Goal: Transaction & Acquisition: Obtain resource

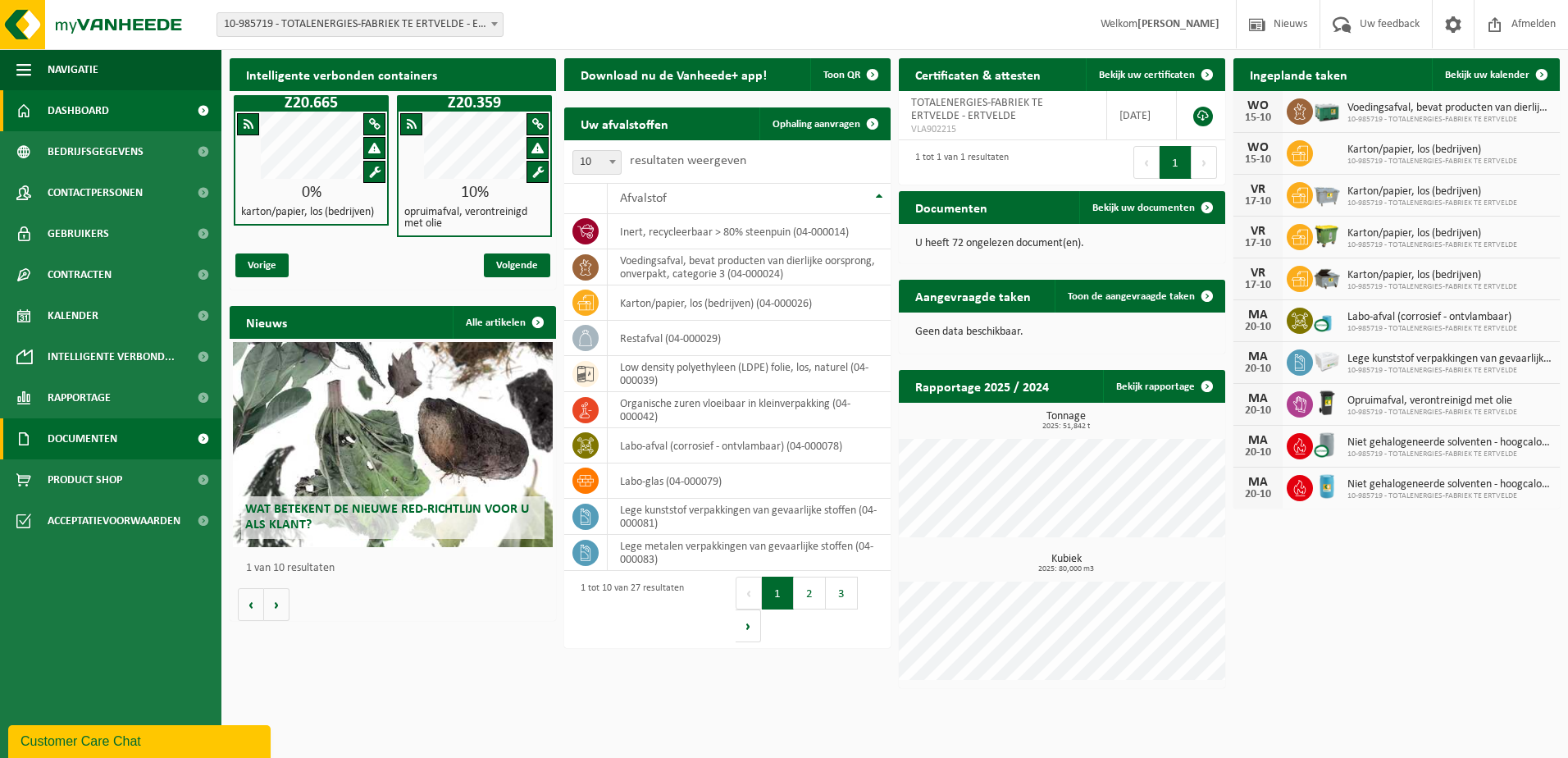
click at [86, 432] on span "Documenten" at bounding box center [82, 438] width 70 height 41
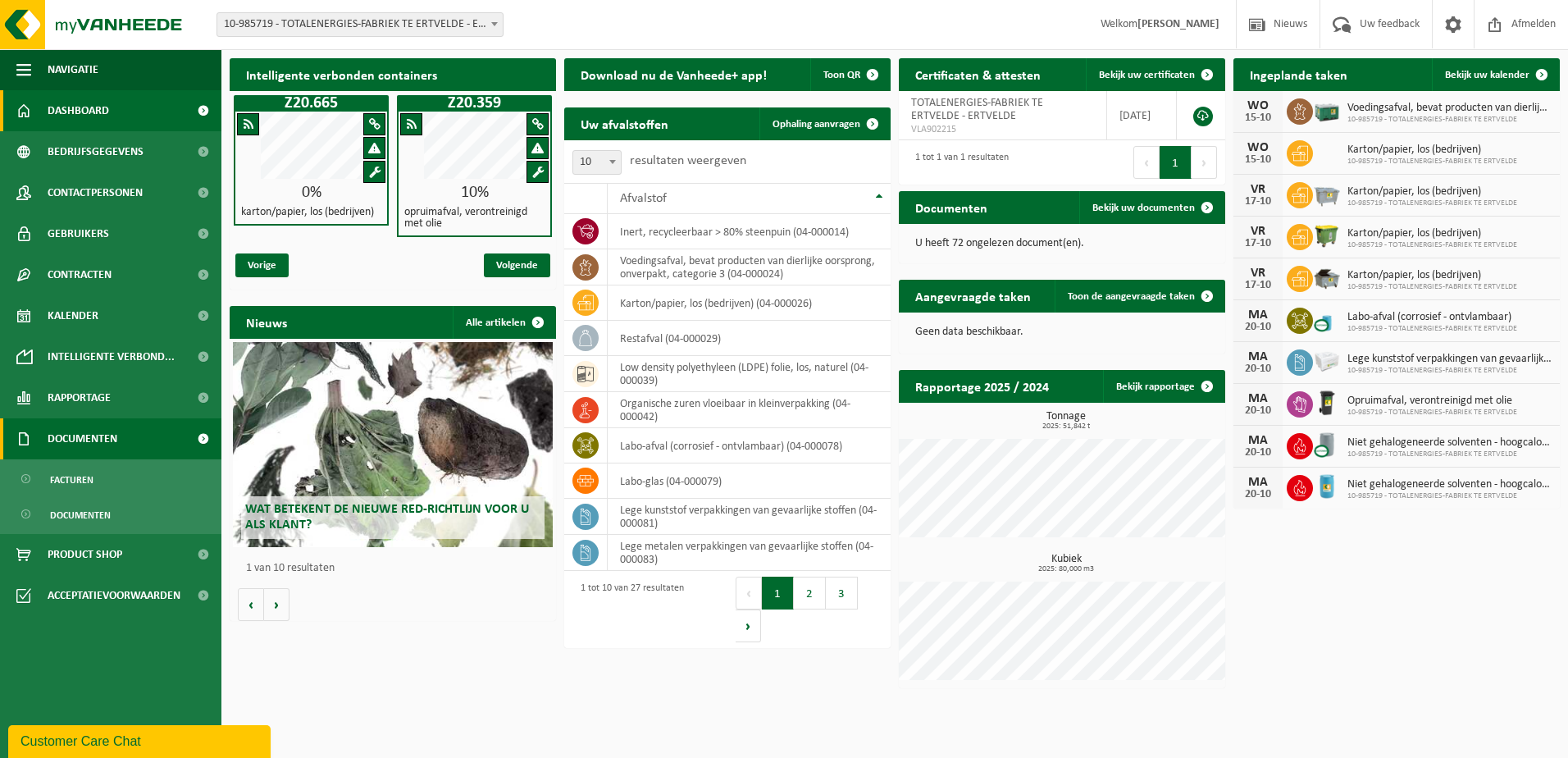
click at [86, 432] on span "Documenten" at bounding box center [82, 438] width 70 height 41
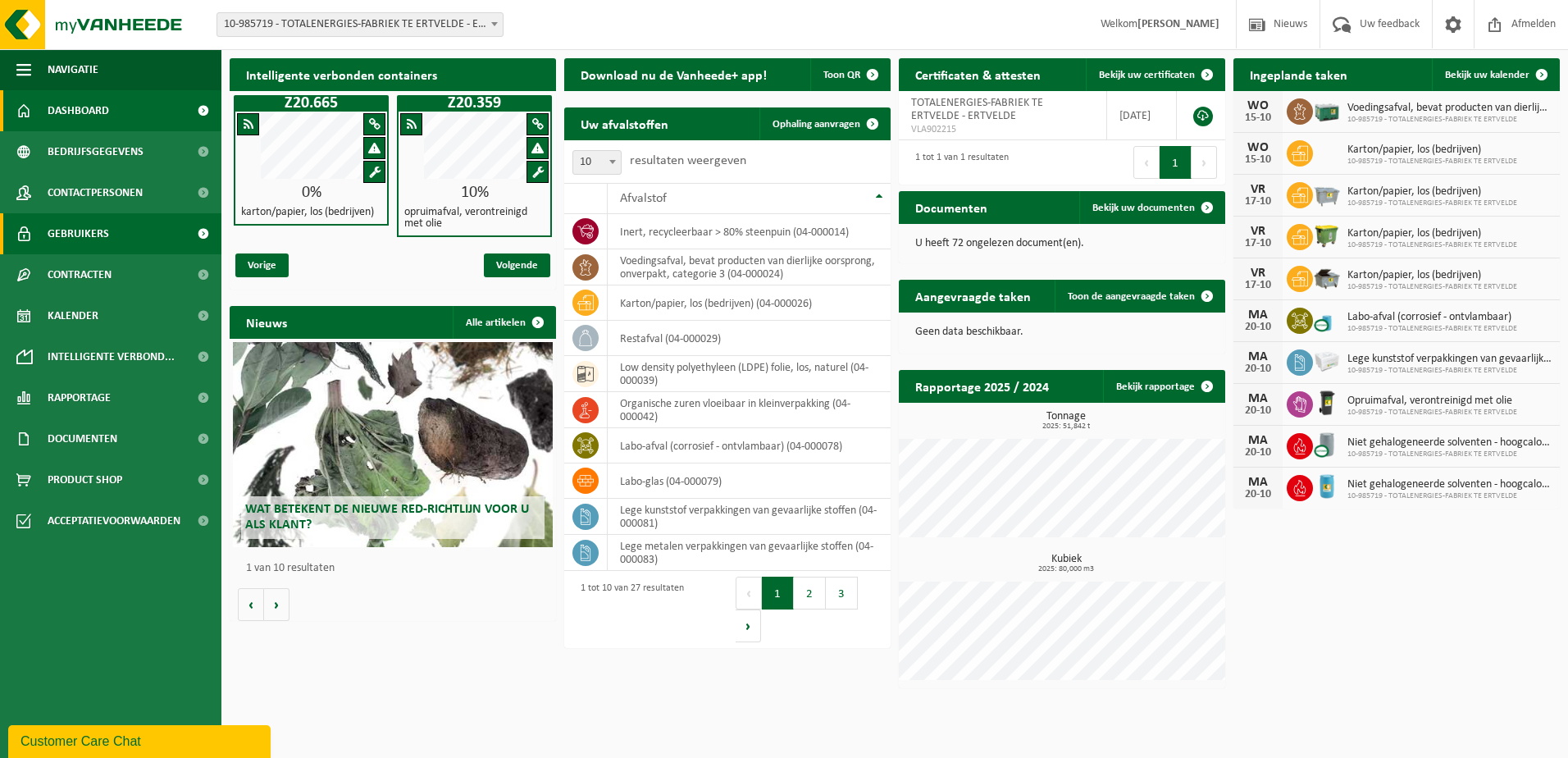
click at [80, 232] on span "Gebruikers" at bounding box center [78, 233] width 61 height 41
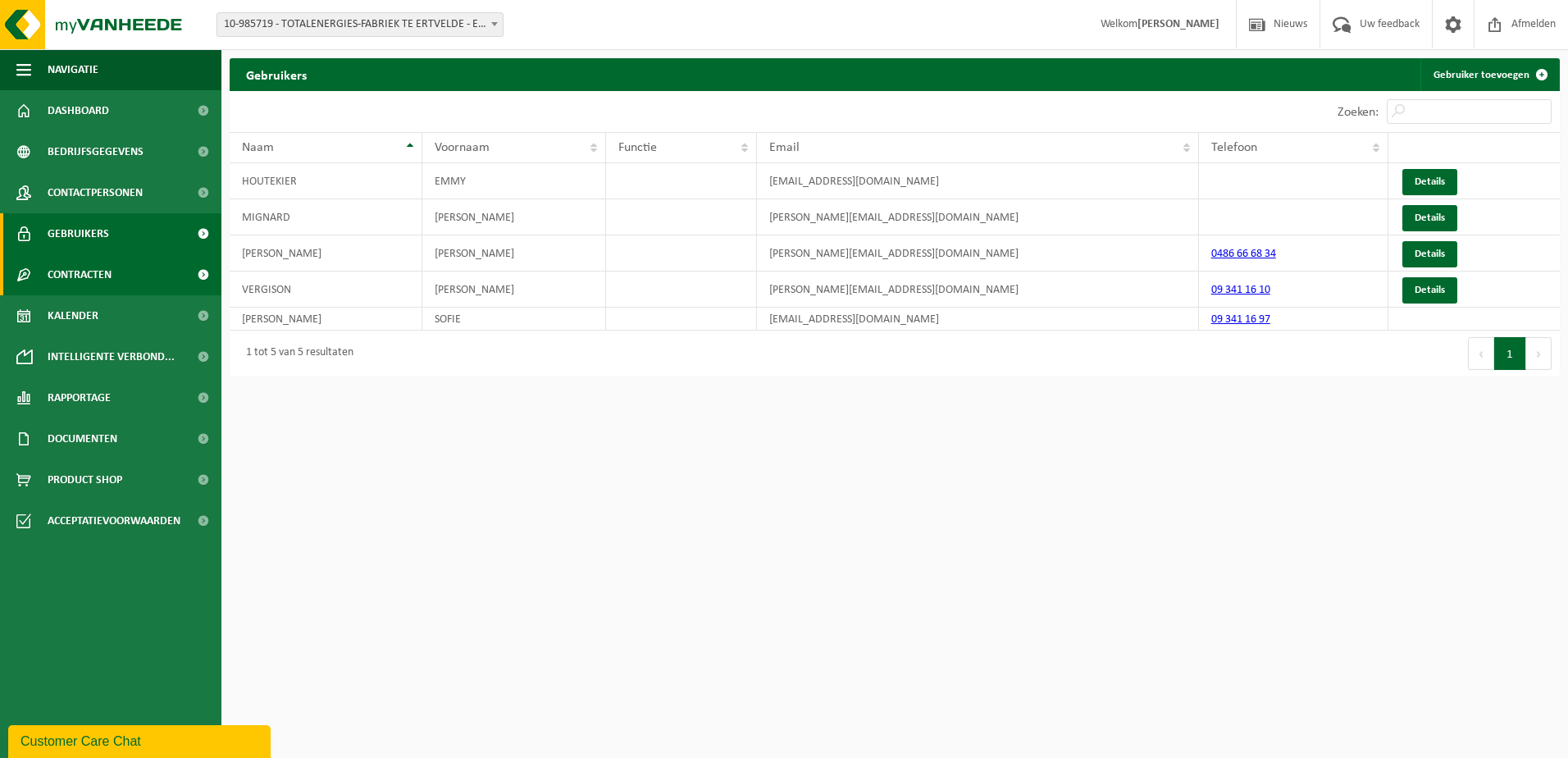
click at [78, 275] on span "Contracten" at bounding box center [80, 274] width 64 height 41
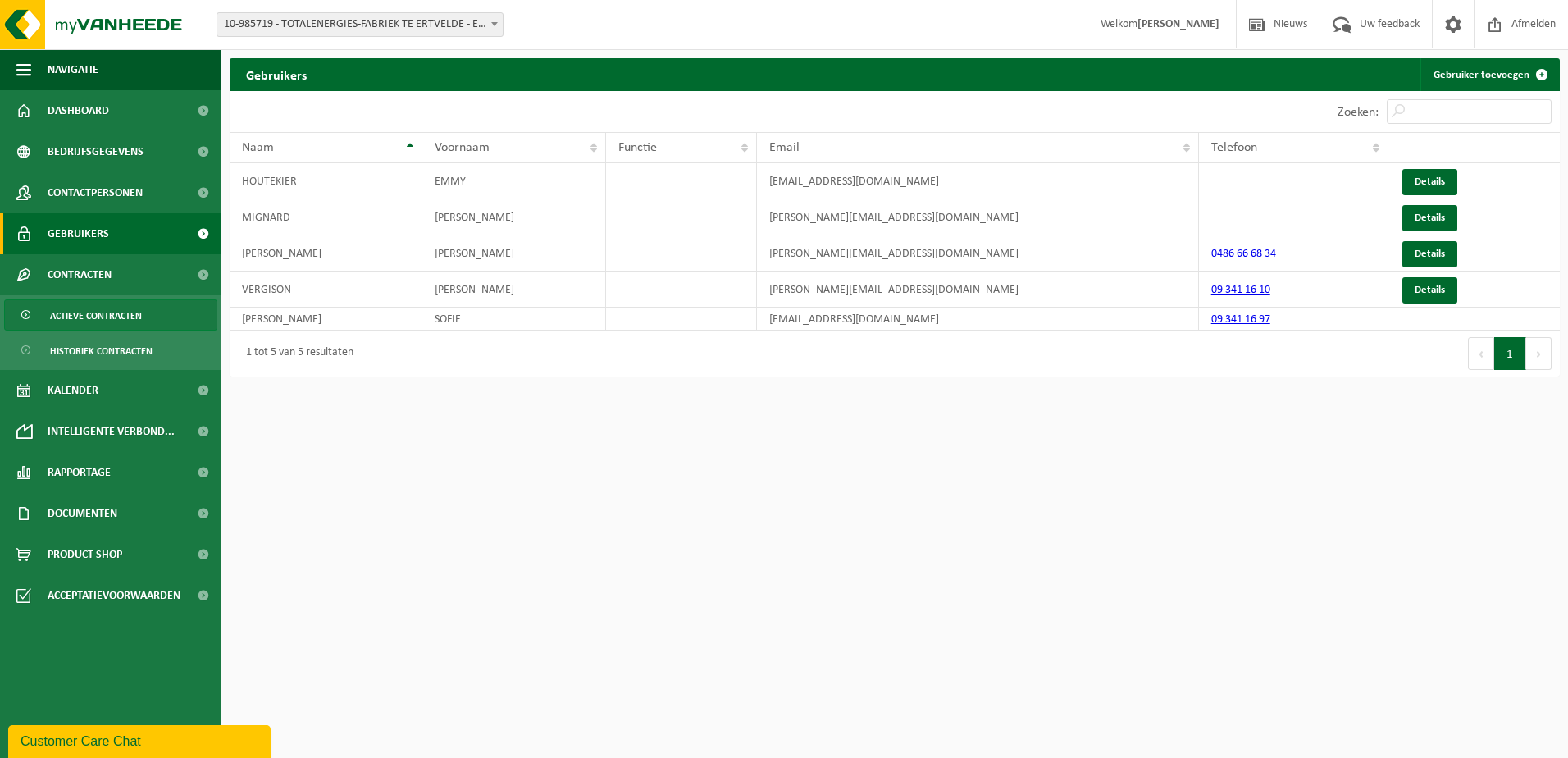
click at [95, 313] on span "Actieve contracten" at bounding box center [96, 315] width 92 height 31
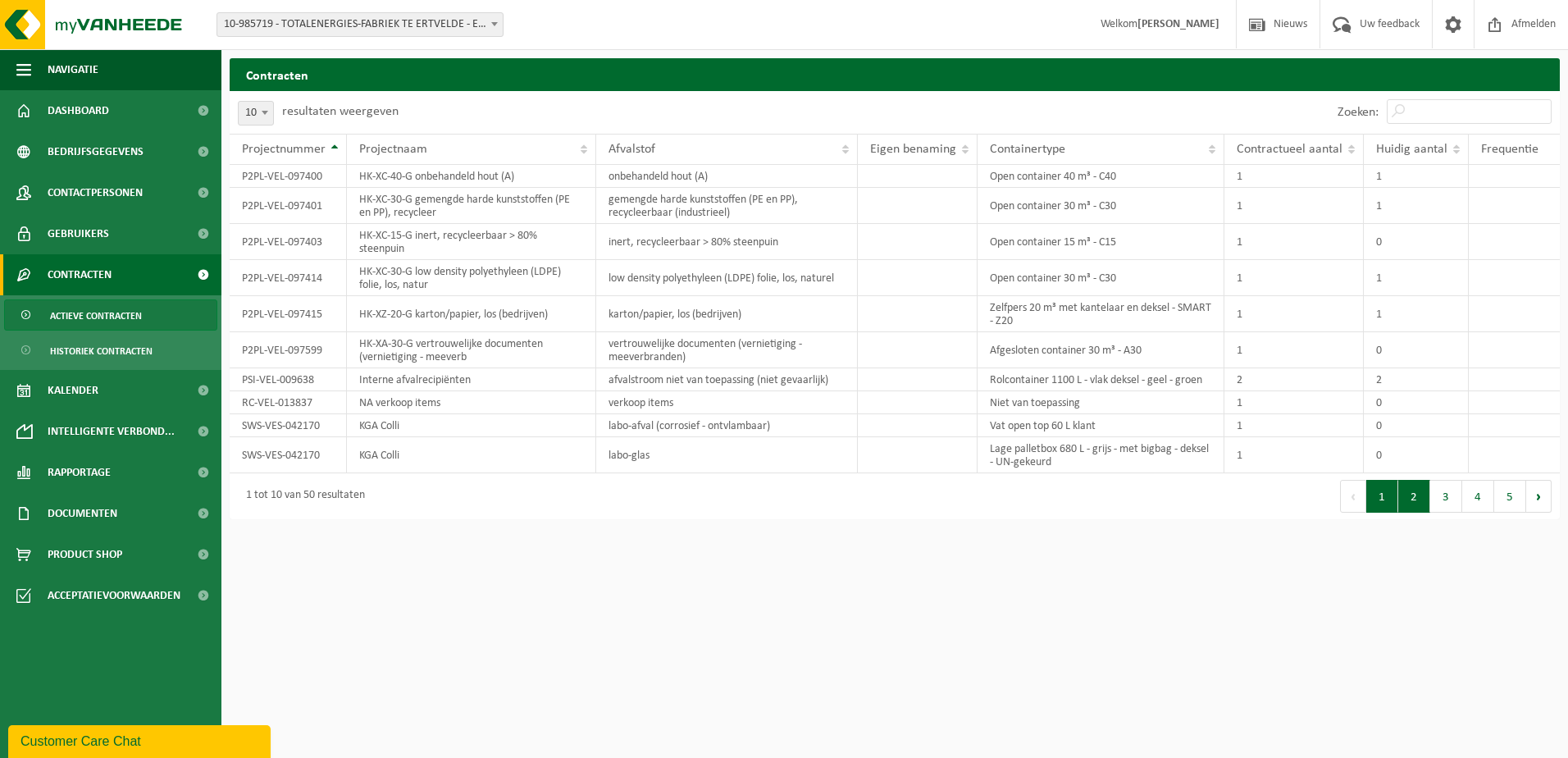
click at [1416, 500] on button "2" at bounding box center [1414, 496] width 32 height 33
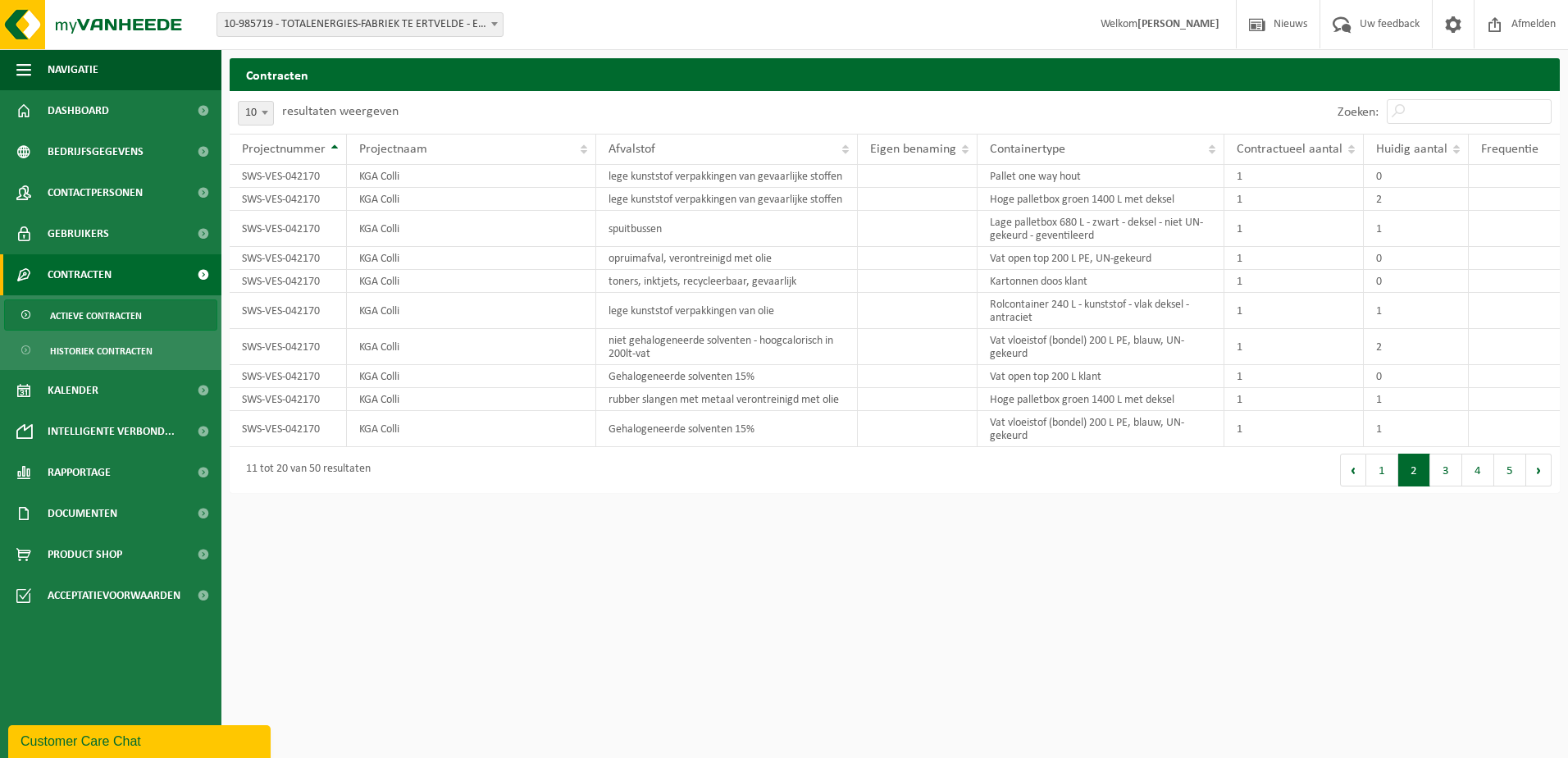
click at [1416, 500] on div "Contracten Even geduld. Door de grote hoeveelheid gegevens duurt het laden even…" at bounding box center [895, 279] width 1347 height 443
click at [1442, 479] on button "3" at bounding box center [1446, 470] width 32 height 33
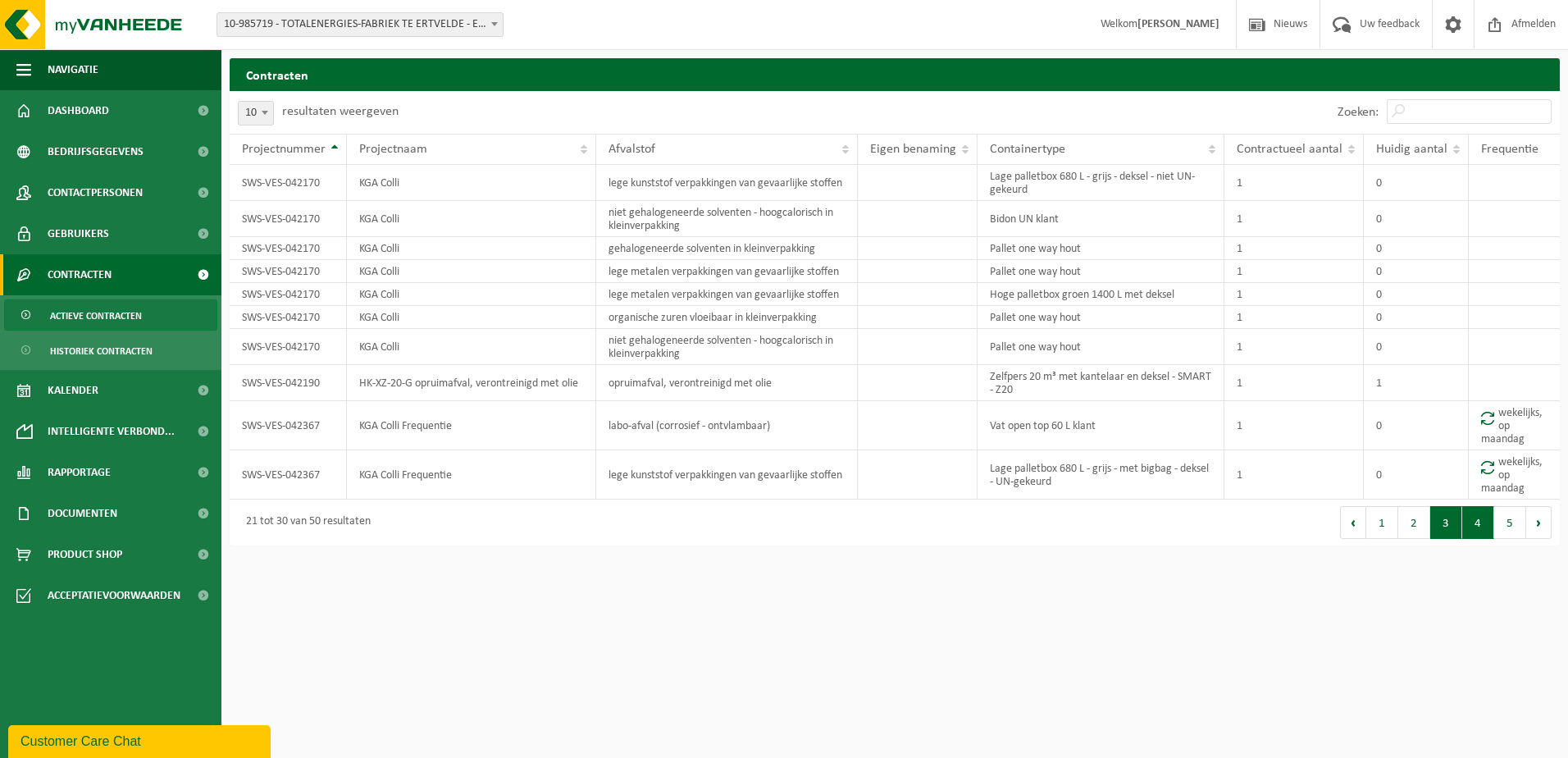
click at [1479, 513] on button "4" at bounding box center [1478, 523] width 32 height 33
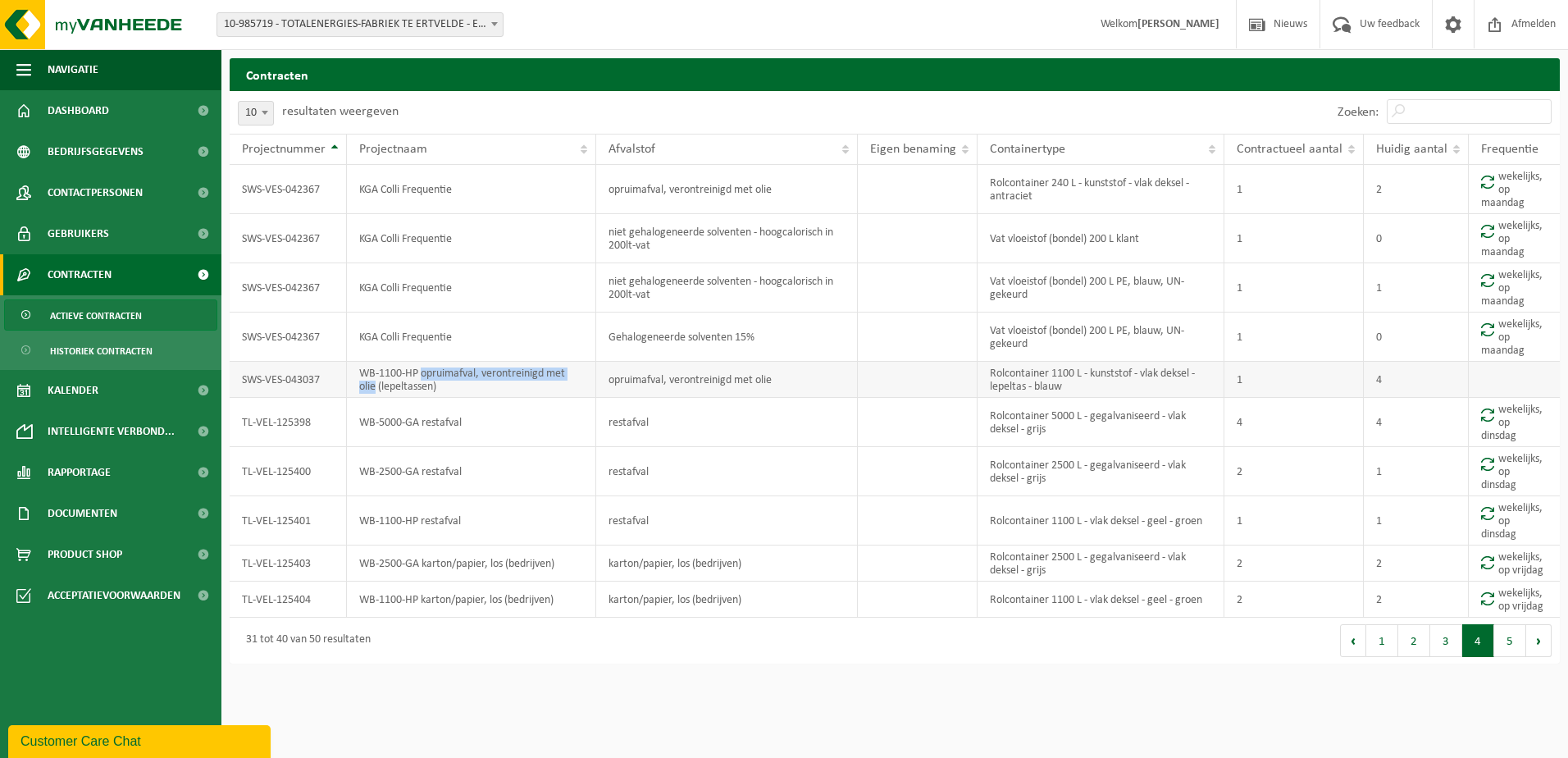
drag, startPoint x: 424, startPoint y: 379, endPoint x: 376, endPoint y: 389, distance: 49.0
click at [376, 389] on td "WB-1100-HP opruimafval, verontreinigd met olie (lepeltassen)" at bounding box center [471, 380] width 249 height 36
click at [438, 560] on td "WB-2500-GA karton/papier, los (bedrijven)" at bounding box center [471, 564] width 249 height 36
drag, startPoint x: 425, startPoint y: 564, endPoint x: 561, endPoint y: 564, distance: 136.0
click at [561, 564] on td "WB-2500-GA karton/papier, los (bedrijven)" at bounding box center [471, 564] width 249 height 36
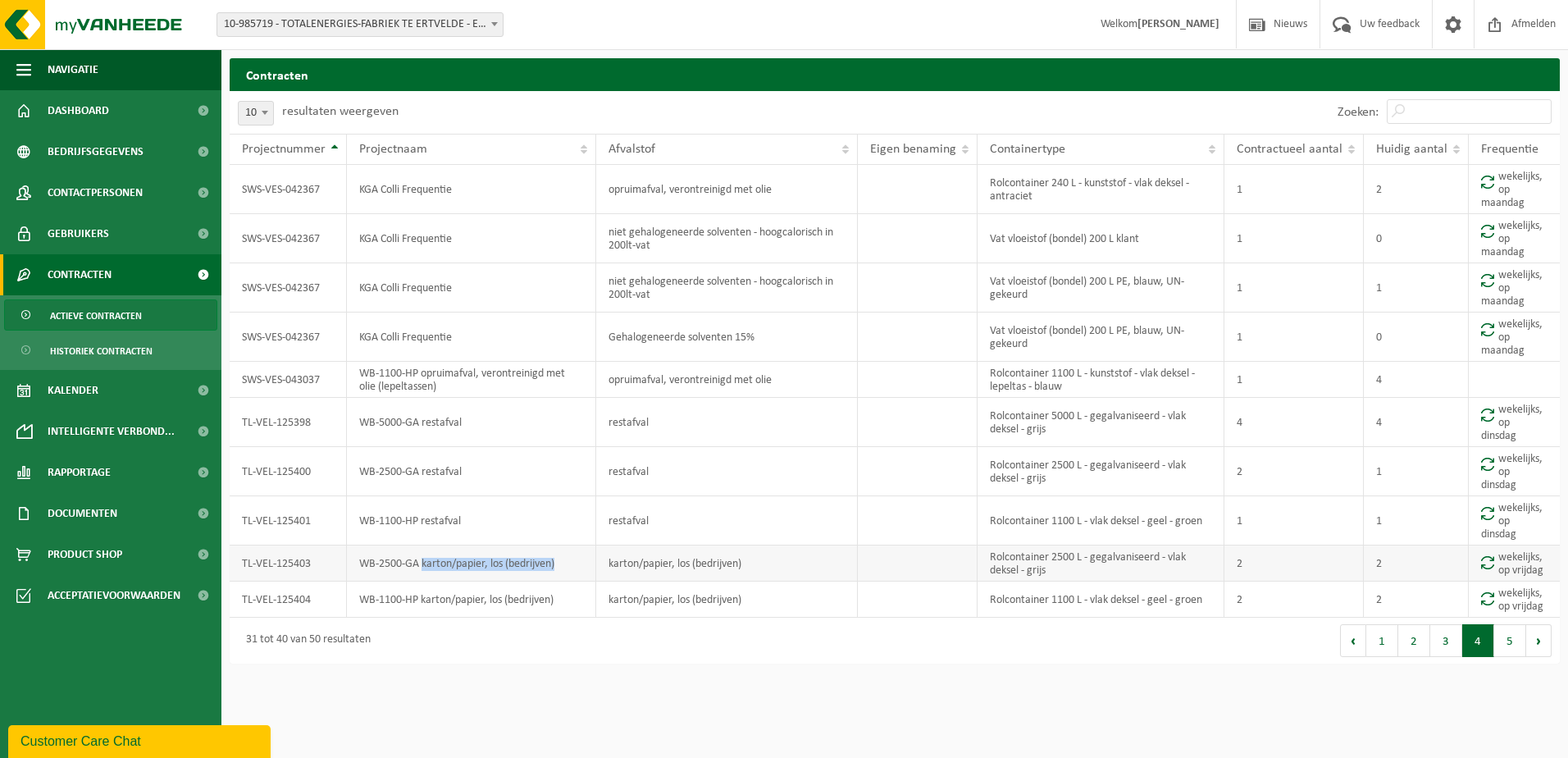
copy td "karton/papier, los (bedrijven)"
click at [1449, 640] on button "3" at bounding box center [1446, 640] width 32 height 33
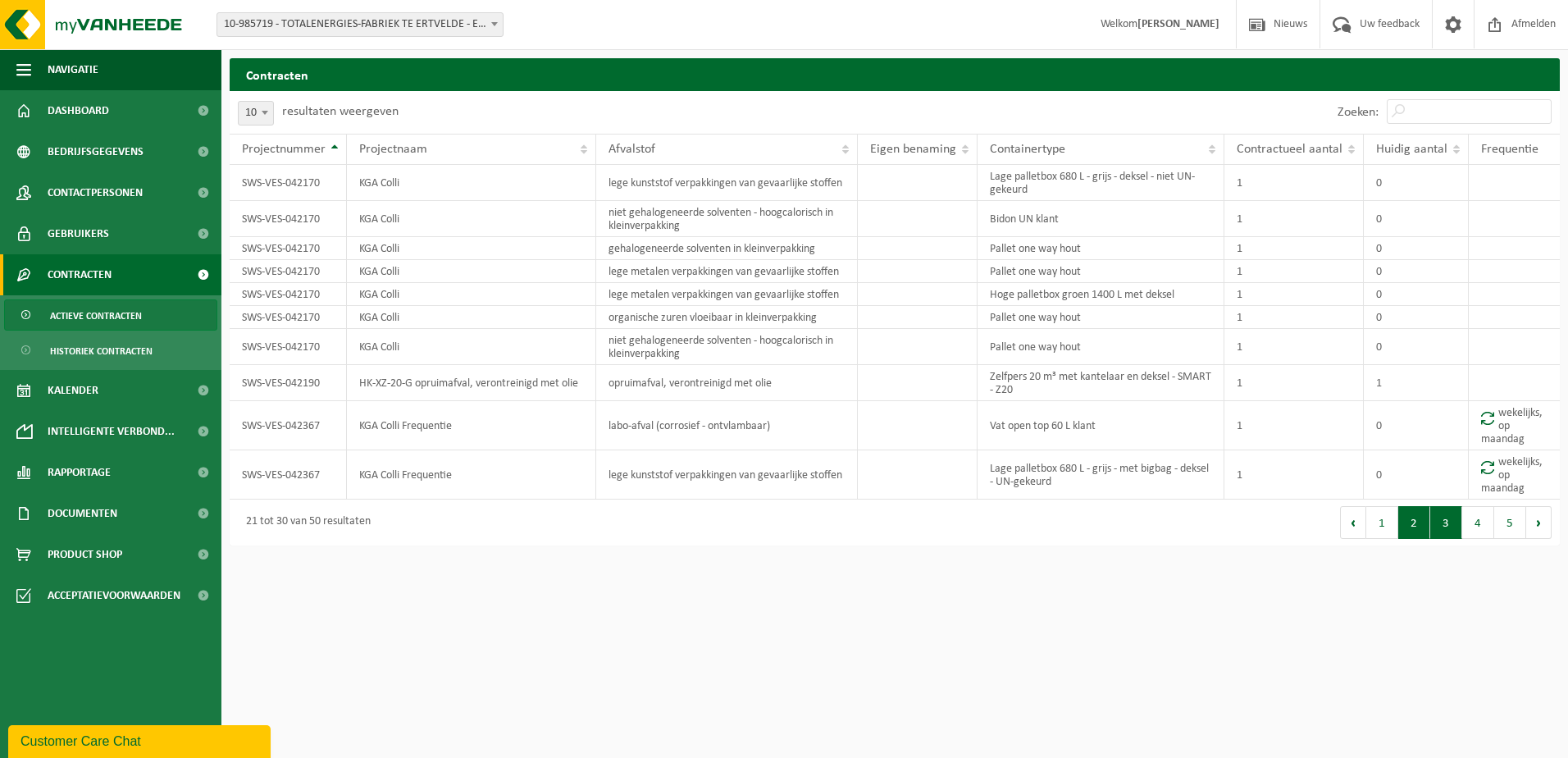
click at [1415, 521] on button "2" at bounding box center [1414, 523] width 32 height 33
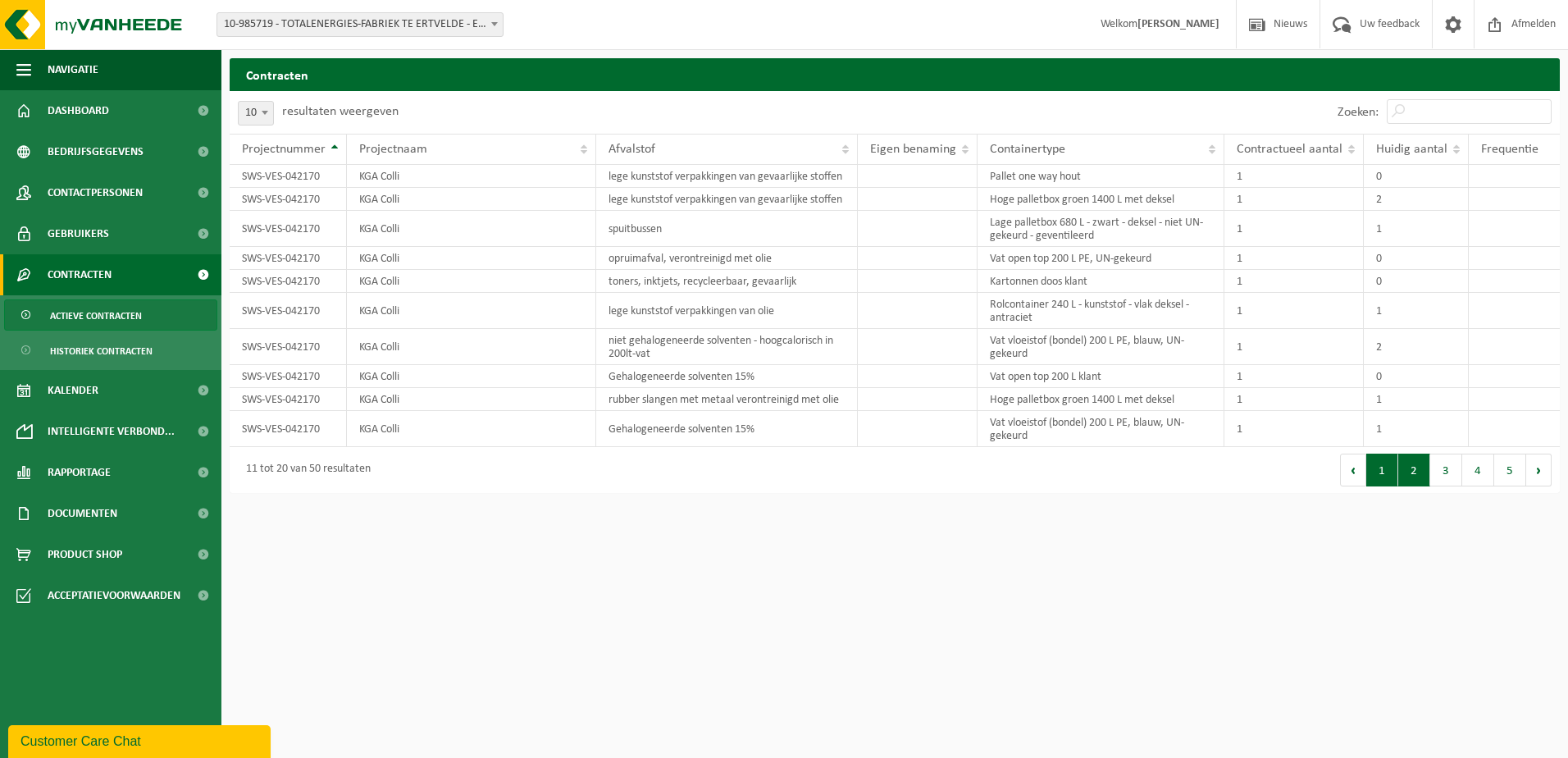
click at [1382, 472] on button "1" at bounding box center [1382, 470] width 32 height 33
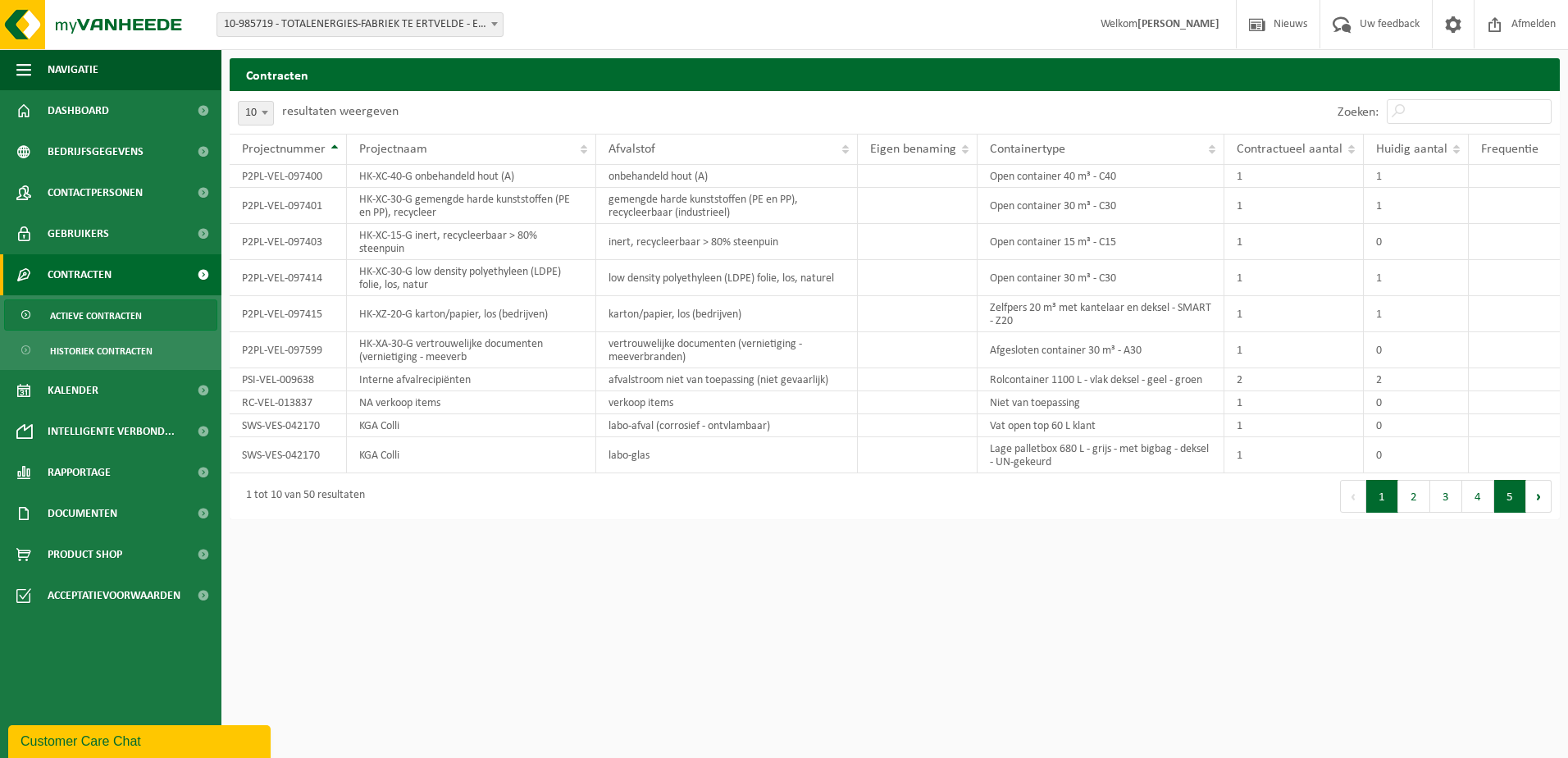
click at [1511, 506] on button "5" at bounding box center [1510, 496] width 32 height 33
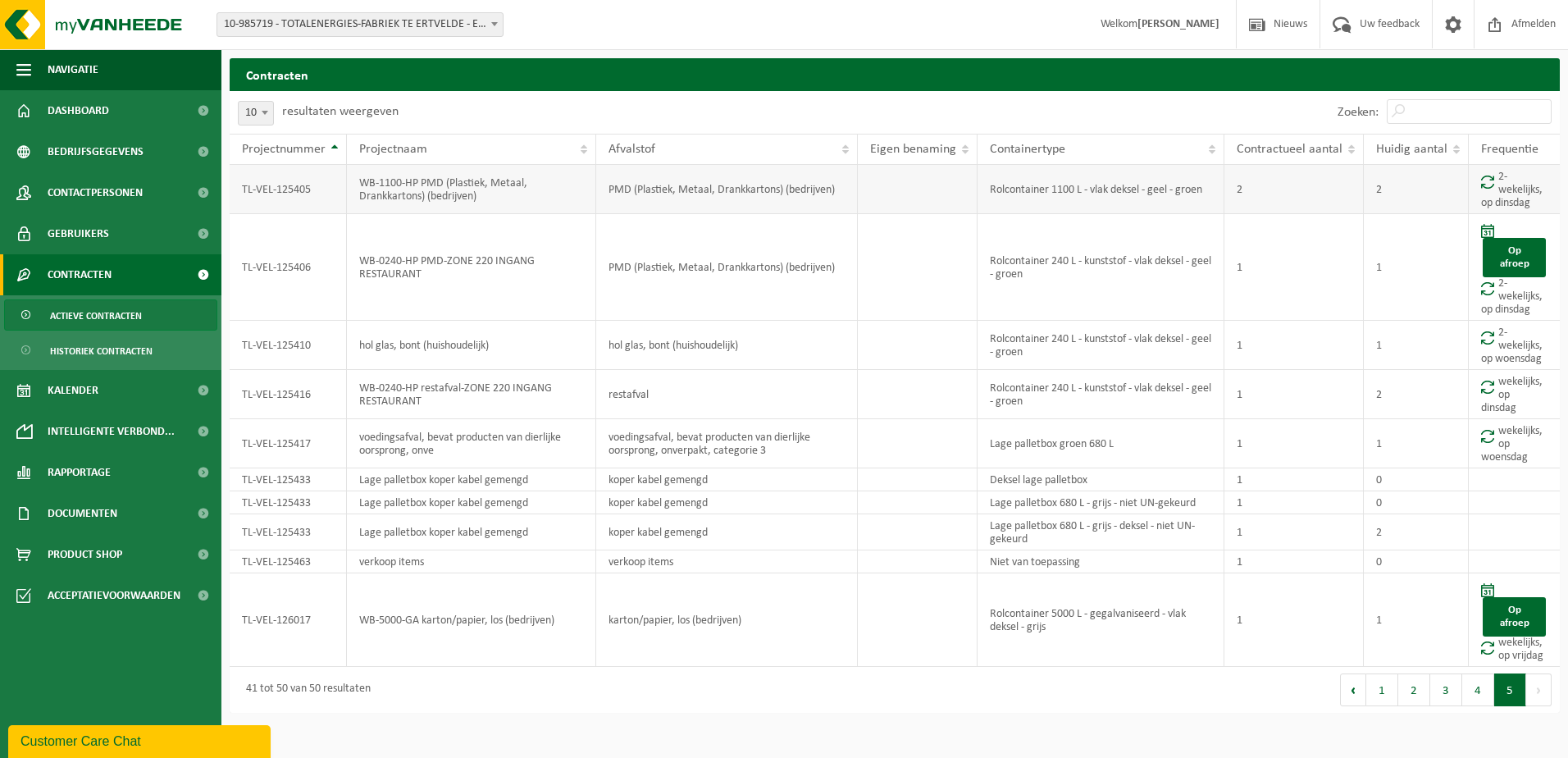
click at [614, 191] on td "PMD (Plastiek, Metaal, Drankkartons) (bedrijven)" at bounding box center [727, 189] width 262 height 49
drag, startPoint x: 610, startPoint y: 189, endPoint x: 847, endPoint y: 196, distance: 237.1
click at [847, 196] on td "PMD (Plastiek, Metaal, Drankkartons) (bedrijven)" at bounding box center [727, 189] width 262 height 49
copy td "PMD (Plastiek, Metaal, Drankkartons) (bedrijven)"
click at [1477, 691] on button "4" at bounding box center [1478, 690] width 32 height 33
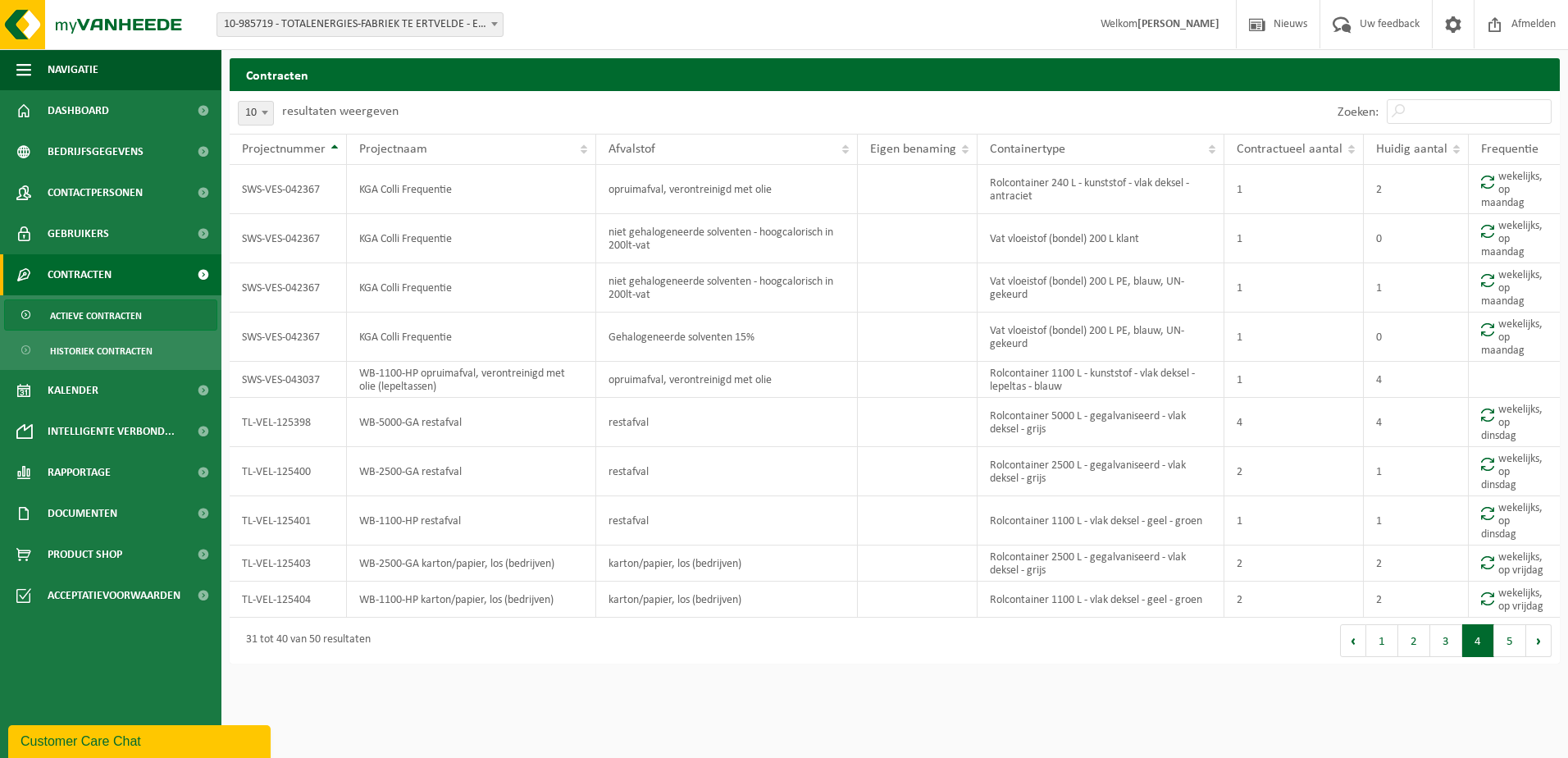
click at [1477, 691] on html "Vestiging: 10-985719 - TOTALENERGIES-FABRIEK TE ERTVELDE - ERTVELDE 10-985719 -…" at bounding box center [784, 379] width 1568 height 758
click at [1447, 646] on button "3" at bounding box center [1446, 640] width 32 height 33
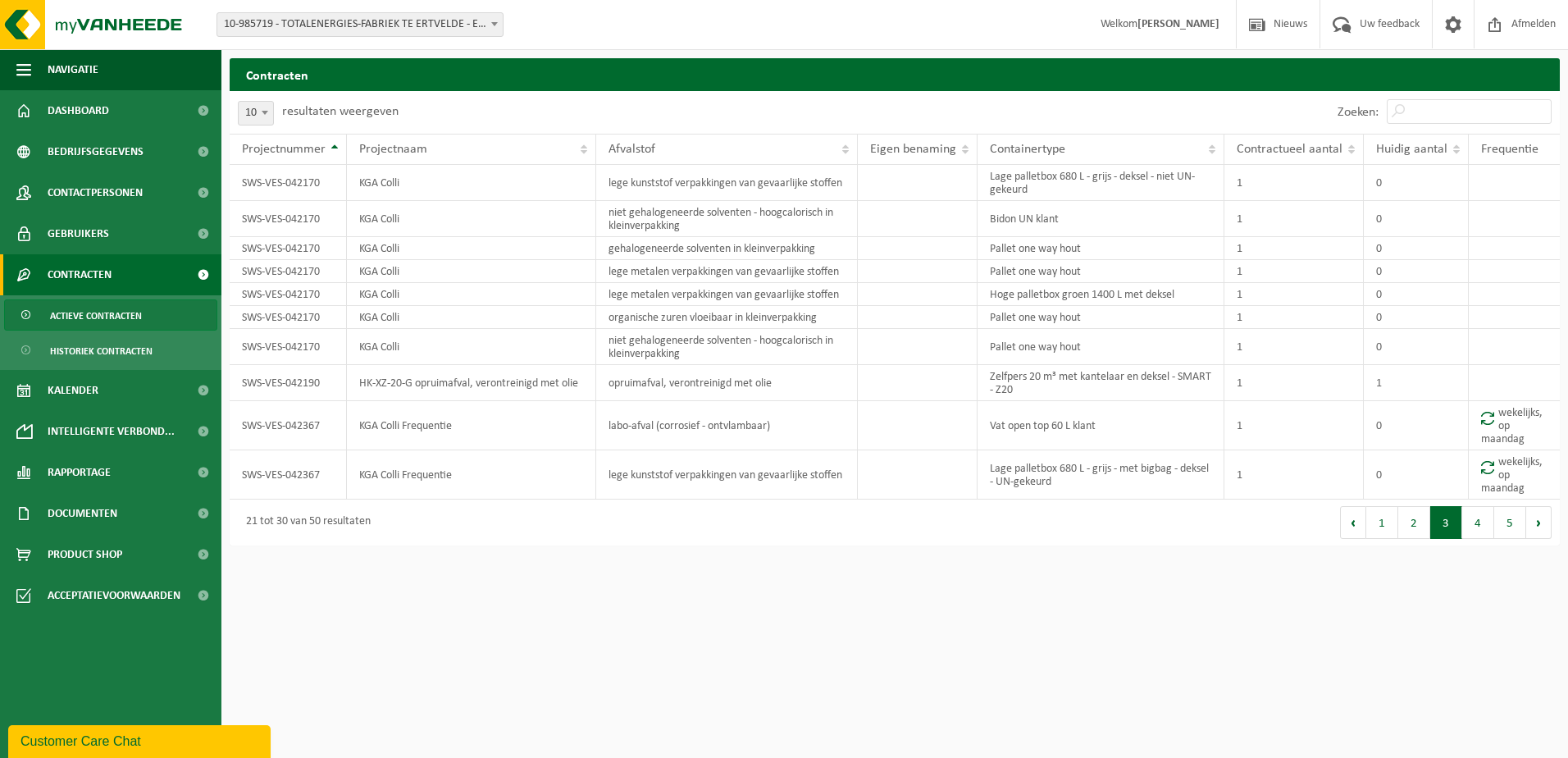
click at [1447, 646] on html "Vestiging: 10-985719 - TOTALENERGIES-FABRIEK TE ERTVELDE - ERTVELDE 10-985719 -…" at bounding box center [784, 379] width 1568 height 758
click at [1418, 519] on button "2" at bounding box center [1414, 523] width 32 height 33
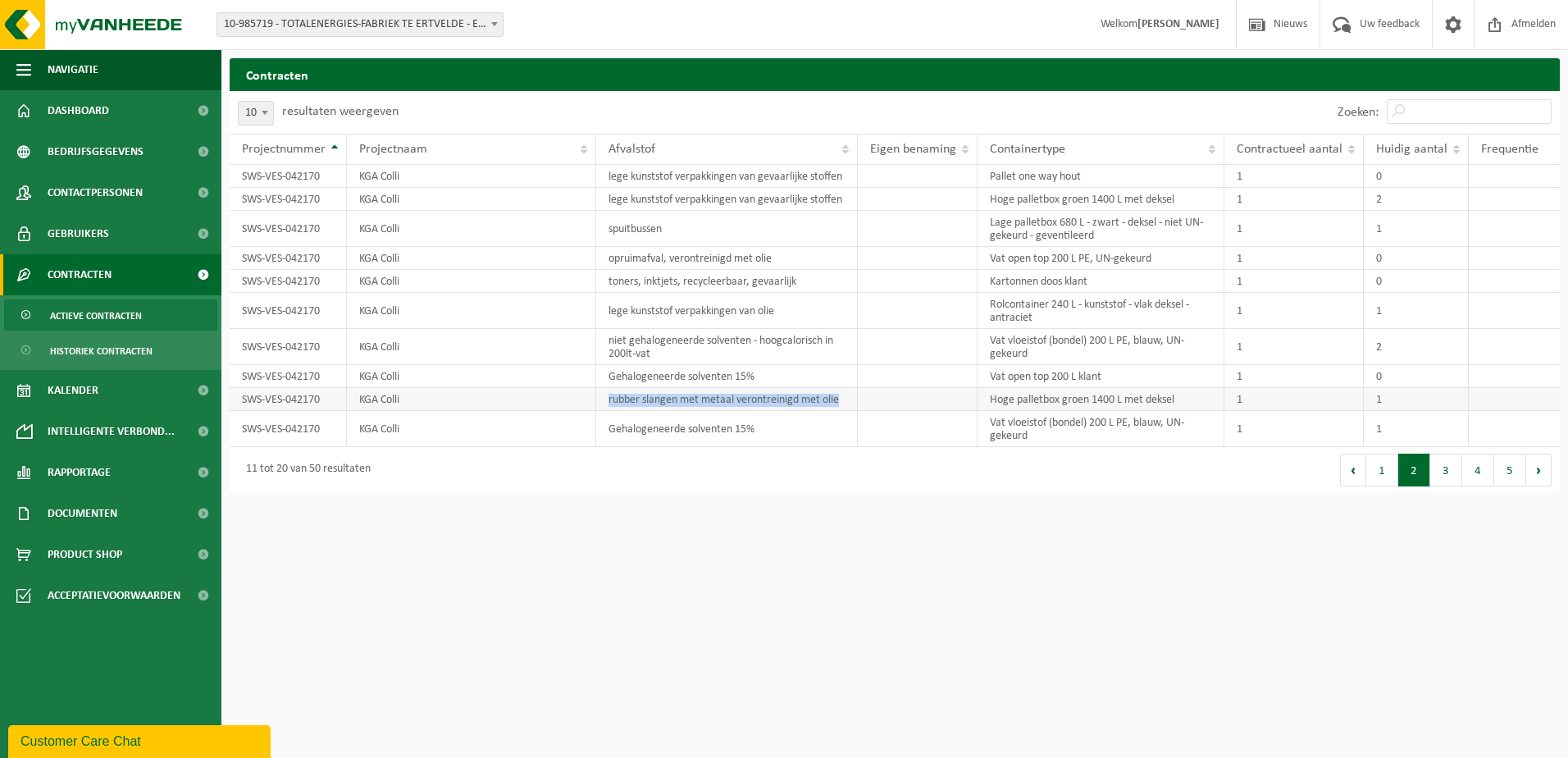
drag, startPoint x: 611, startPoint y: 403, endPoint x: 861, endPoint y: 397, distance: 250.1
click at [861, 397] on tr "SWS-VES-042170 KGA Colli rubber slangen met metaal verontreinigd met olie Hoge …" at bounding box center [895, 399] width 1330 height 23
copy td "rubber slangen met metaal verontreinigd met olie"
drag, startPoint x: 613, startPoint y: 282, endPoint x: 818, endPoint y: 284, distance: 205.0
click at [818, 284] on td "toners, inktjets, recycleerbaar, gevaarlijk" at bounding box center [727, 281] width 262 height 23
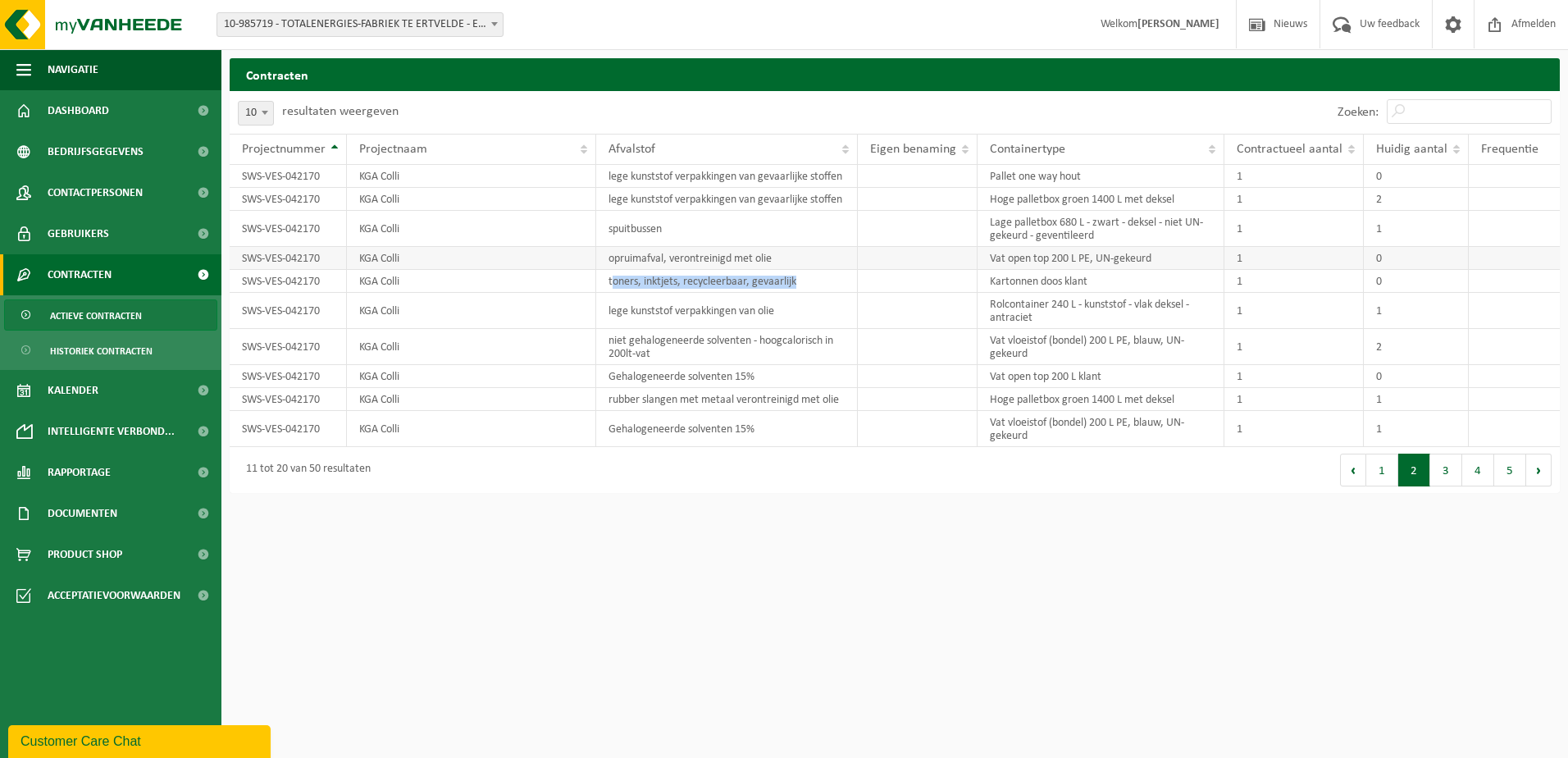
copy td "oners, inktjets, recycleerbaar, gevaarlijk"
click at [850, 150] on th "Afvalstof" at bounding box center [727, 150] width 262 height 31
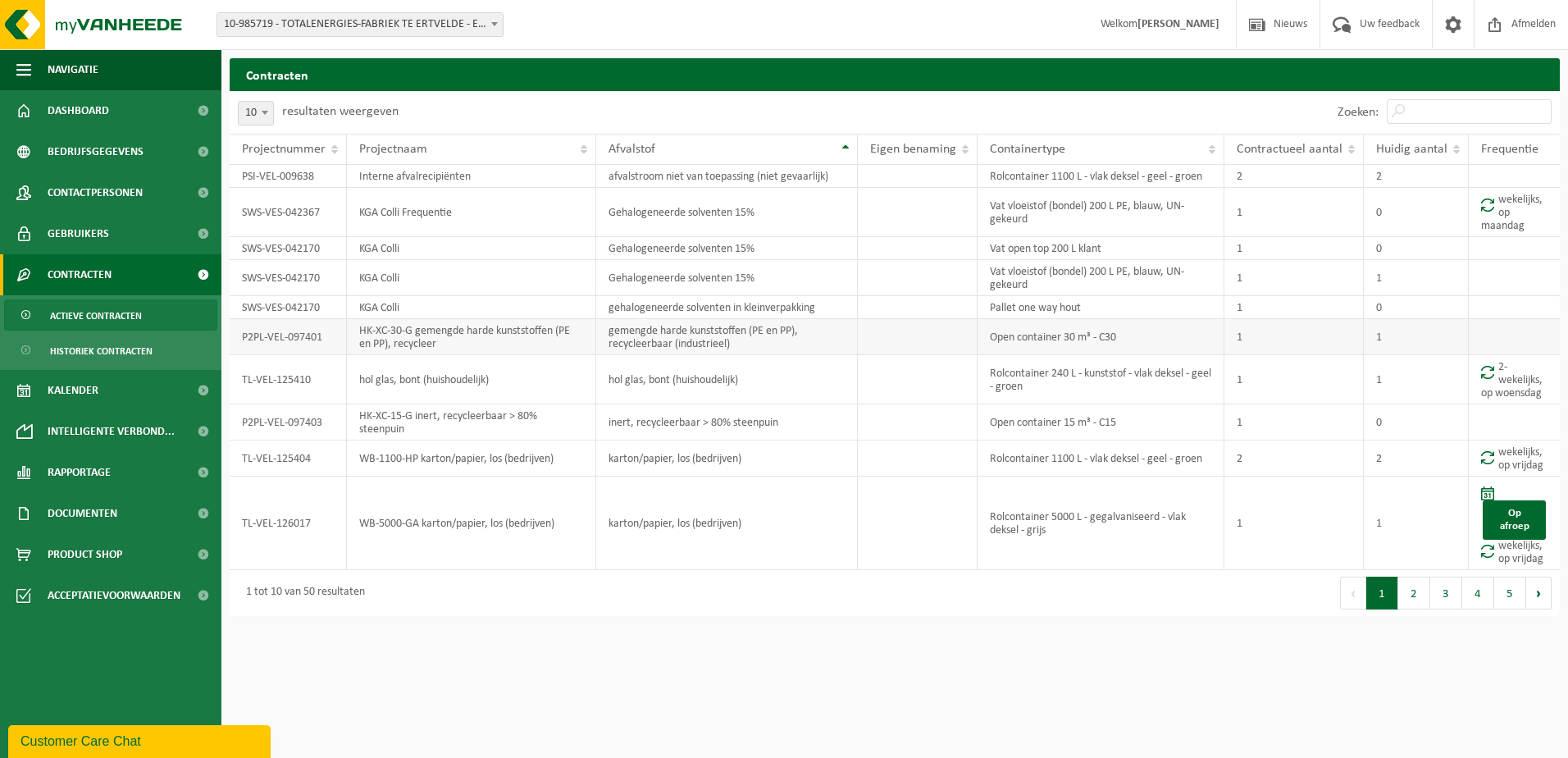
click at [679, 338] on td "gemengde harde kunststoffen (PE en PP), recycleerbaar (industrieel)" at bounding box center [727, 337] width 262 height 36
drag, startPoint x: 609, startPoint y: 332, endPoint x: 757, endPoint y: 349, distance: 149.0
click at [757, 349] on td "gemengde harde kunststoffen (PE en PP), recycleerbaar (industrieel)" at bounding box center [727, 337] width 262 height 36
copy td "gemengde harde kunststoffen (PE en PP), recycleerbaar (industrieel)"
click at [692, 378] on td "hol glas, bont (huishoudelijk)" at bounding box center [727, 379] width 262 height 49
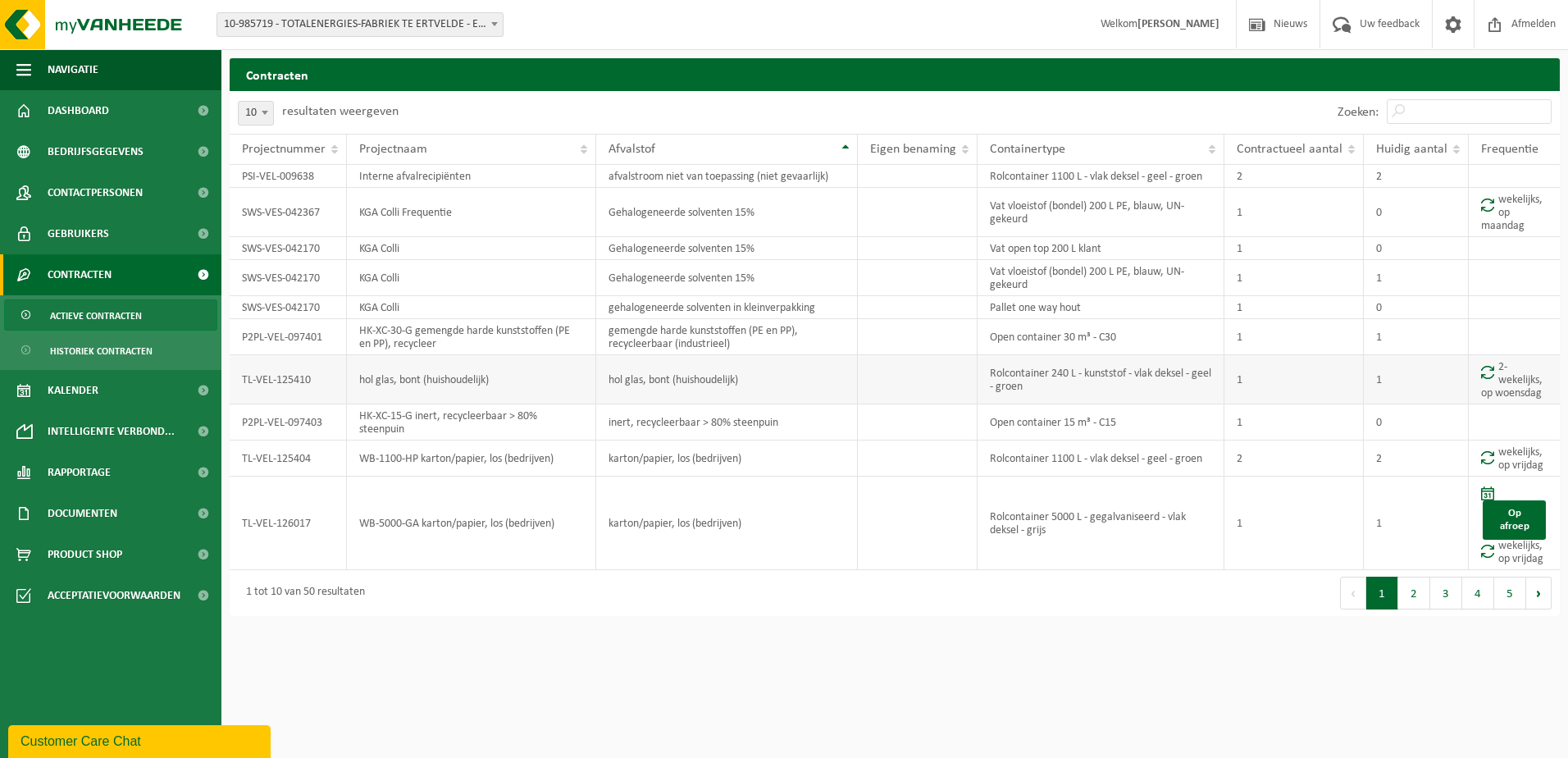
click at [607, 382] on td "hol glas, bont (huishoudelijk)" at bounding box center [727, 379] width 262 height 49
drag, startPoint x: 610, startPoint y: 380, endPoint x: 832, endPoint y: 380, distance: 222.0
click at [832, 380] on td "hol glas, bont (huishoudelijk)" at bounding box center [727, 379] width 262 height 49
copy td "hol glas, bont (huishoudelijk)"
click at [1414, 591] on button "2" at bounding box center [1414, 593] width 32 height 33
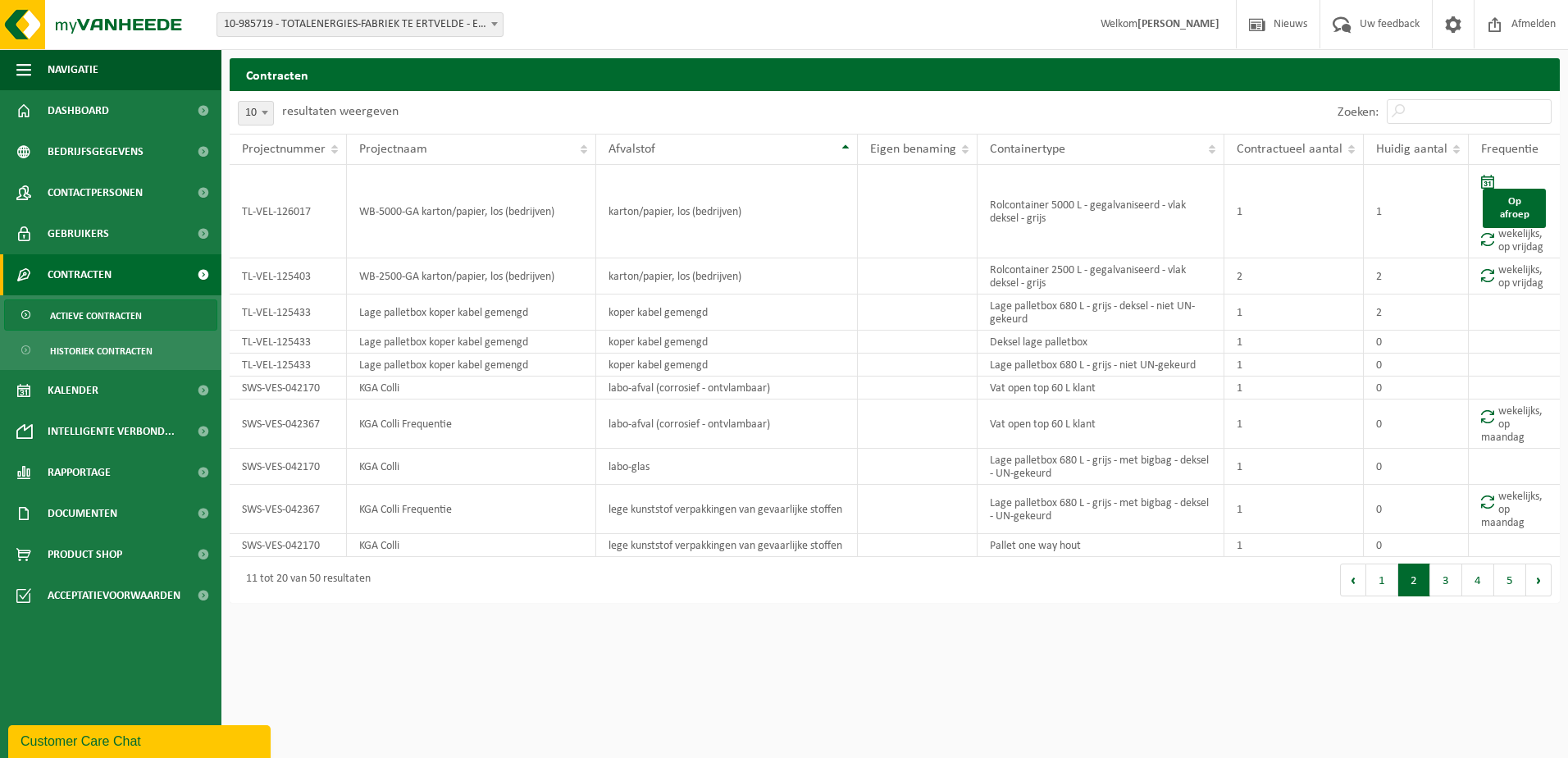
click at [558, 672] on html "Vestiging: 10-985719 - TOTALENERGIES-FABRIEK TE ERTVELDE - ERTVELDE 10-985719 -…" at bounding box center [784, 379] width 1568 height 758
click at [1450, 578] on button "3" at bounding box center [1446, 580] width 32 height 33
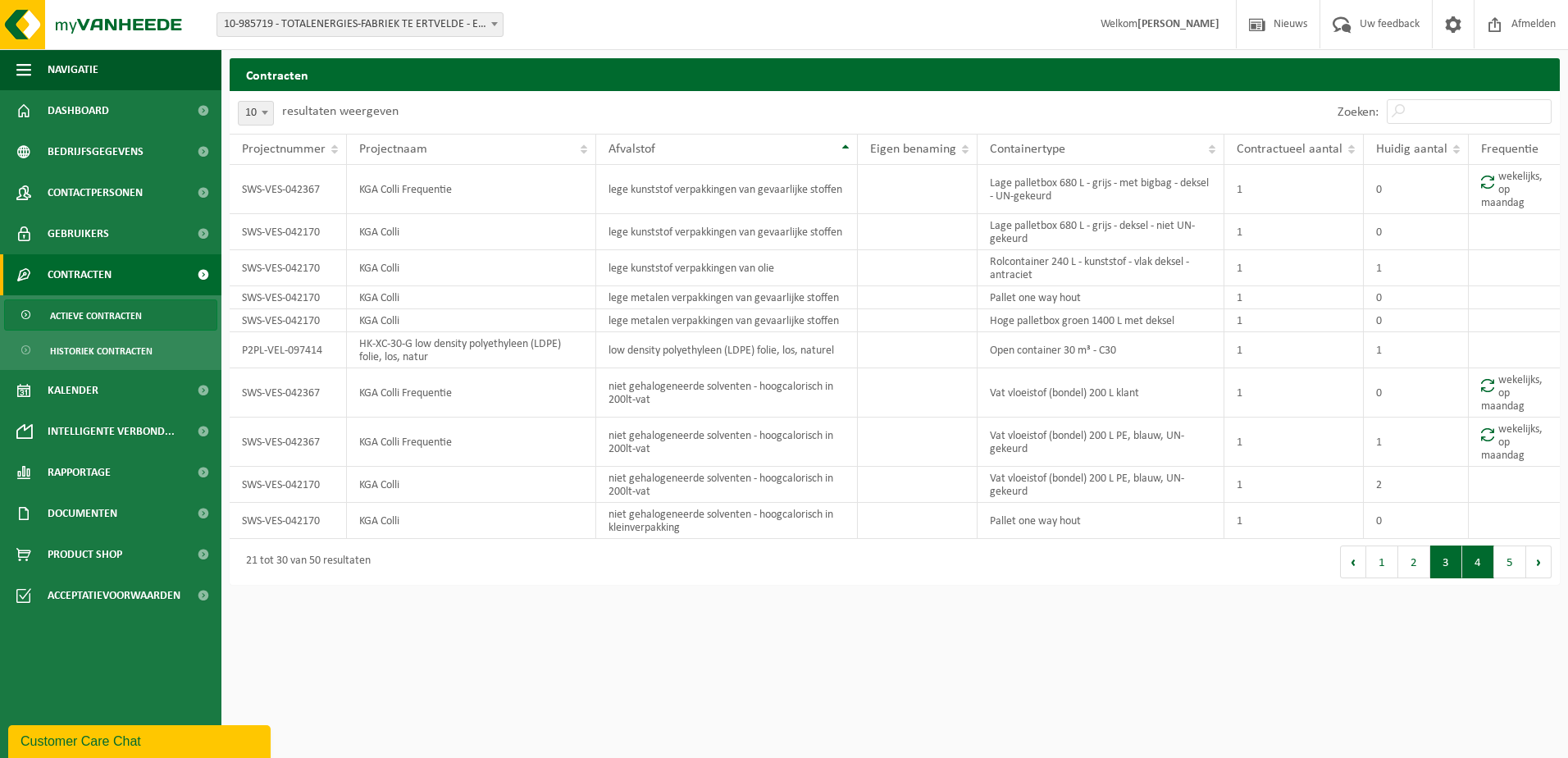
click at [1477, 570] on button "4" at bounding box center [1478, 562] width 32 height 33
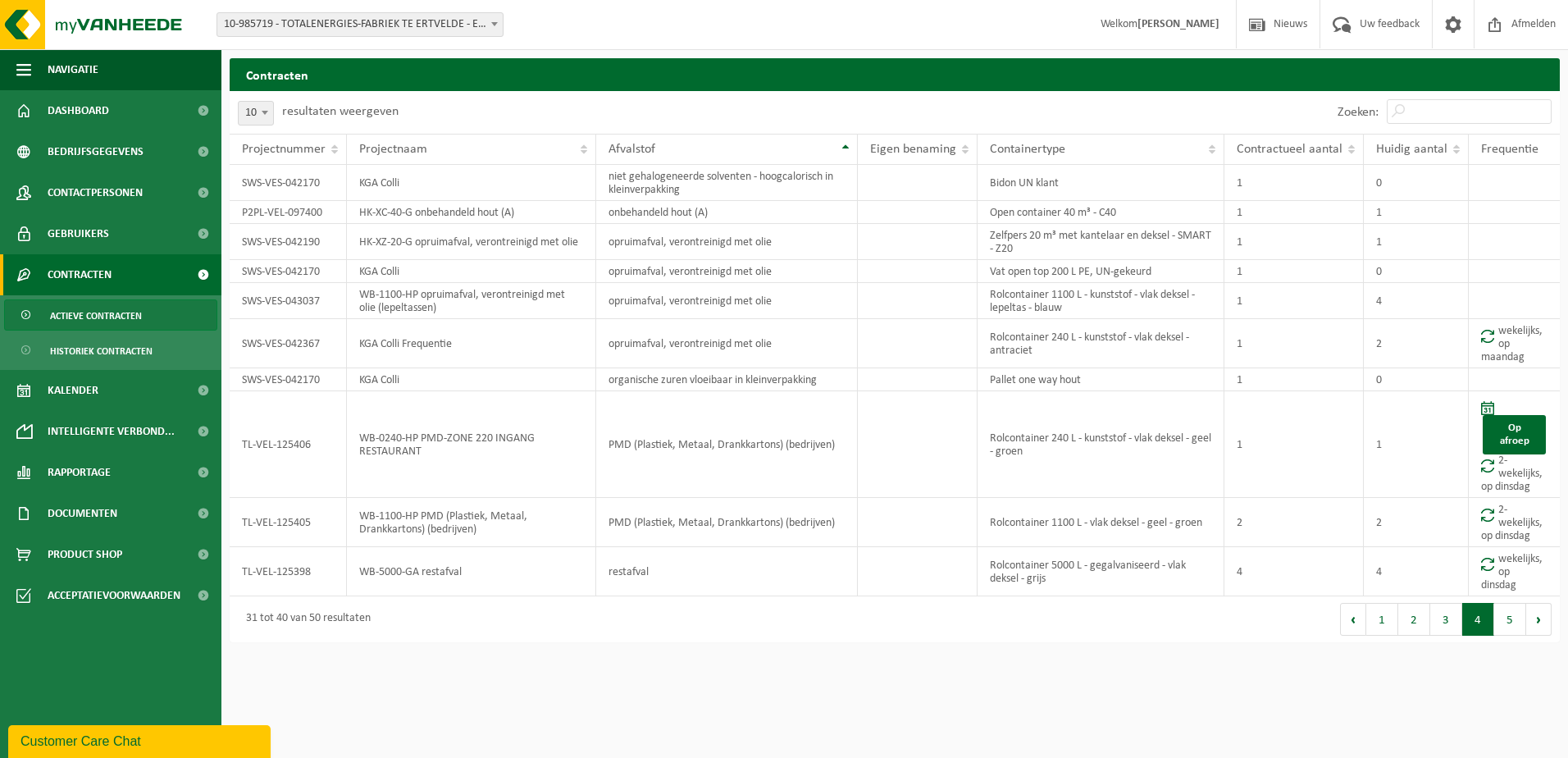
click at [1477, 570] on td "wekelijks, op dinsdag" at bounding box center [1514, 571] width 91 height 49
drag, startPoint x: 613, startPoint y: 246, endPoint x: 789, endPoint y: 242, distance: 176.0
click at [789, 242] on td "opruimafval, verontreinigd met olie" at bounding box center [727, 242] width 262 height 36
copy td "opruimafval, verontreinigd met olie"
click at [1439, 621] on button "3" at bounding box center [1446, 620] width 32 height 33
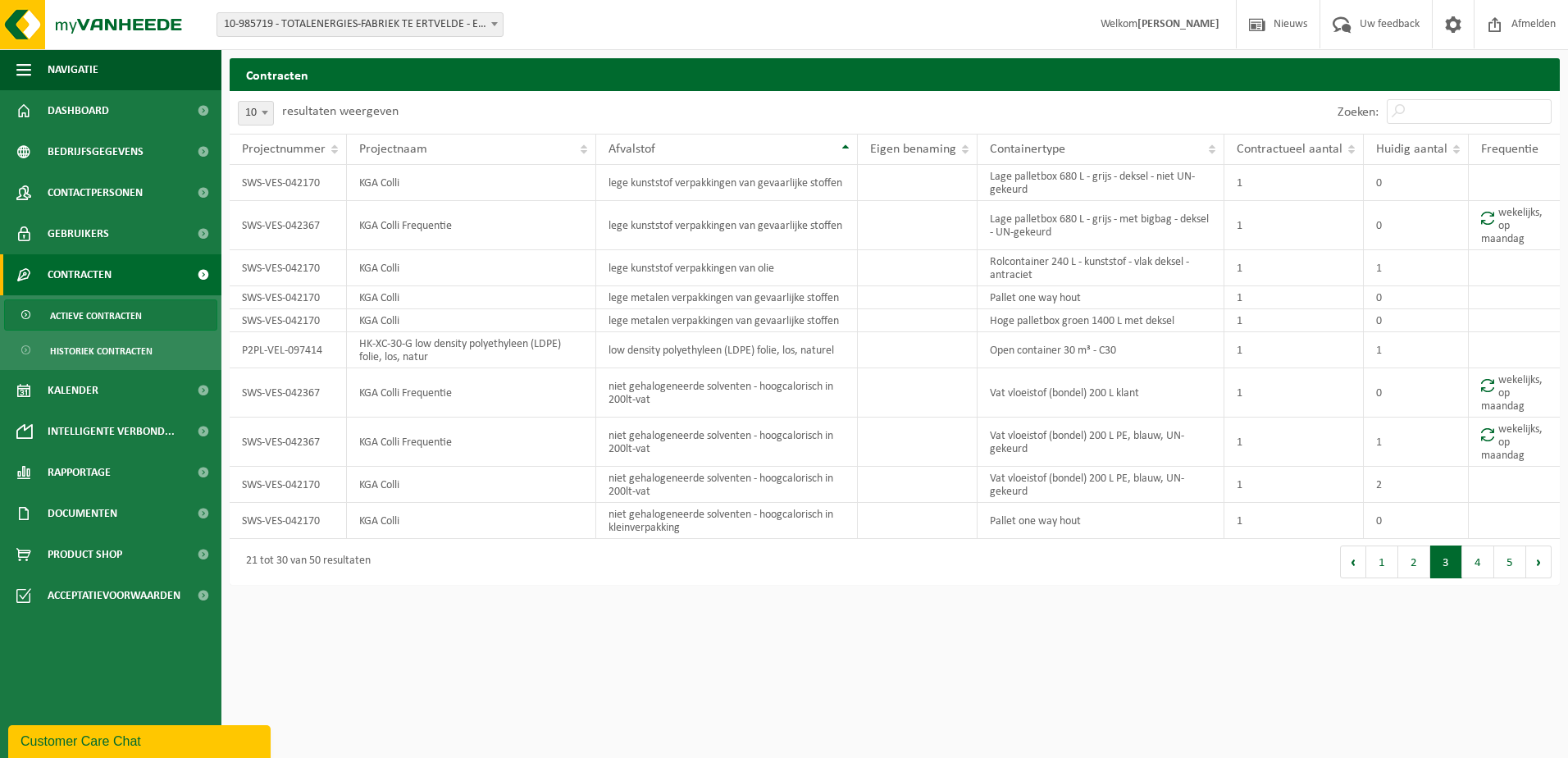
click at [1415, 628] on html "Vestiging: 10-985719 - TOTALENERGIES-FABRIEK TE ERTVELDE - ERTVELDE 10-985719 -…" at bounding box center [784, 379] width 1568 height 758
click at [1414, 570] on button "2" at bounding box center [1414, 562] width 32 height 33
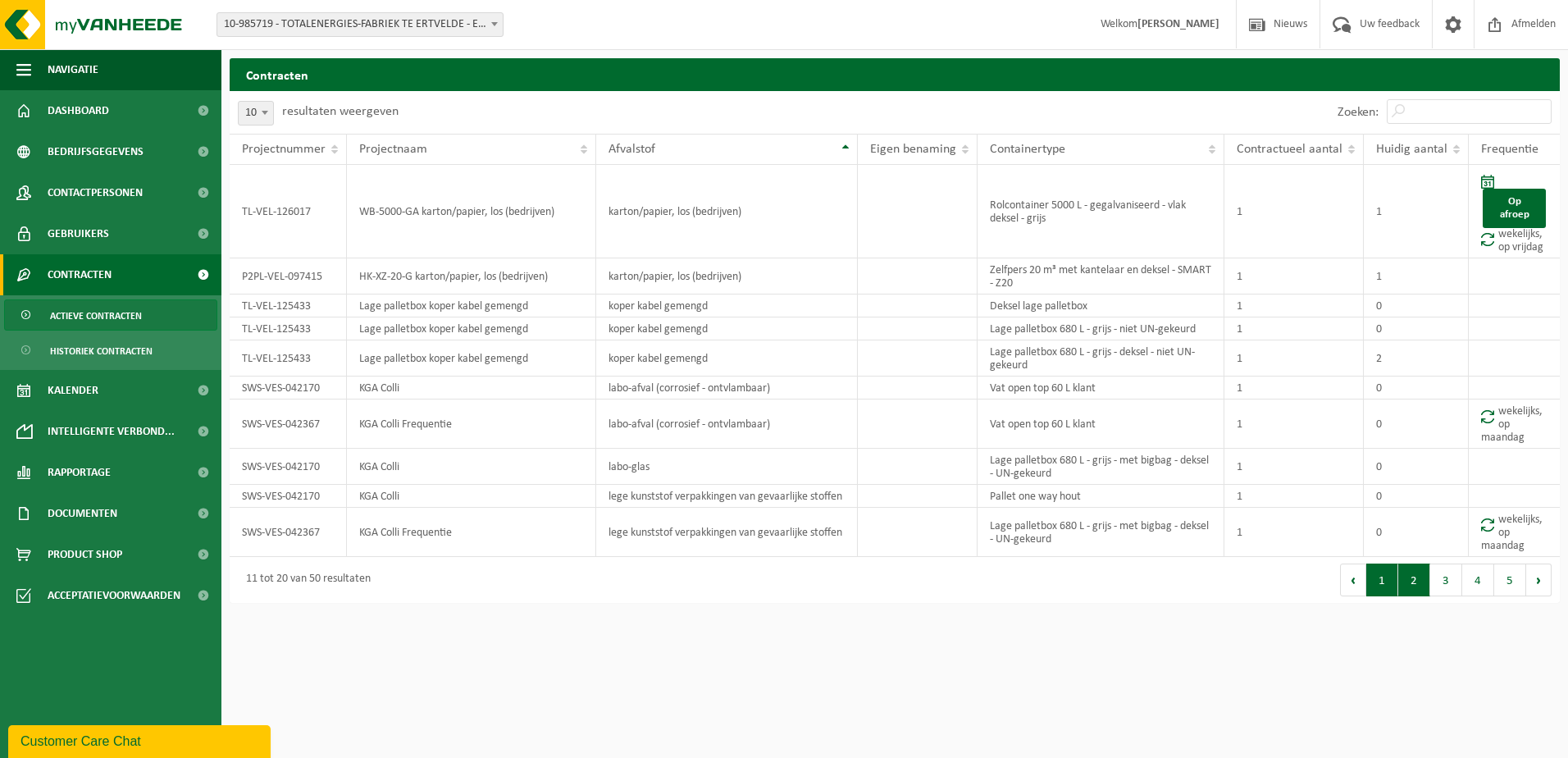
click at [1392, 577] on button "1" at bounding box center [1382, 580] width 32 height 33
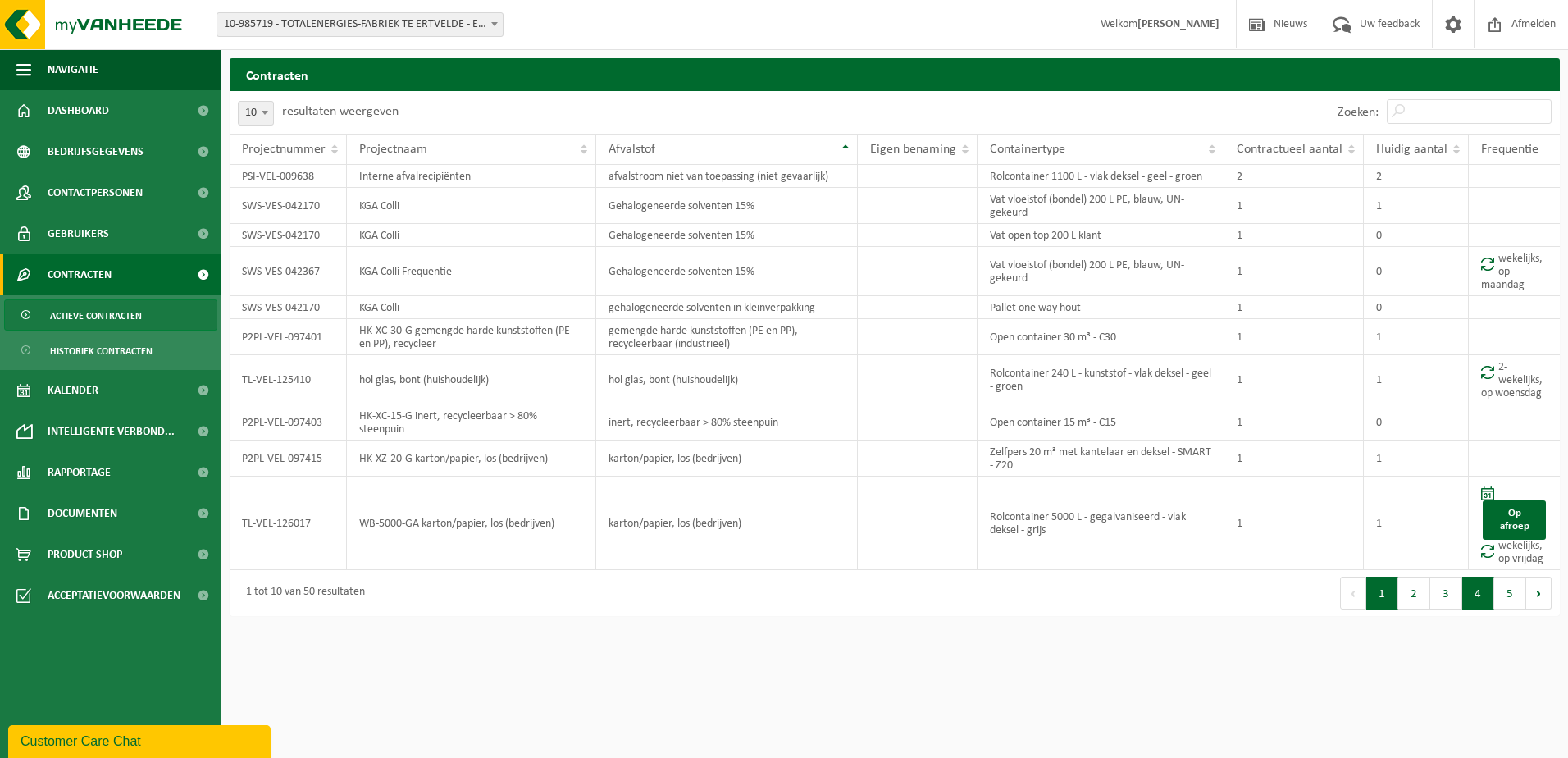
click at [1474, 597] on button "4" at bounding box center [1478, 593] width 32 height 33
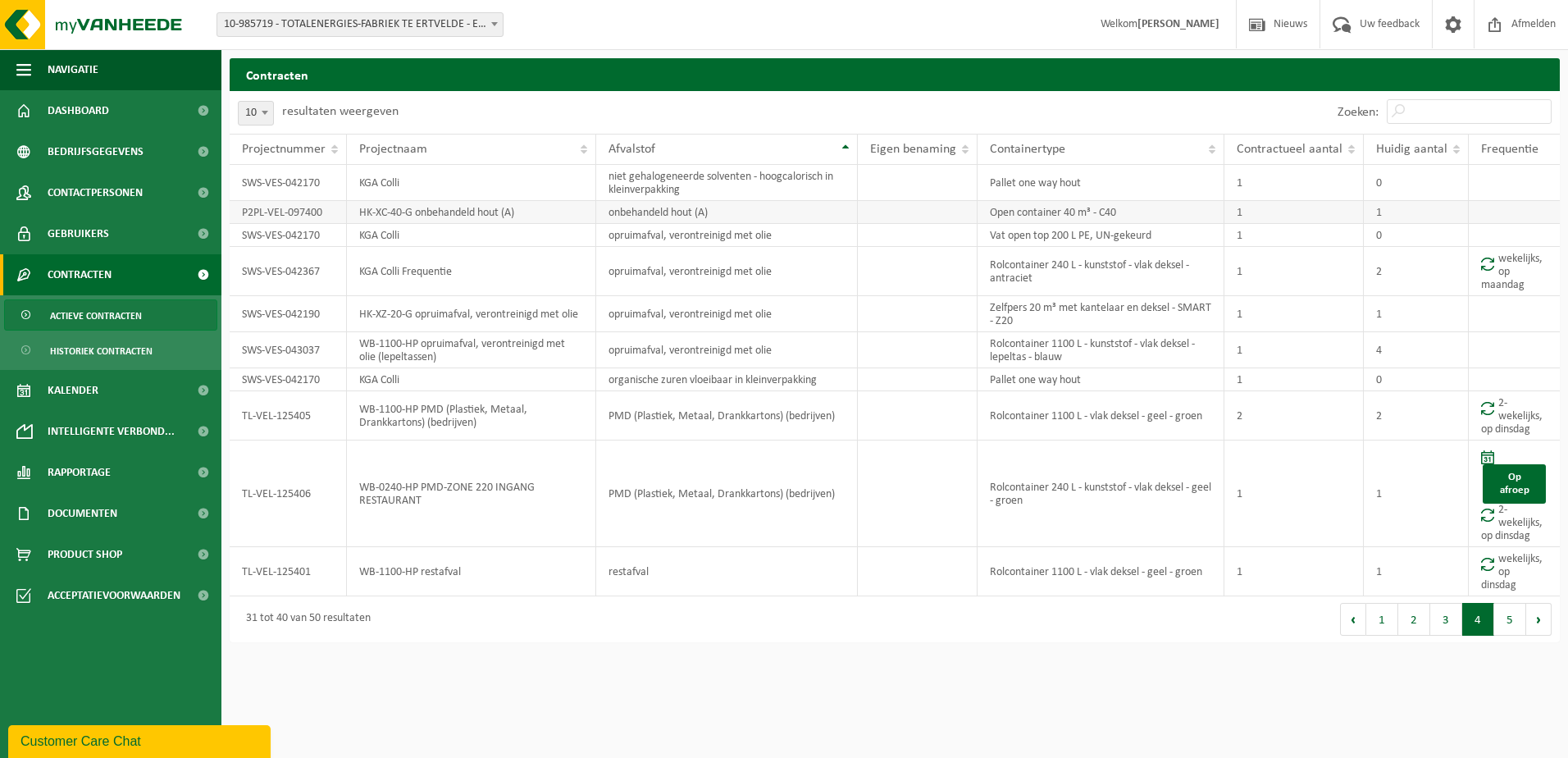
click at [717, 211] on td "onbehandeld hout (A)" at bounding box center [727, 213] width 262 height 23
drag, startPoint x: 613, startPoint y: 215, endPoint x: 728, endPoint y: 213, distance: 115.0
click at [728, 213] on td "onbehandeld hout (A)" at bounding box center [727, 213] width 262 height 23
click at [1450, 622] on button "3" at bounding box center [1446, 620] width 32 height 33
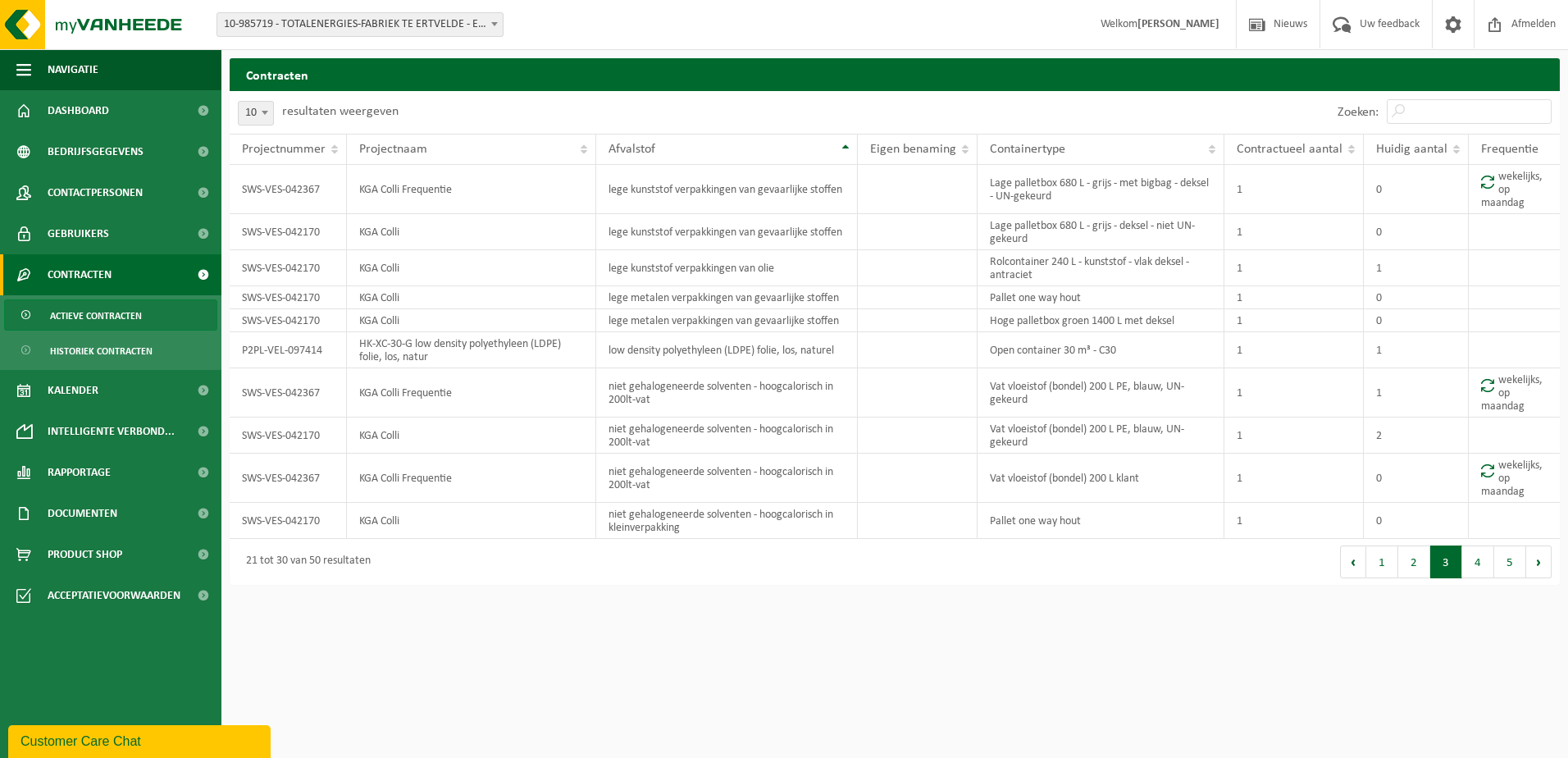
click at [1422, 629] on html "Vestiging: 10-985719 - TOTALENERGIES-FABRIEK TE ERTVELDE - ERTVELDE 10-985719 -…" at bounding box center [784, 379] width 1568 height 758
click at [1418, 564] on button "2" at bounding box center [1414, 562] width 32 height 33
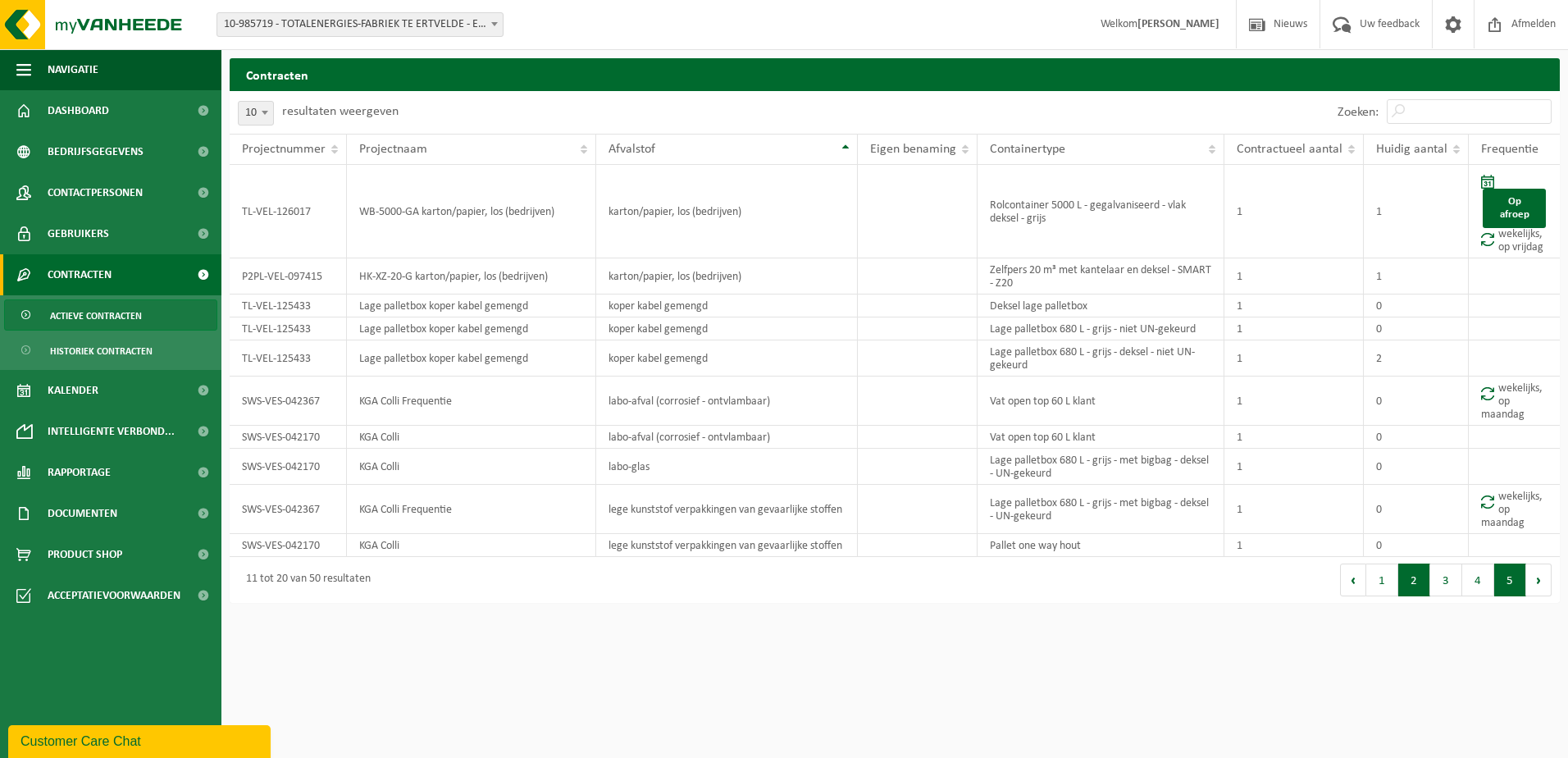
click at [1515, 580] on button "5" at bounding box center [1510, 580] width 32 height 33
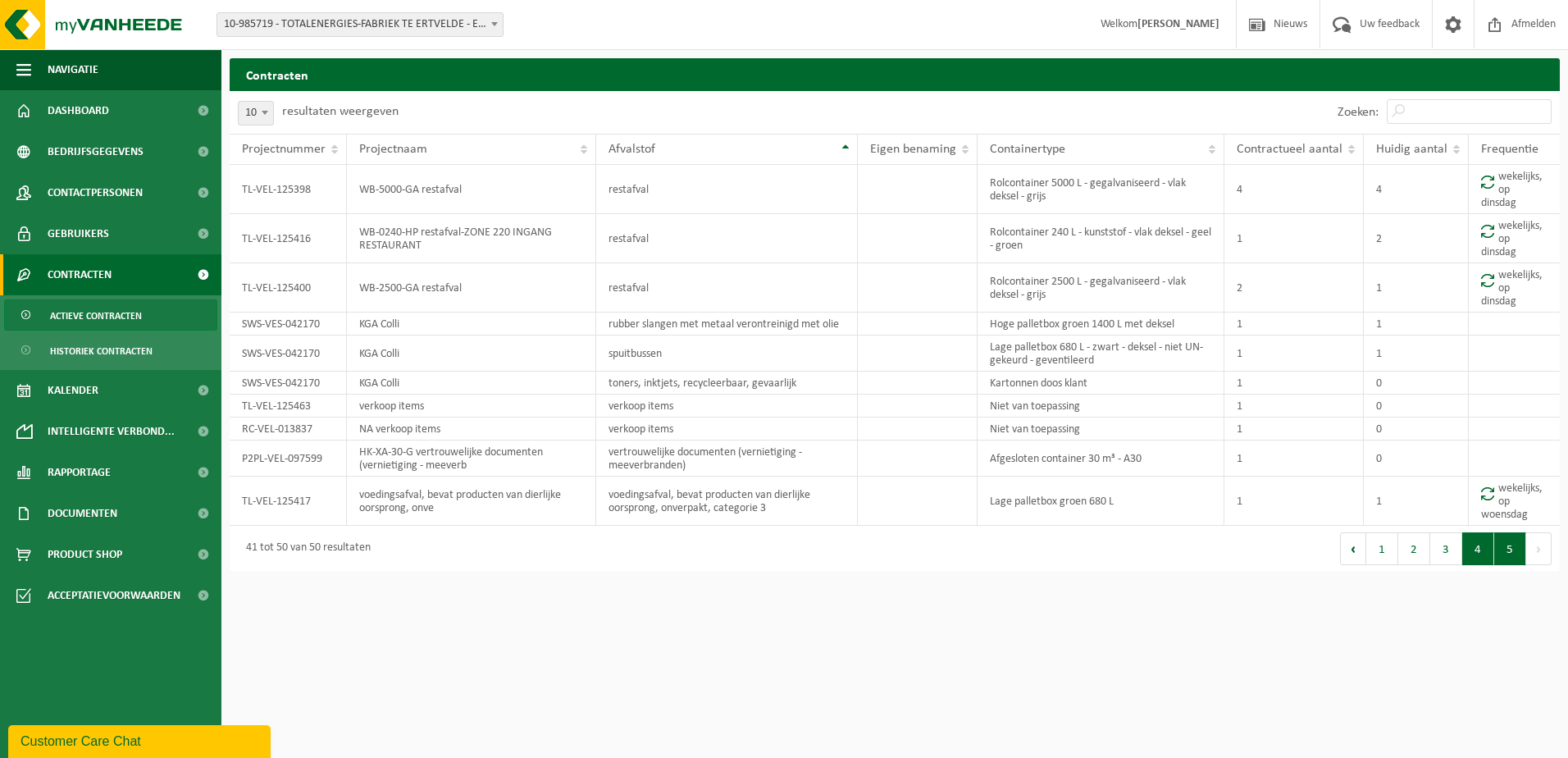
click at [1482, 551] on button "4" at bounding box center [1478, 549] width 32 height 33
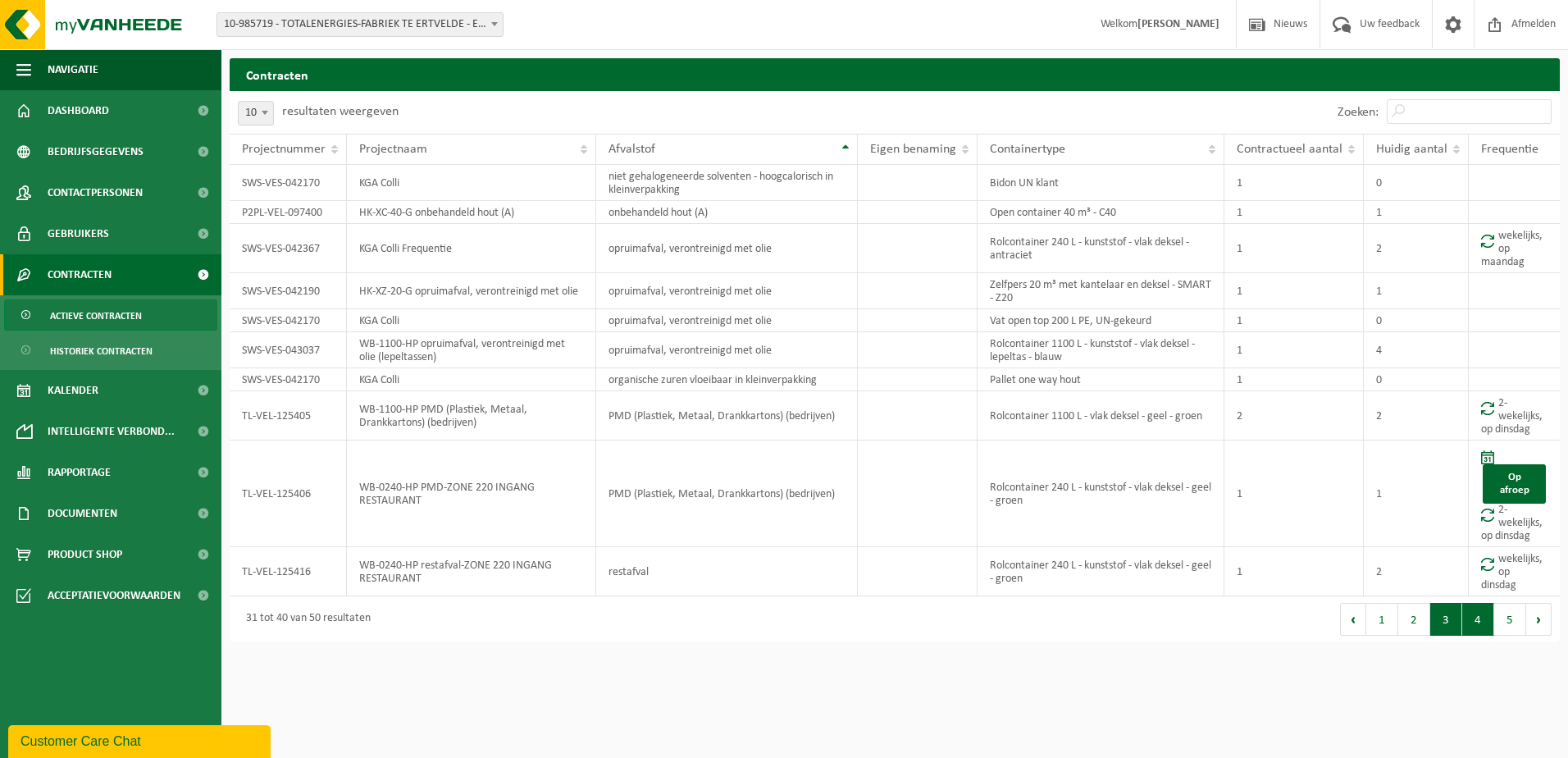
click at [1454, 615] on button "3" at bounding box center [1446, 620] width 32 height 33
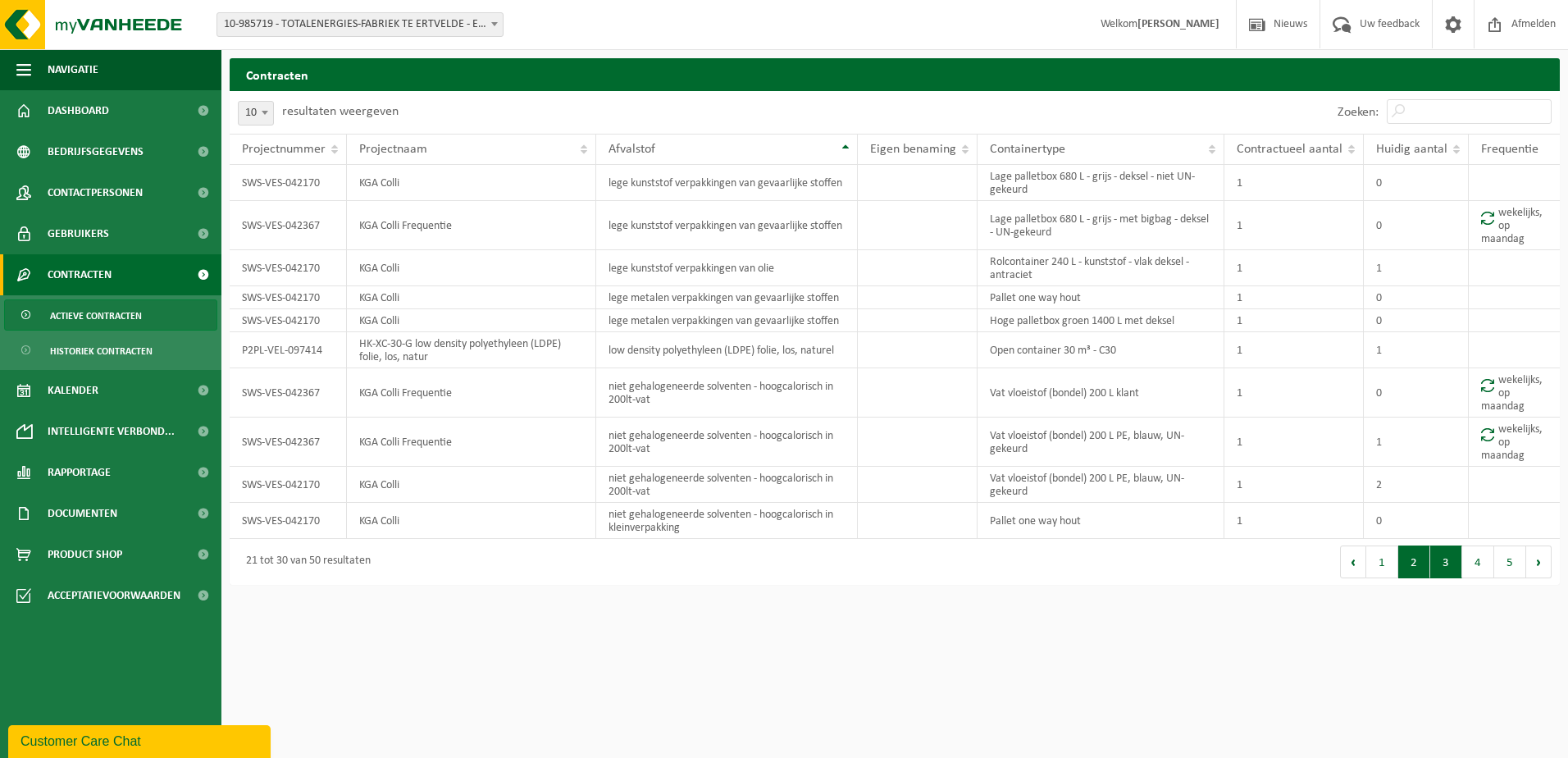
click at [1415, 566] on button "2" at bounding box center [1414, 562] width 32 height 33
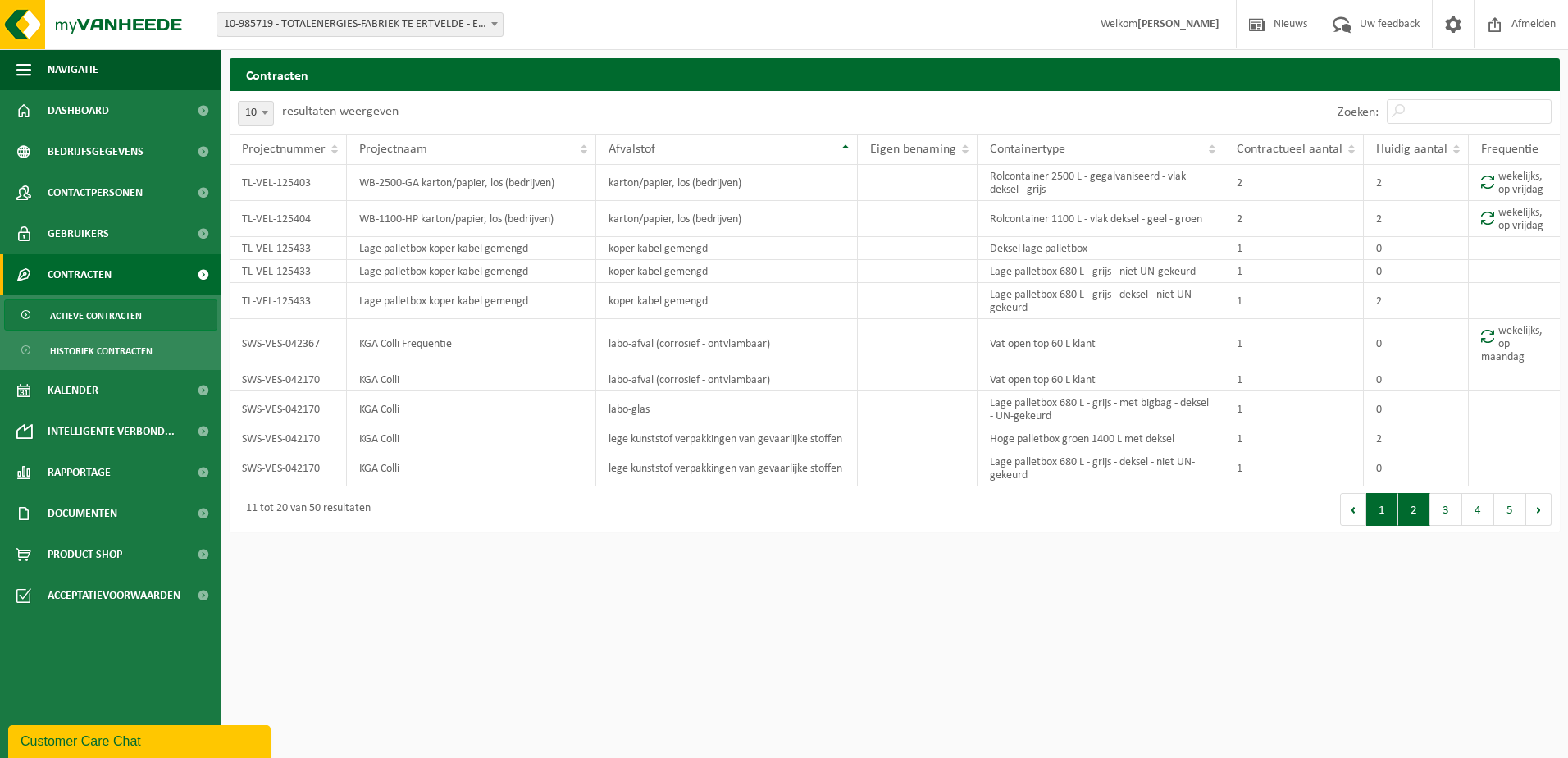
click at [1386, 515] on button "1" at bounding box center [1382, 509] width 32 height 33
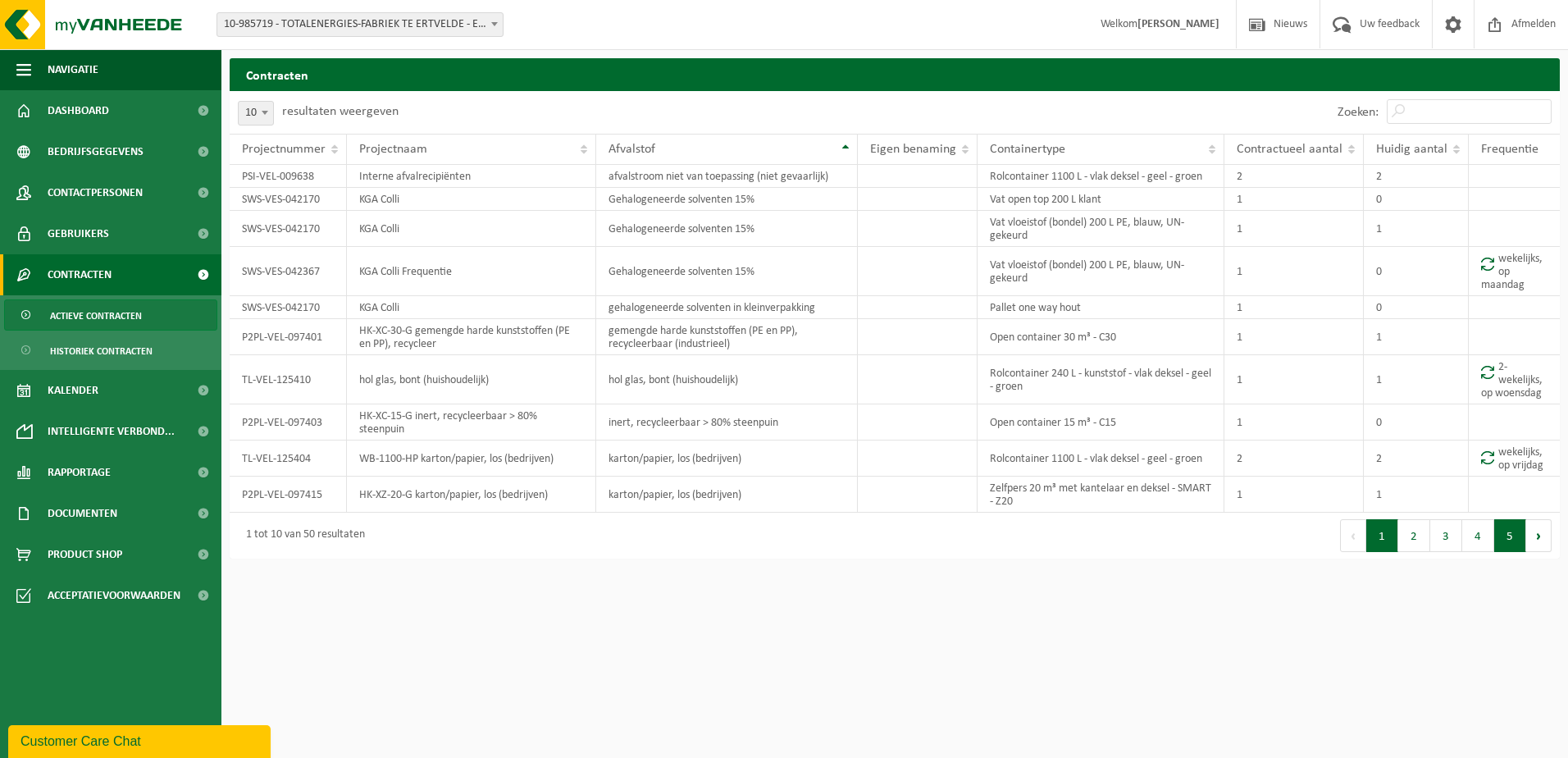
click at [1508, 538] on button "5" at bounding box center [1510, 536] width 32 height 33
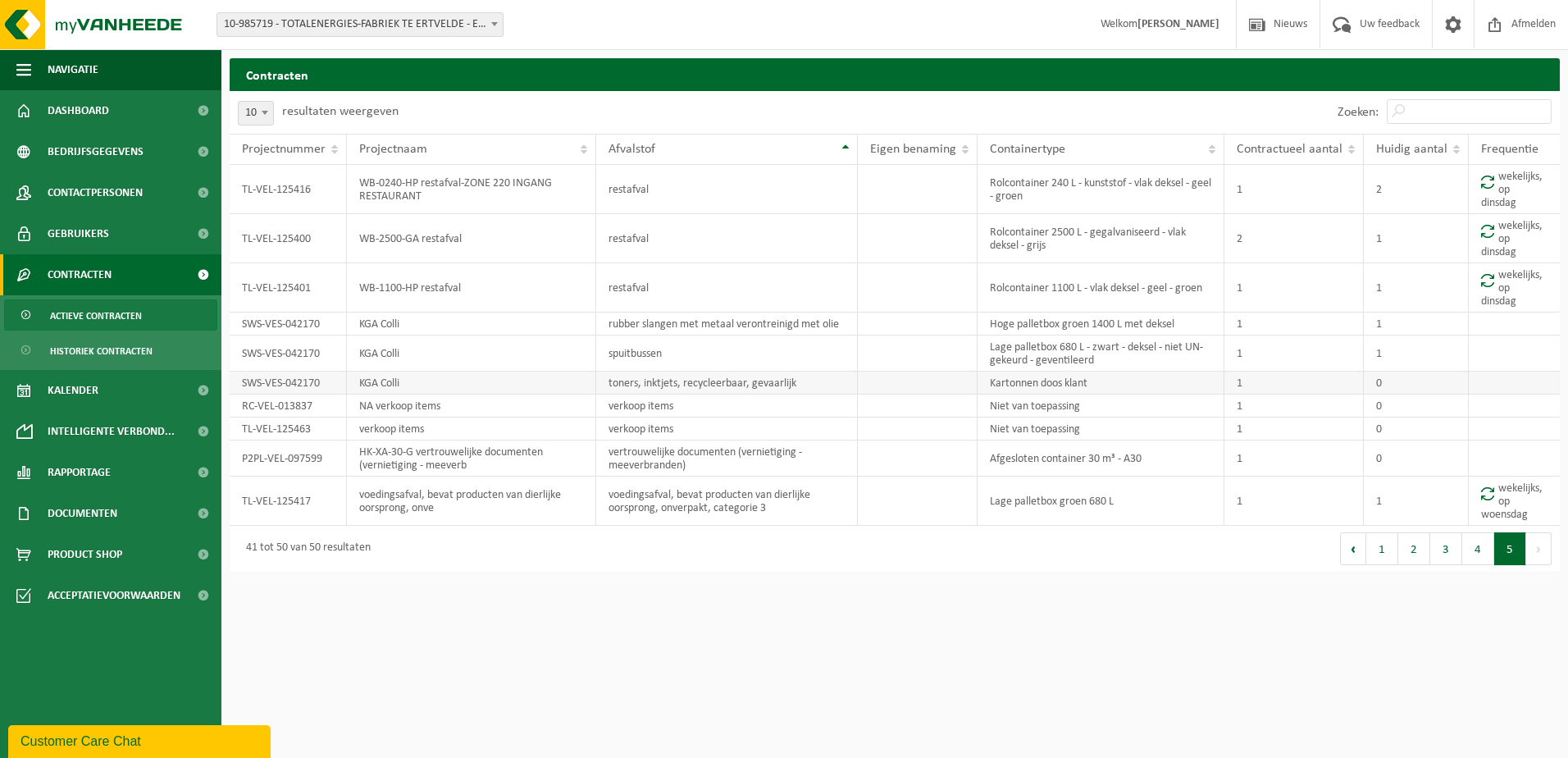
click at [790, 385] on td "toners, inktjets, recycleerbaar, gevaarlijk" at bounding box center [727, 383] width 262 height 23
click at [832, 379] on td "toners, inktjets, recycleerbaar, gevaarlijk" at bounding box center [727, 383] width 262 height 23
click at [765, 380] on td "toners, inktjets, recycleerbaar, gevaarlijk" at bounding box center [727, 383] width 262 height 23
drag, startPoint x: 611, startPoint y: 384, endPoint x: 821, endPoint y: 386, distance: 210.0
click at [821, 386] on td "toners, inktjets, recycleerbaar, gevaarlijk" at bounding box center [727, 383] width 262 height 23
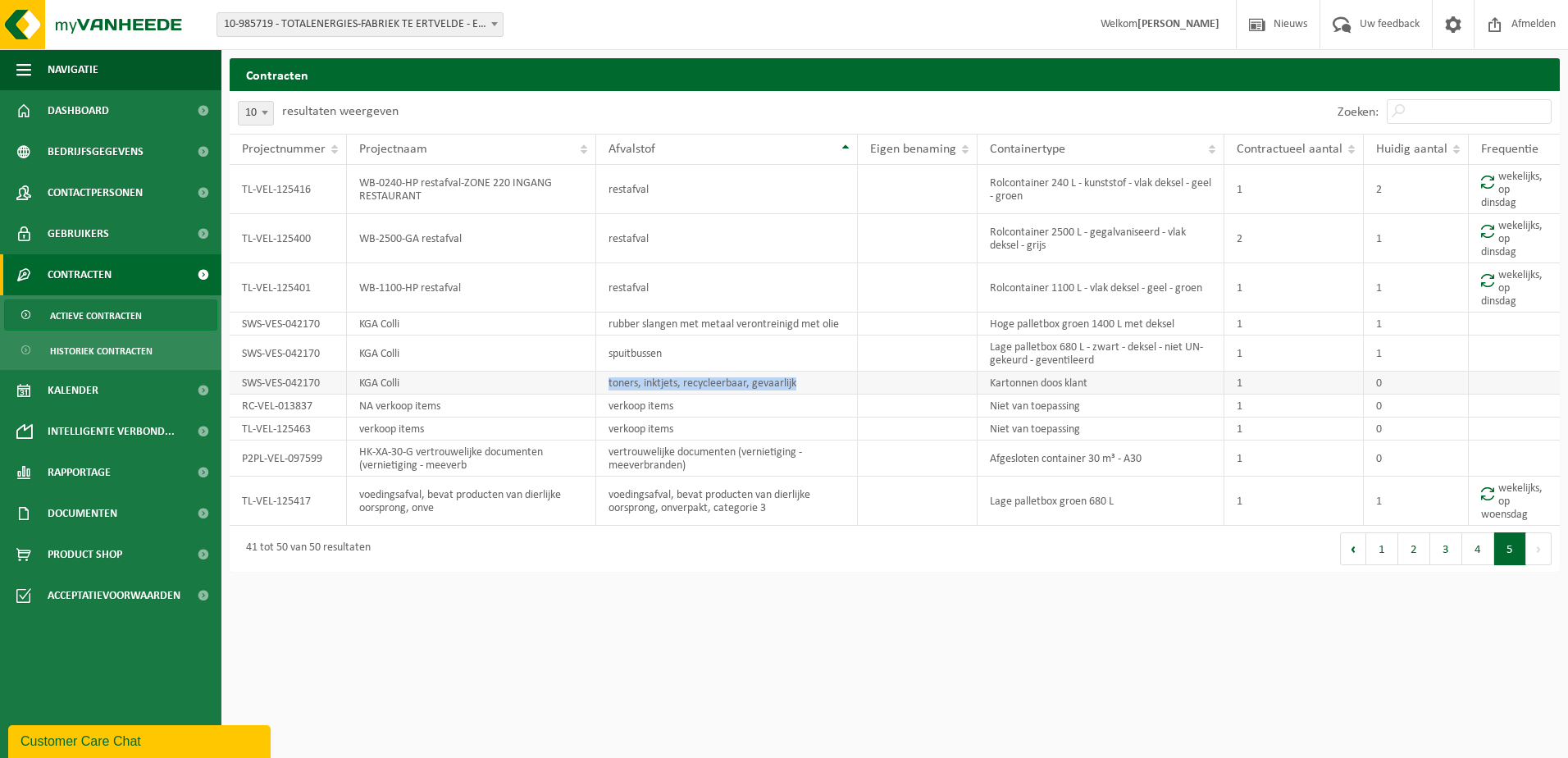
copy td "toners, inktjets, recycleerbaar, gevaarlijk"
click at [1477, 551] on button "4" at bounding box center [1478, 549] width 32 height 33
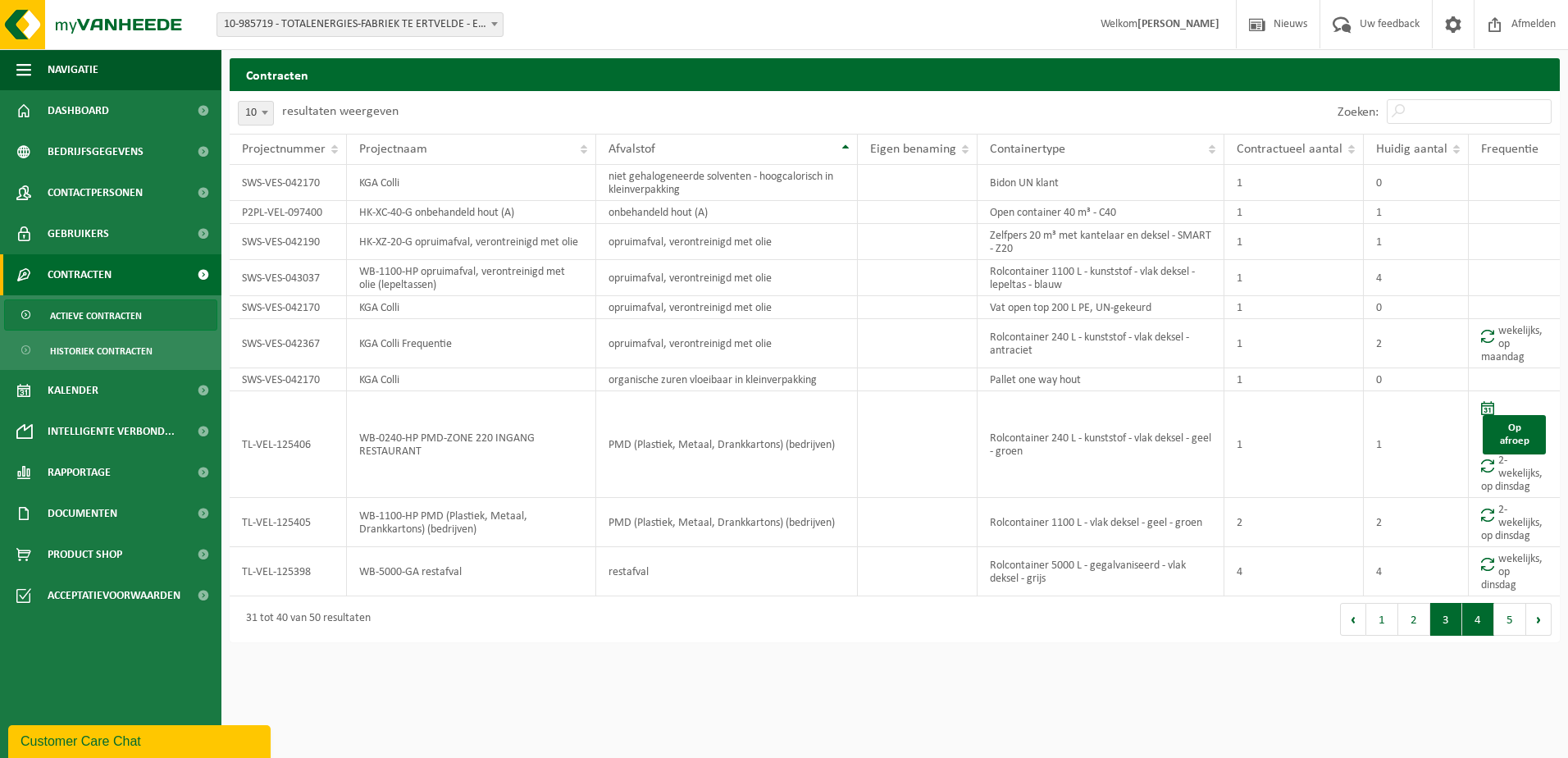
click at [1446, 619] on button "3" at bounding box center [1446, 620] width 32 height 33
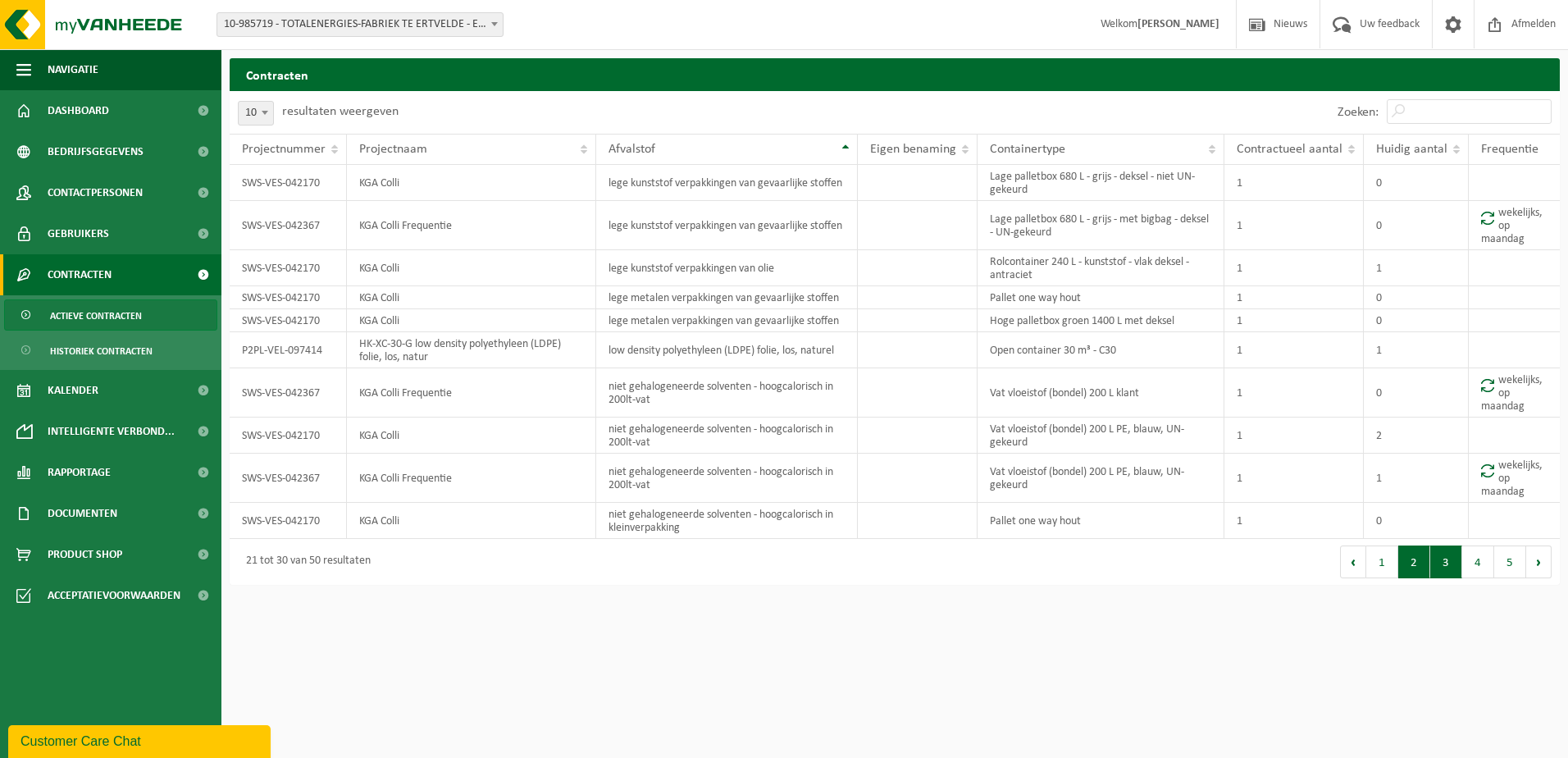
click at [1411, 567] on button "2" at bounding box center [1414, 562] width 32 height 33
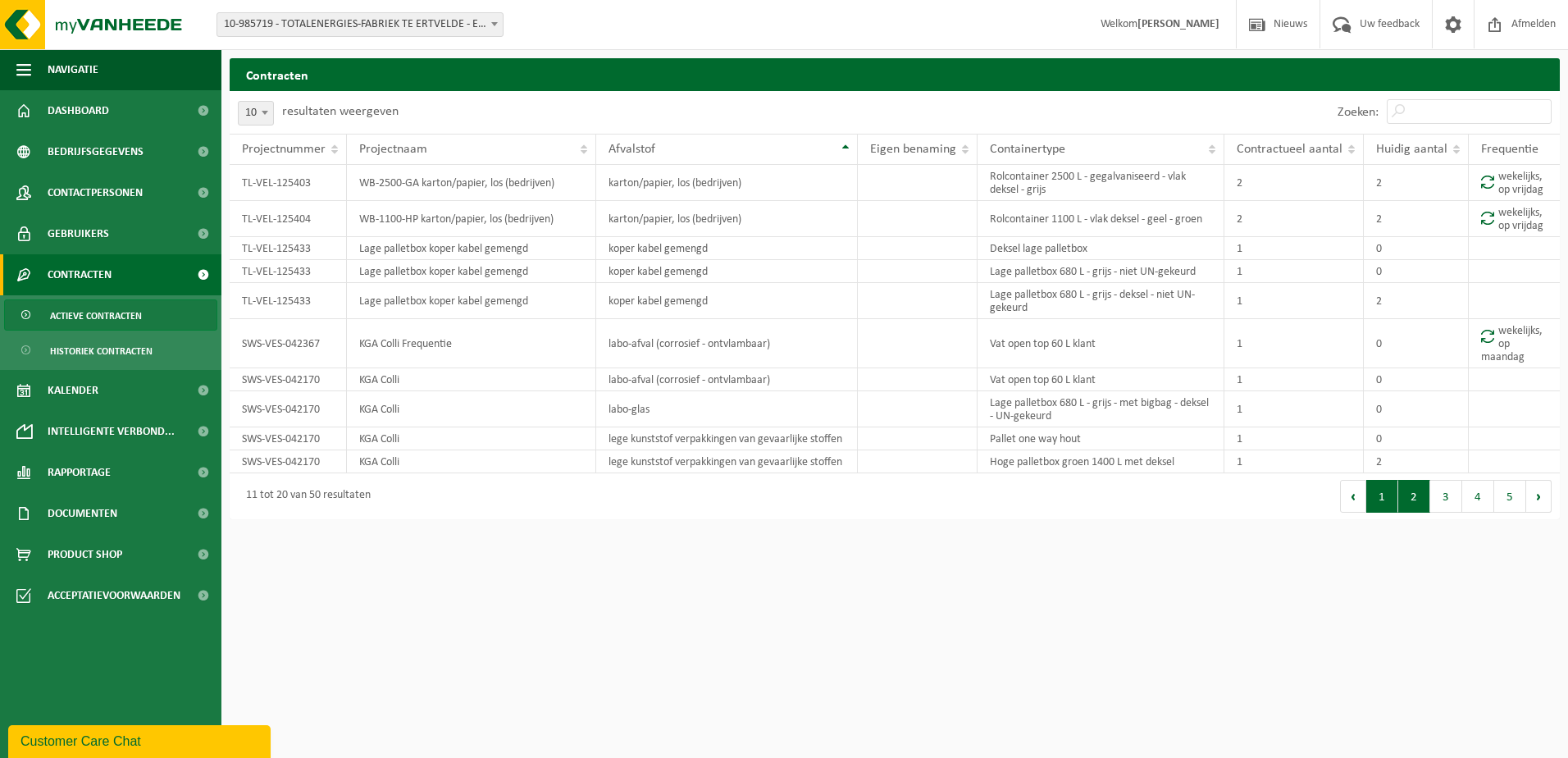
click at [1380, 500] on button "1" at bounding box center [1382, 496] width 32 height 33
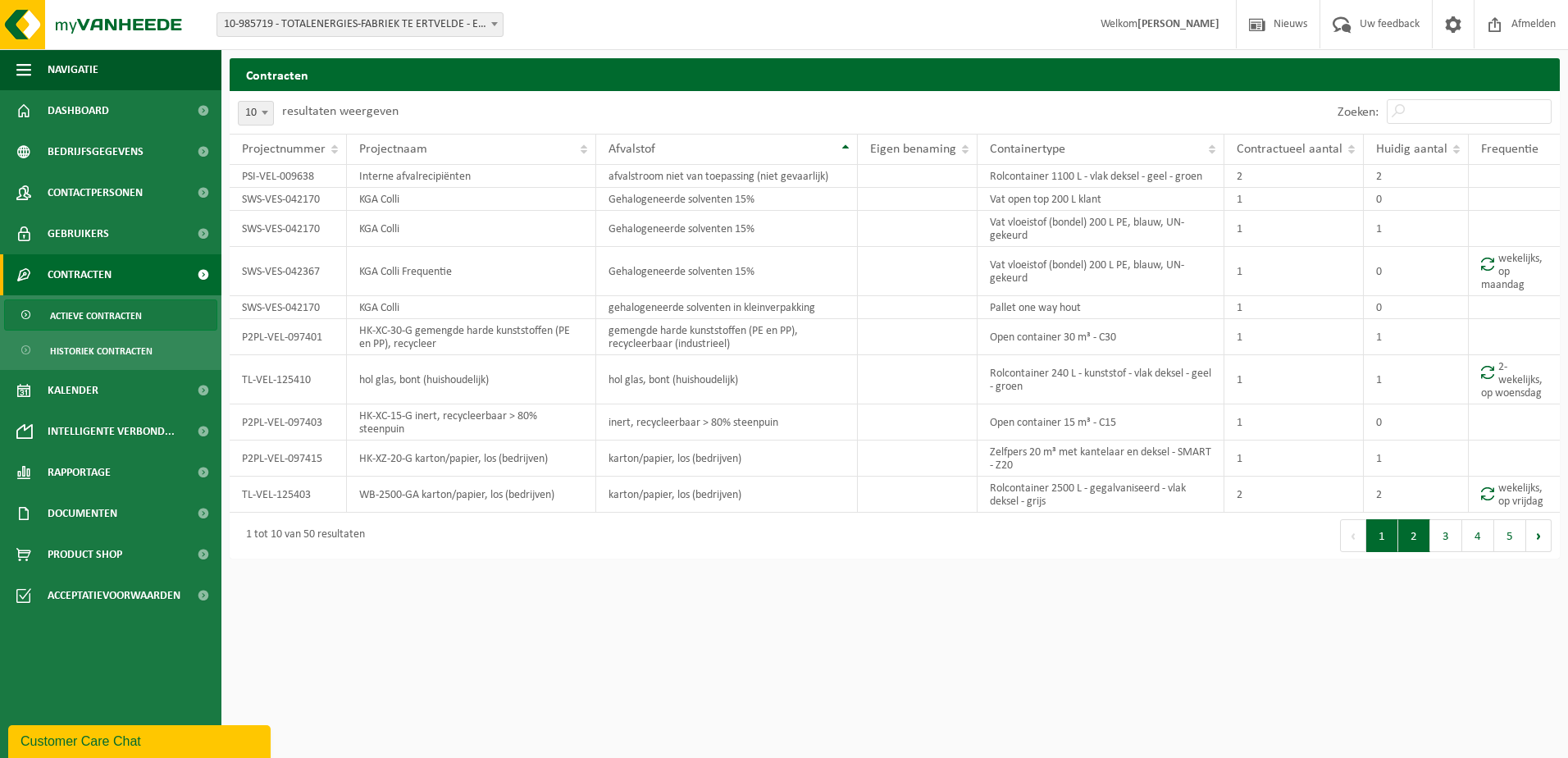
click at [1413, 530] on button "2" at bounding box center [1414, 536] width 32 height 33
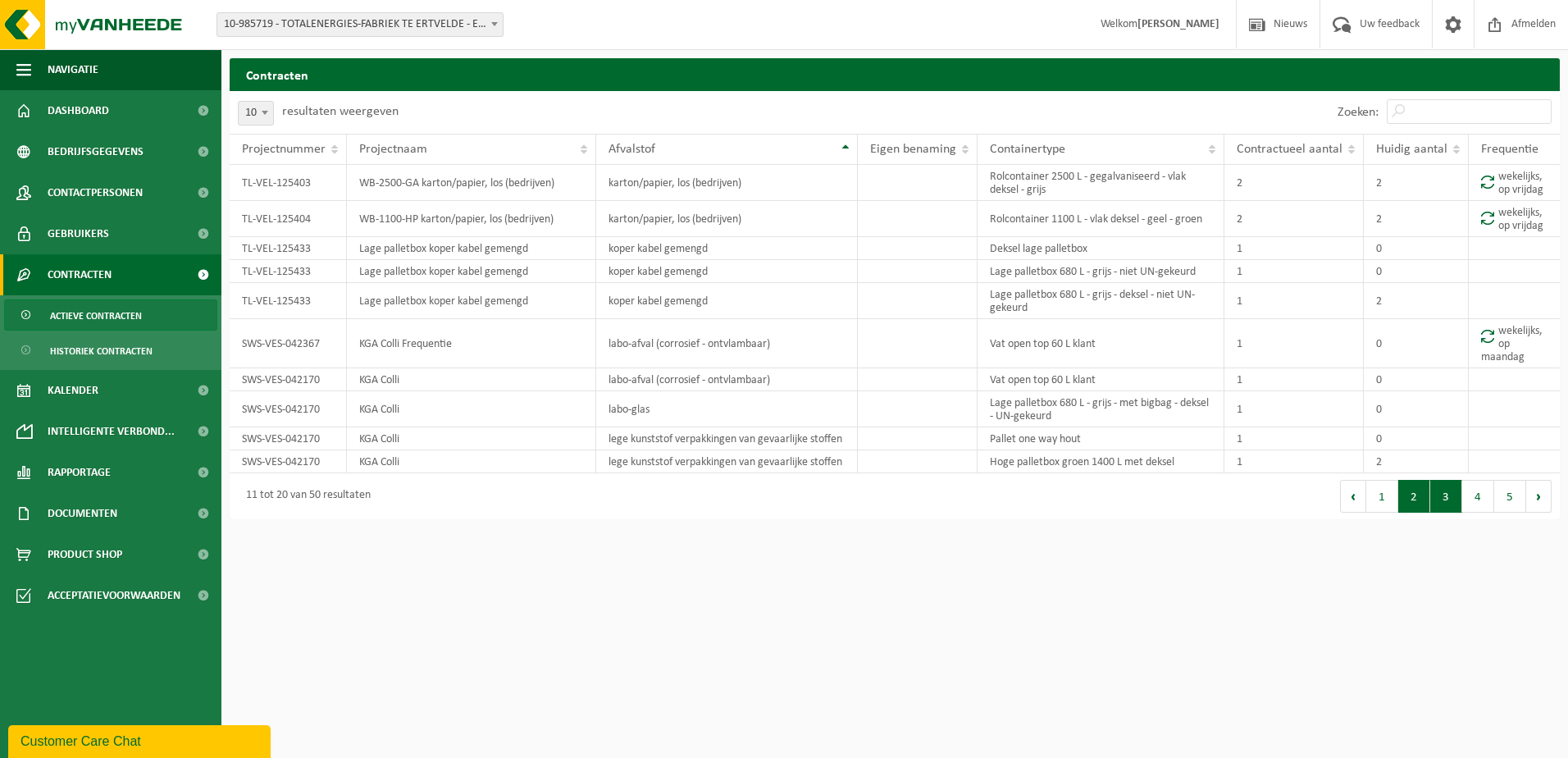
click at [1443, 502] on button "3" at bounding box center [1446, 496] width 32 height 33
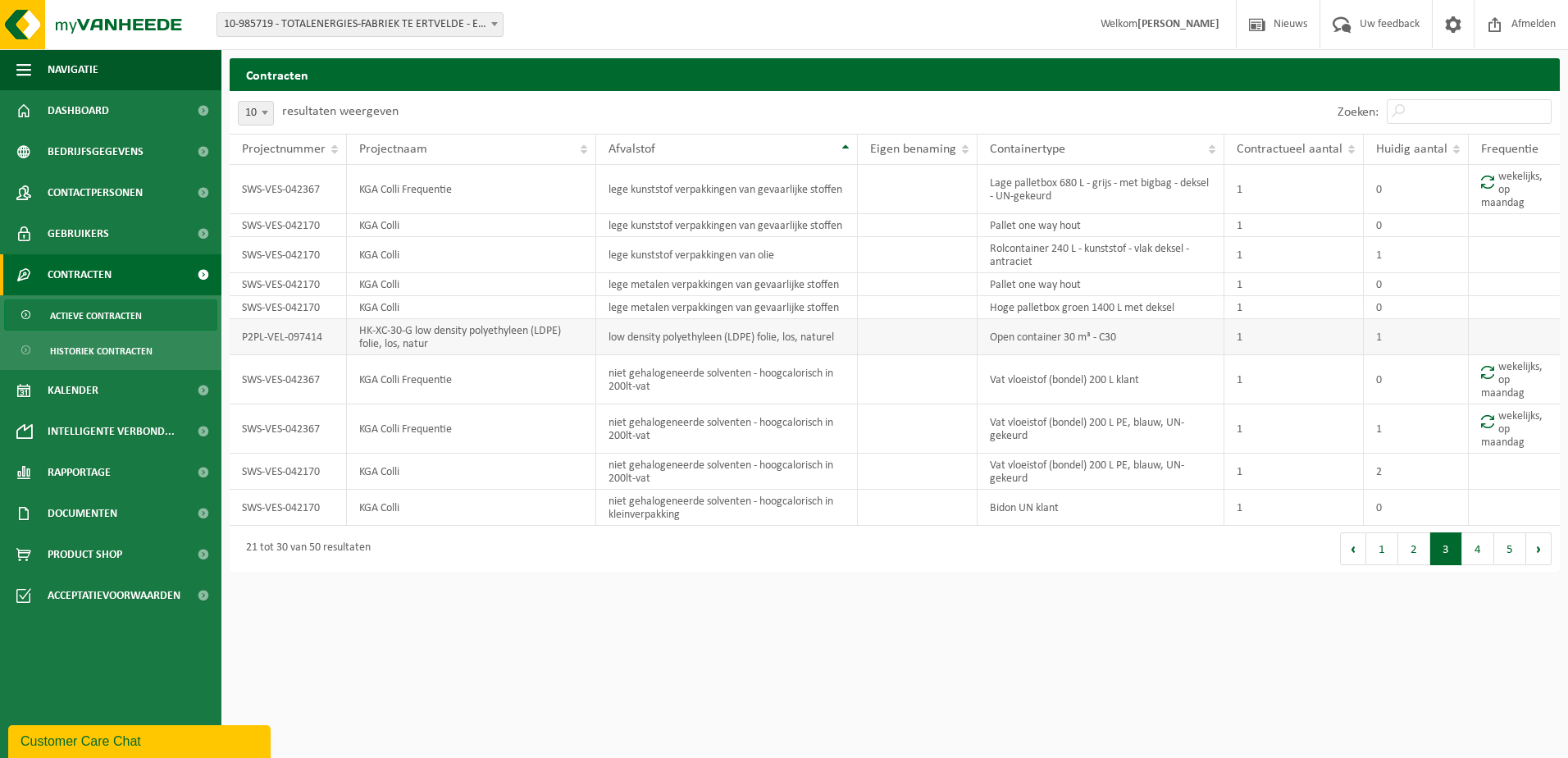
click at [676, 342] on td "low density polyethyleen (LDPE) folie, los, naturel" at bounding box center [727, 337] width 262 height 36
drag, startPoint x: 611, startPoint y: 339, endPoint x: 846, endPoint y: 341, distance: 235.0
click at [846, 341] on td "low density polyethyleen (LDPE) folie, los, naturel" at bounding box center [727, 337] width 262 height 36
copy td "low density polyethyleen (LDPE) folie, los, naturel"
click at [1392, 549] on button "1" at bounding box center [1382, 549] width 32 height 33
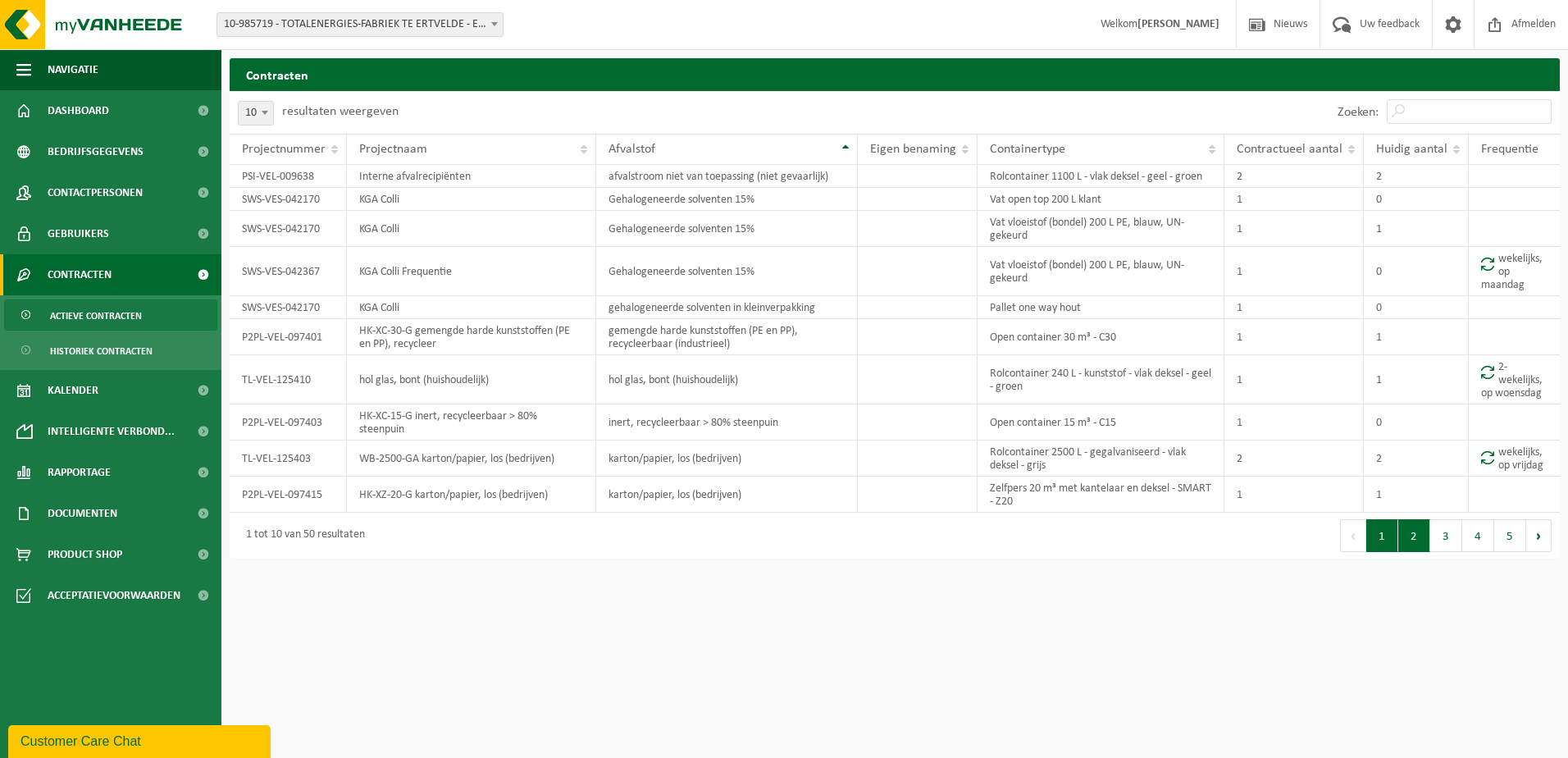
click at [1423, 532] on button "2" at bounding box center [1414, 536] width 32 height 33
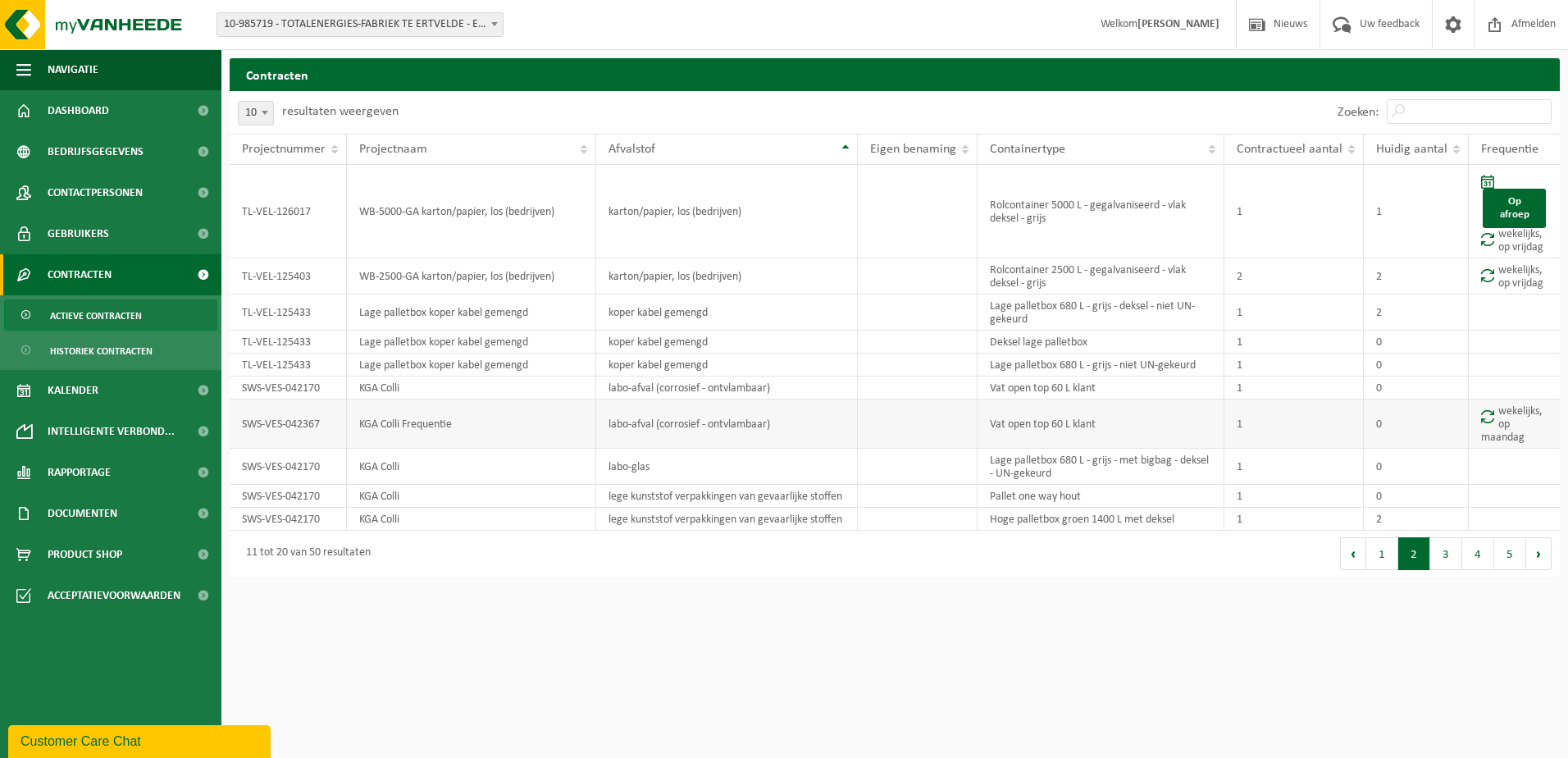
click at [640, 427] on td "labo-afval (corrosief - ontvlambaar)" at bounding box center [727, 424] width 262 height 49
click at [612, 425] on td "labo-afval (corrosief - ontvlambaar)" at bounding box center [727, 424] width 262 height 49
click at [1443, 551] on button "3" at bounding box center [1446, 554] width 32 height 33
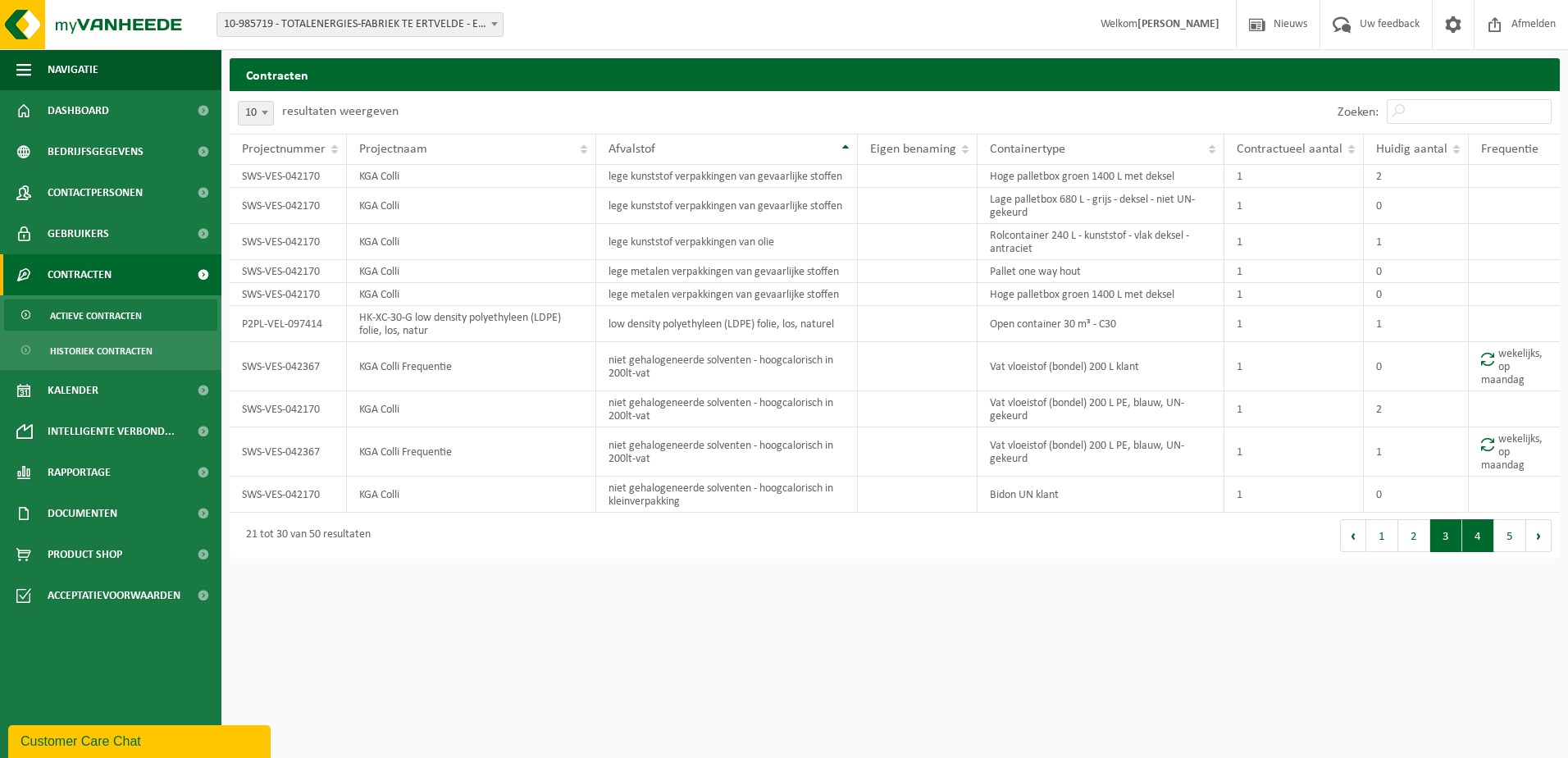
click at [1482, 544] on button "4" at bounding box center [1478, 536] width 32 height 33
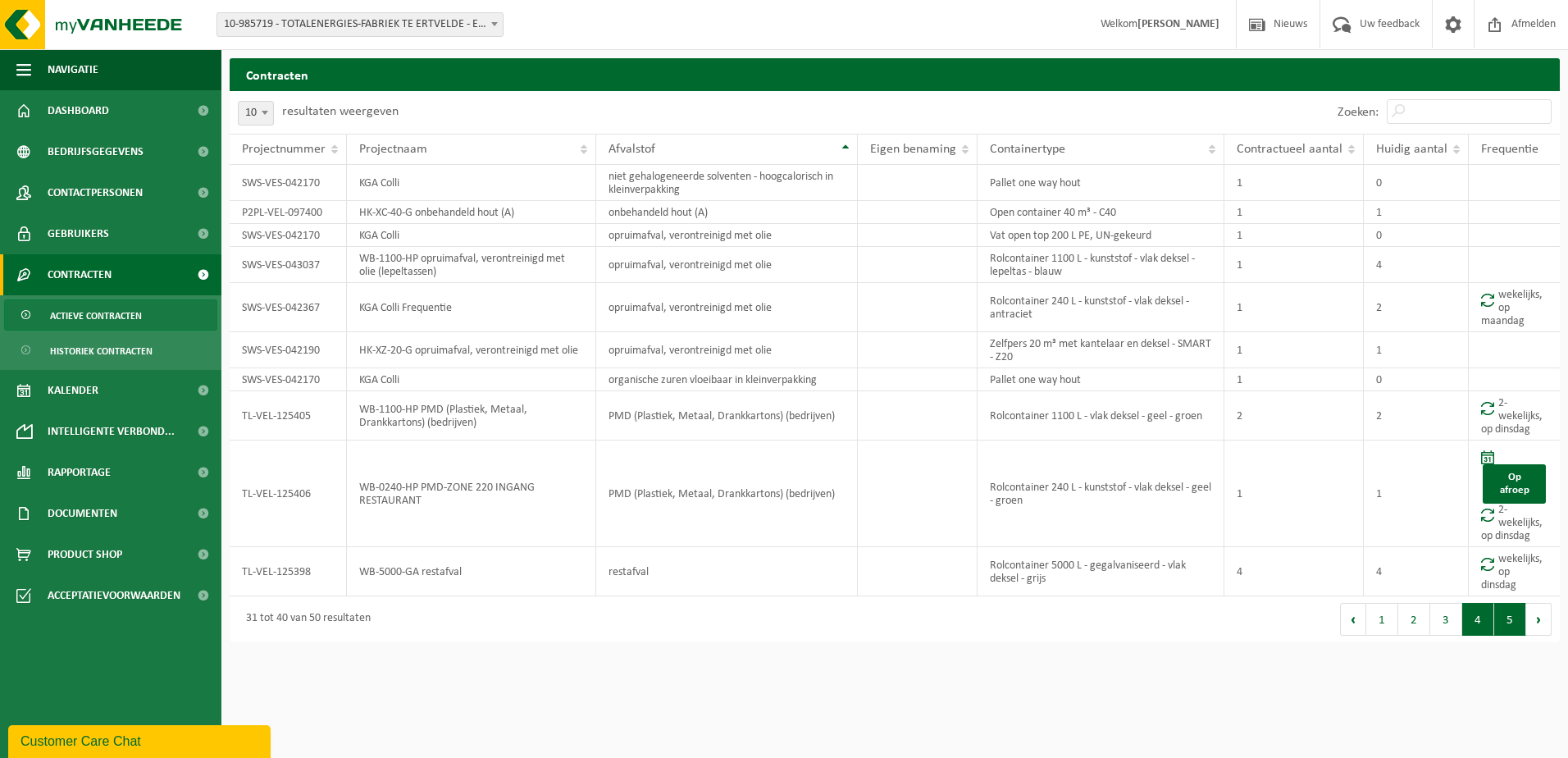
click at [1507, 621] on button "5" at bounding box center [1510, 620] width 32 height 33
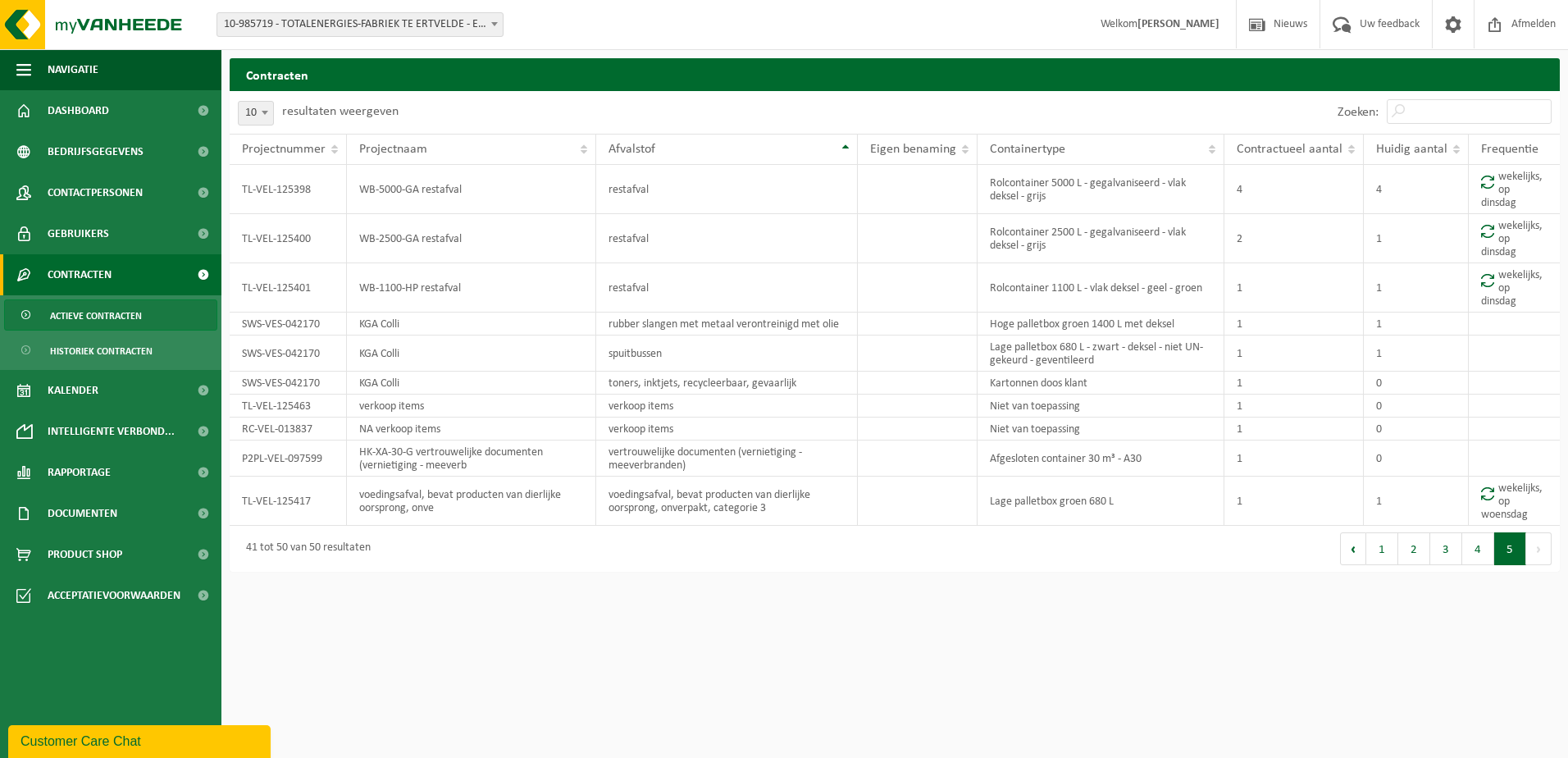
click at [1533, 540] on button "Volgende" at bounding box center [1539, 549] width 25 height 33
click at [1482, 545] on button "4" at bounding box center [1478, 549] width 32 height 33
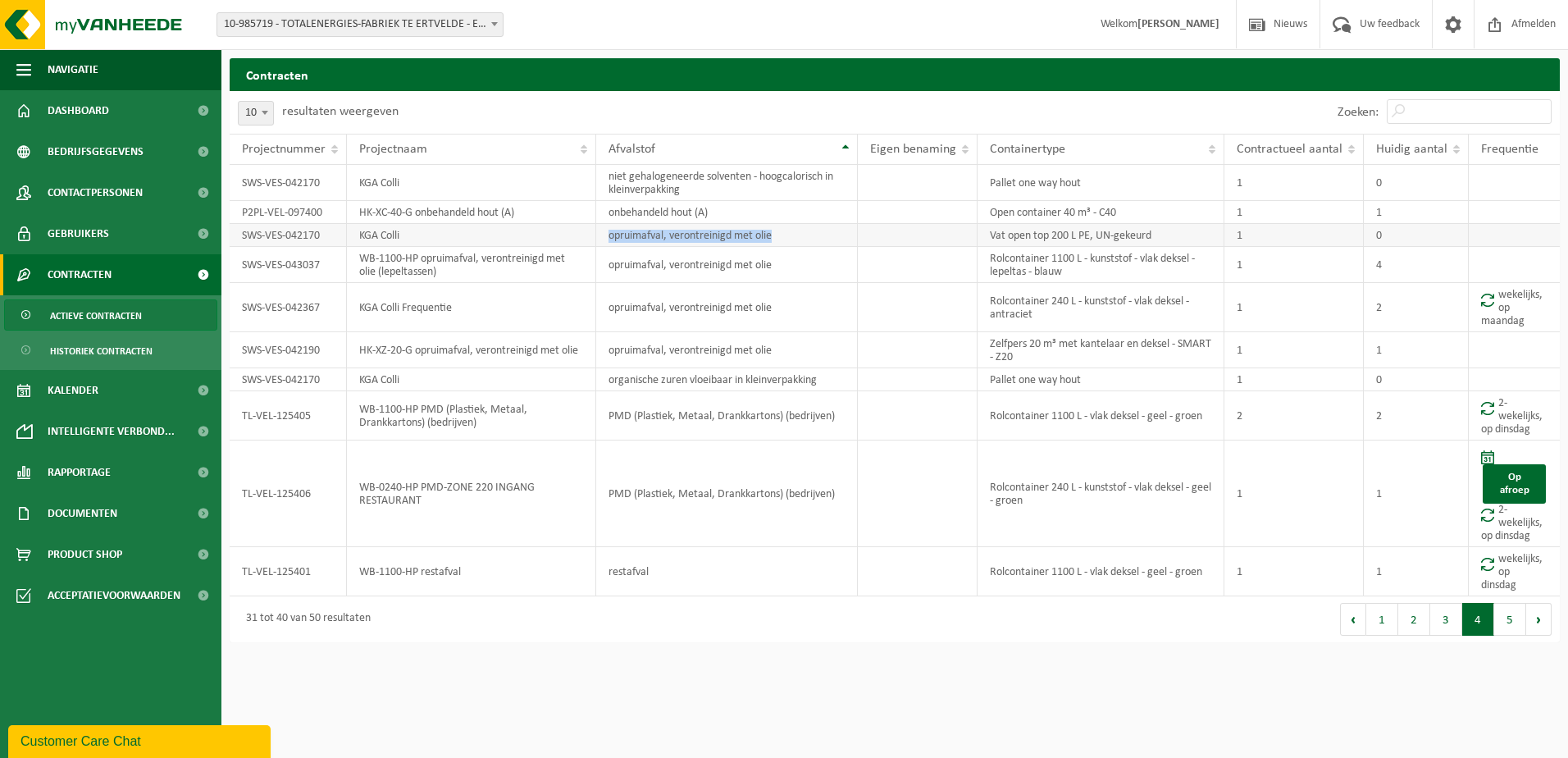
drag, startPoint x: 612, startPoint y: 233, endPoint x: 785, endPoint y: 233, distance: 173.0
click at [785, 233] on td "opruimafval, verontreinigd met olie" at bounding box center [727, 235] width 262 height 23
copy td "opruimafval, verontreinigd met olie"
click at [519, 313] on td "KGA Colli Frequentie" at bounding box center [471, 307] width 249 height 49
click at [659, 317] on td "opruimafval, verontreinigd met olie" at bounding box center [727, 307] width 262 height 49
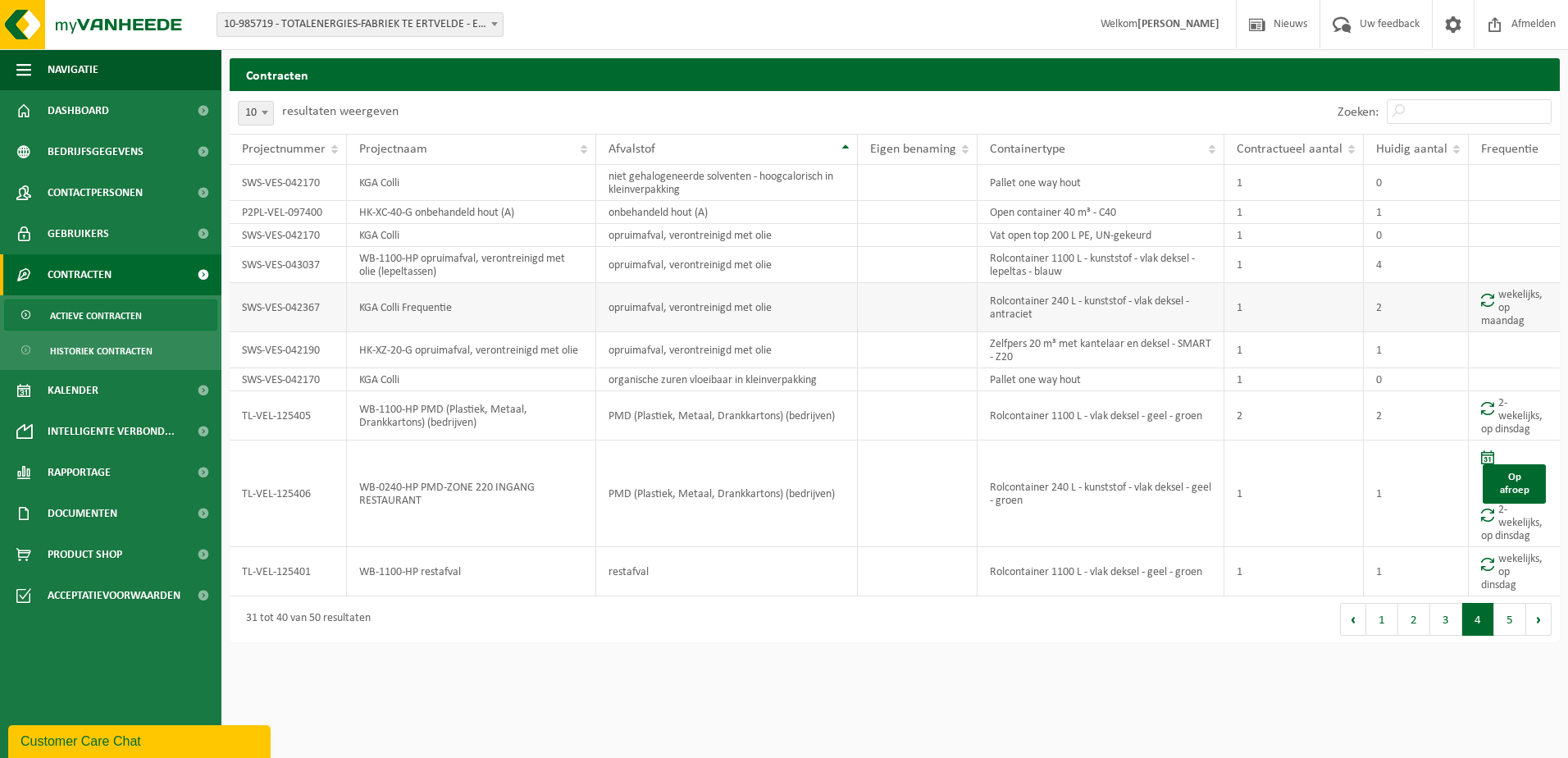
click at [723, 313] on td "opruimafval, verontreinigd met olie" at bounding box center [727, 307] width 262 height 49
click at [1383, 620] on button "1" at bounding box center [1382, 620] width 32 height 33
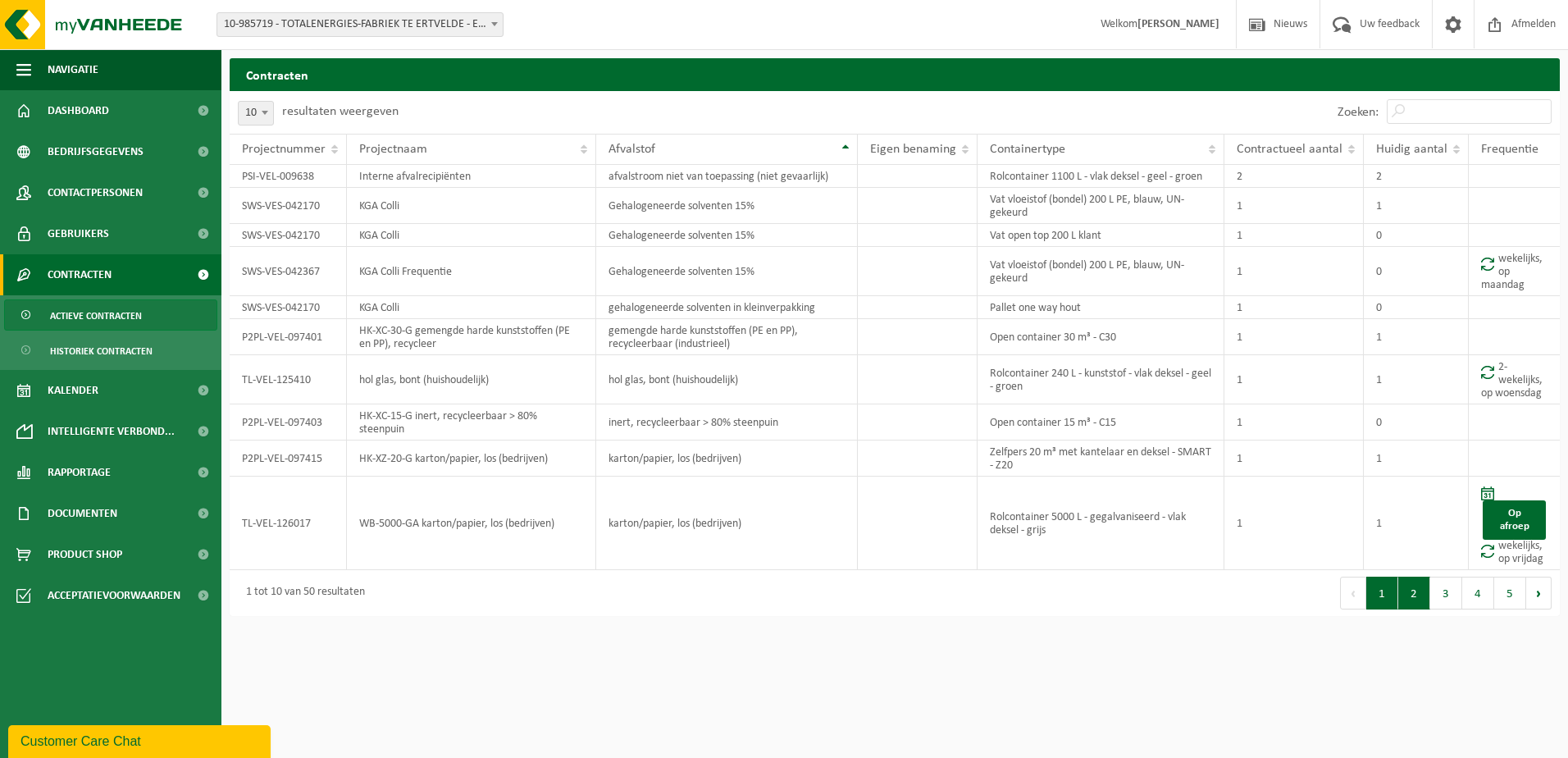
click at [1415, 602] on button "2" at bounding box center [1414, 593] width 32 height 33
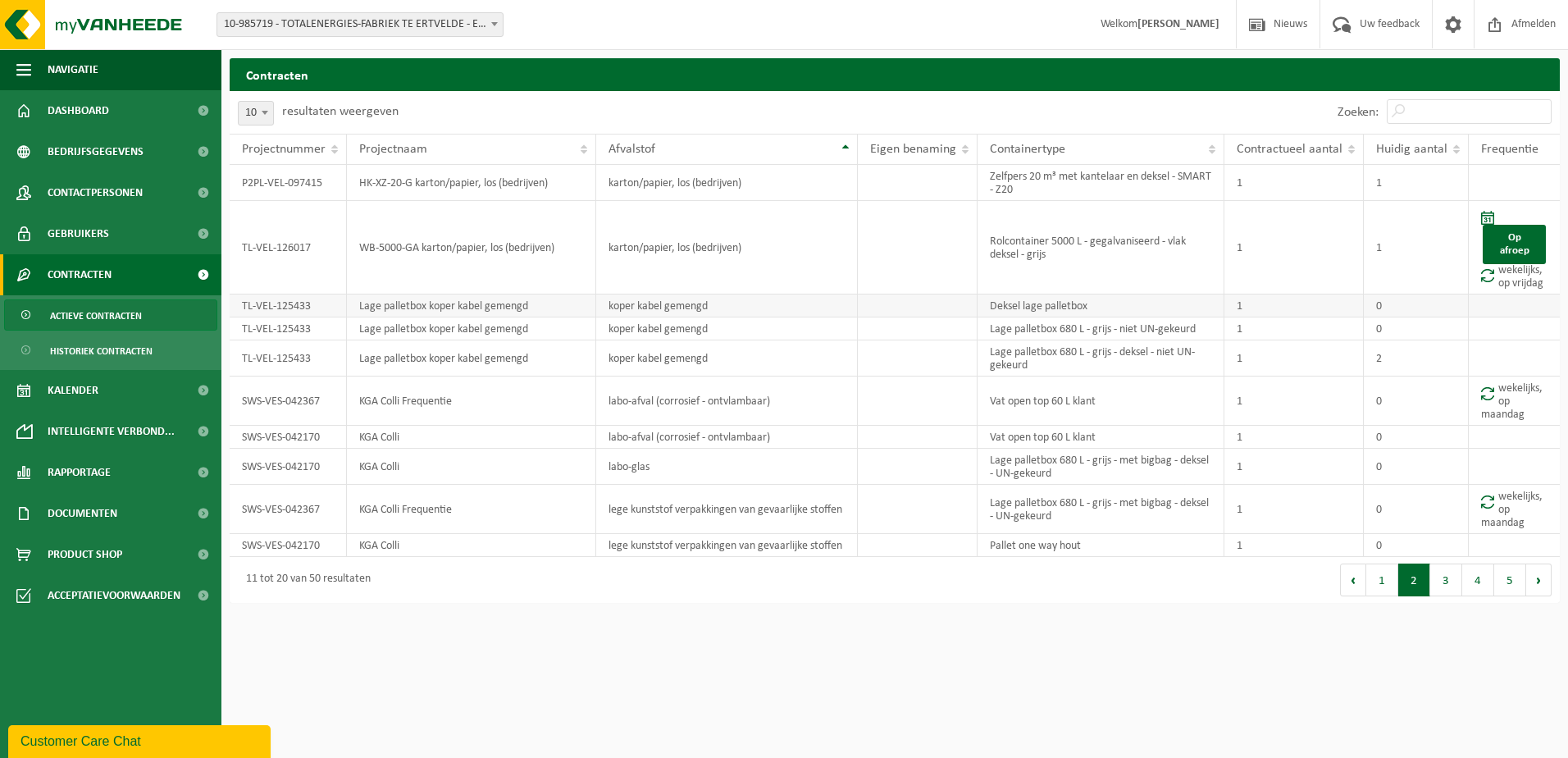
click at [611, 307] on td "koper kabel gemengd" at bounding box center [727, 306] width 262 height 23
drag, startPoint x: 609, startPoint y: 307, endPoint x: 720, endPoint y: 306, distance: 111.0
click at [720, 306] on td "koper kabel gemengd" at bounding box center [727, 306] width 262 height 23
click at [1457, 583] on button "3" at bounding box center [1446, 580] width 32 height 33
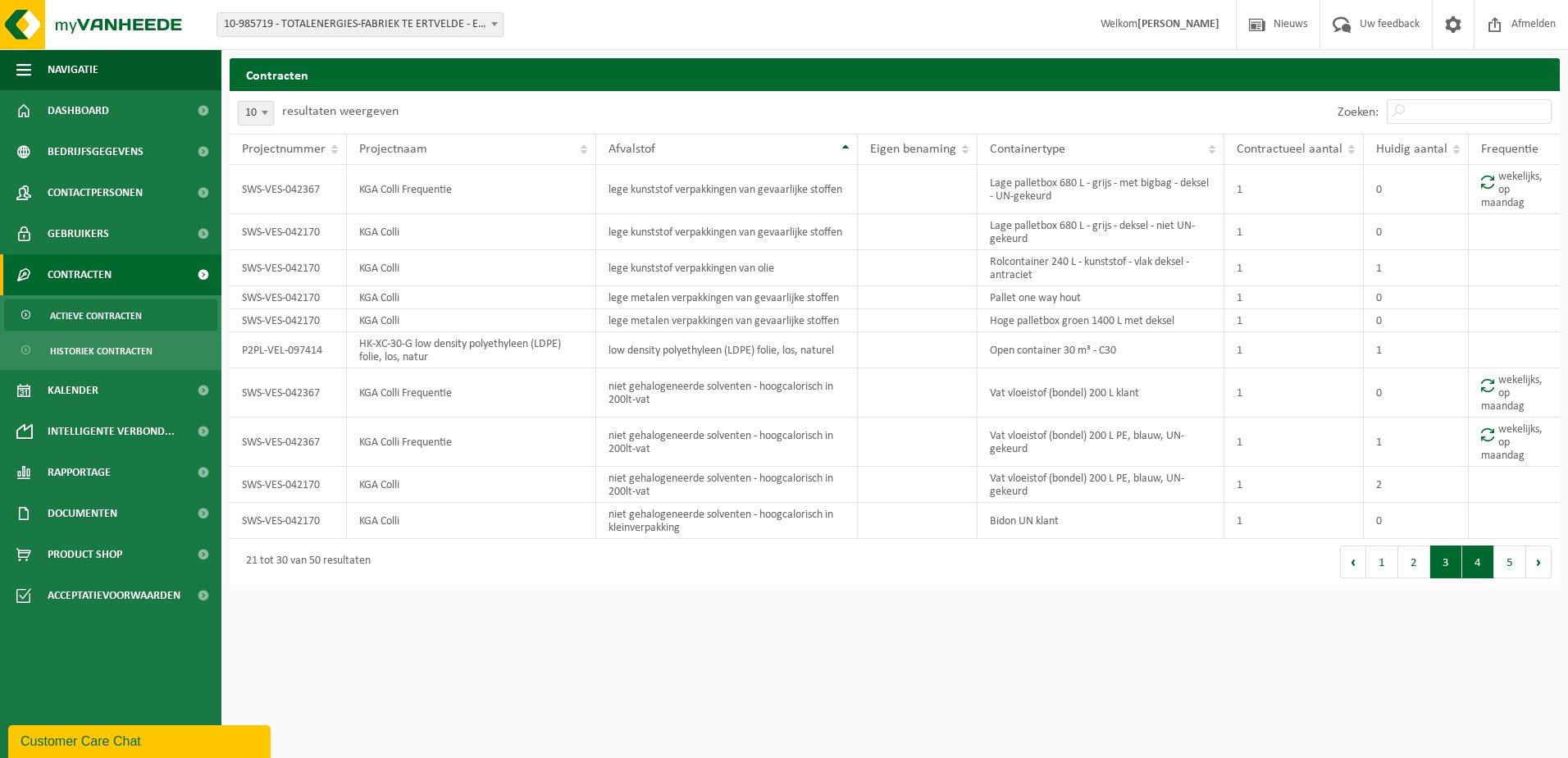
click at [1477, 564] on button "4" at bounding box center [1478, 562] width 32 height 33
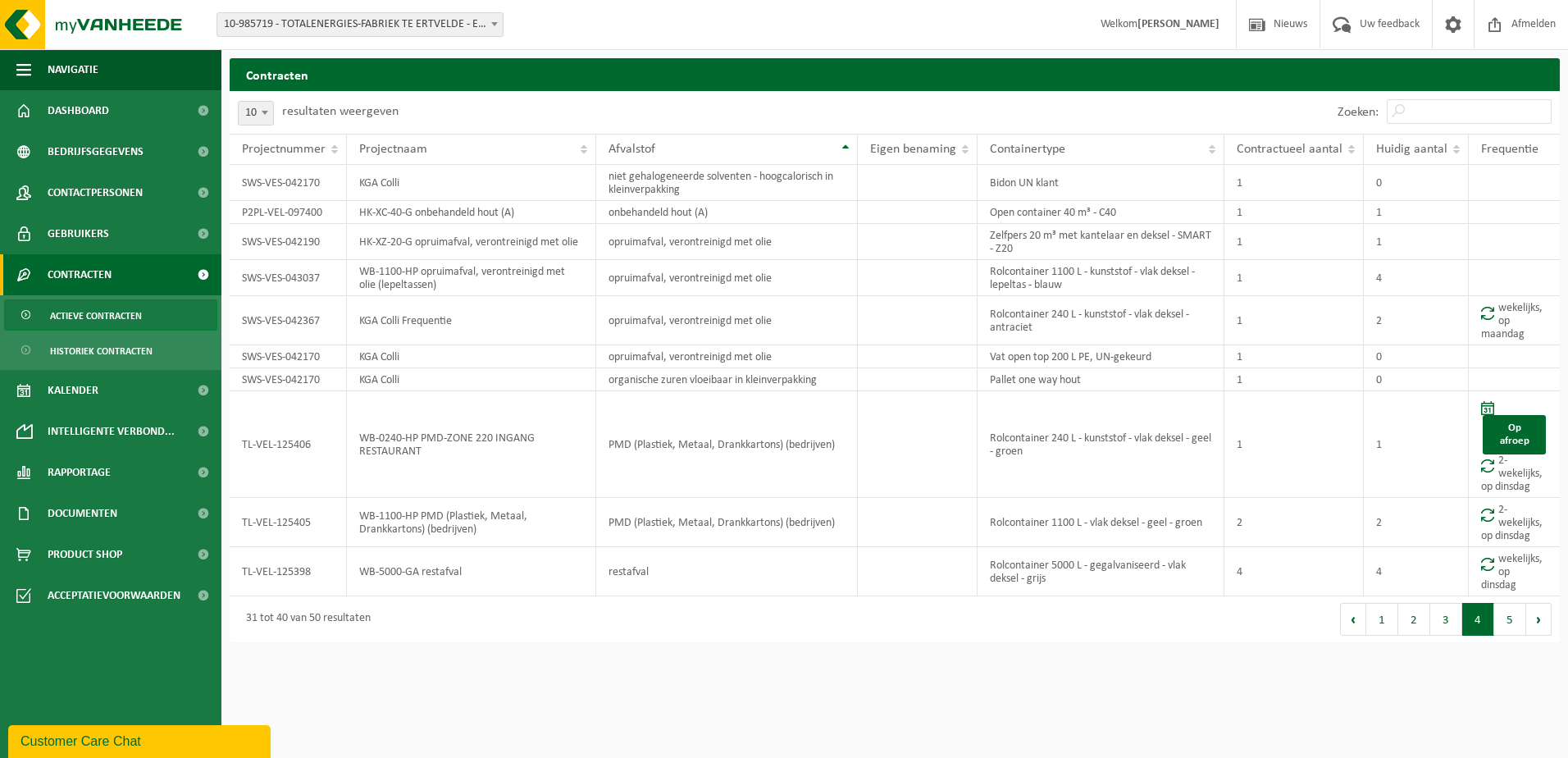
click at [1514, 617] on button "5" at bounding box center [1510, 620] width 32 height 33
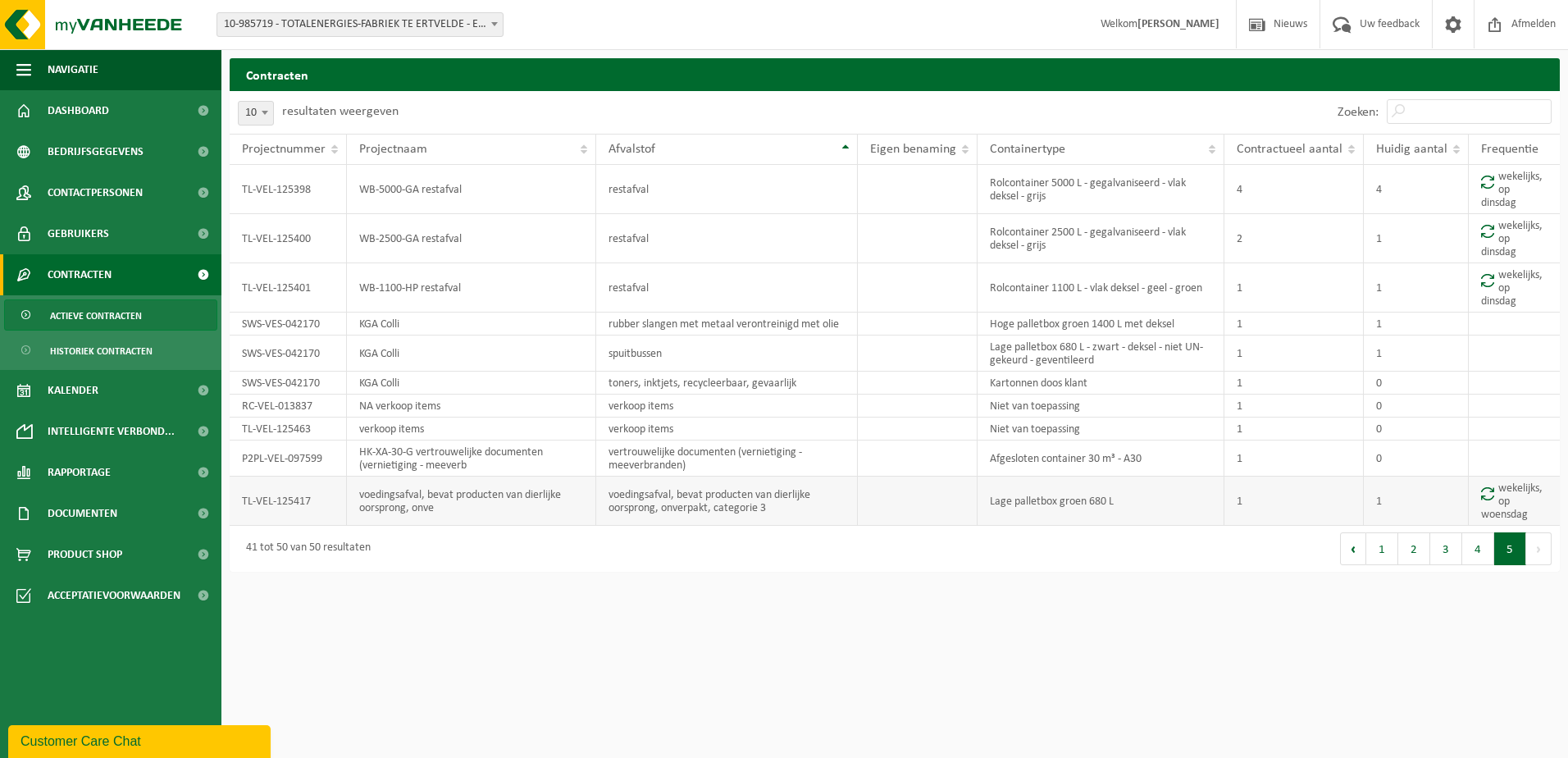
click at [783, 514] on td "voedingsafval, bevat producten van dierlijke oorsprong, onverpakt, categorie 3" at bounding box center [727, 500] width 262 height 49
click at [787, 507] on td "voedingsafval, bevat producten van dierlijke oorsprong, onverpakt, categorie 3" at bounding box center [727, 500] width 262 height 49
click at [609, 495] on td "voedingsafval, bevat producten van dierlijke oorsprong, onverpakt, categorie 3" at bounding box center [727, 500] width 262 height 49
drag, startPoint x: 613, startPoint y: 493, endPoint x: 812, endPoint y: 506, distance: 199.4
click at [812, 506] on td "voedingsafval, bevat producten van dierlijke oorsprong, onverpakt, categorie 3" at bounding box center [727, 500] width 262 height 49
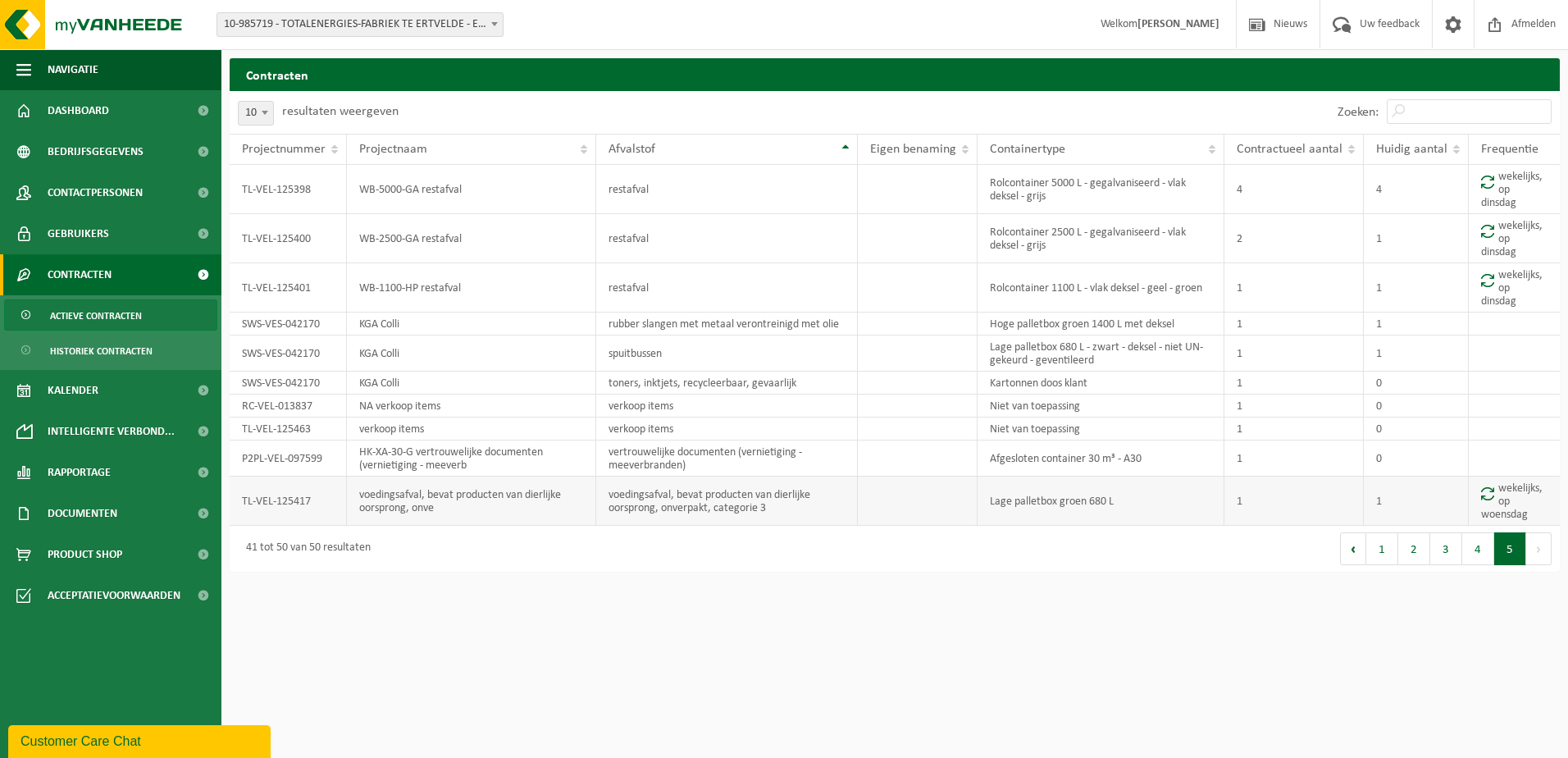
click at [612, 498] on td "voedingsafval, bevat producten van dierlijke oorsprong, onverpakt, categorie 3" at bounding box center [727, 500] width 262 height 49
drag, startPoint x: 609, startPoint y: 494, endPoint x: 775, endPoint y: 506, distance: 166.4
click at [775, 506] on td "voedingsafval, bevat producten van dierlijke oorsprong, onverpakt, categorie 3" at bounding box center [727, 500] width 262 height 49
click at [1478, 556] on button "4" at bounding box center [1478, 549] width 32 height 33
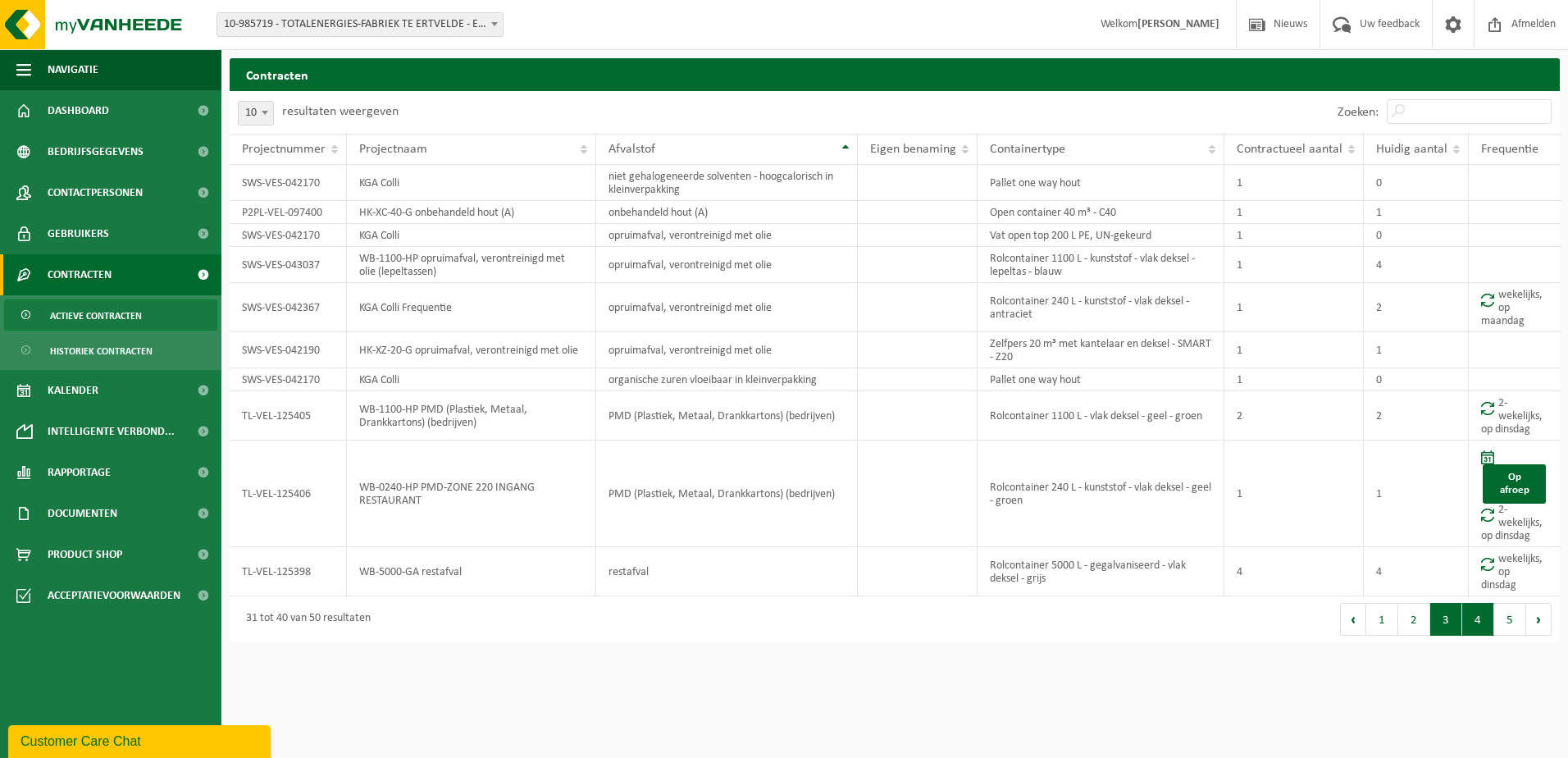
click at [1452, 618] on button "3" at bounding box center [1446, 620] width 32 height 33
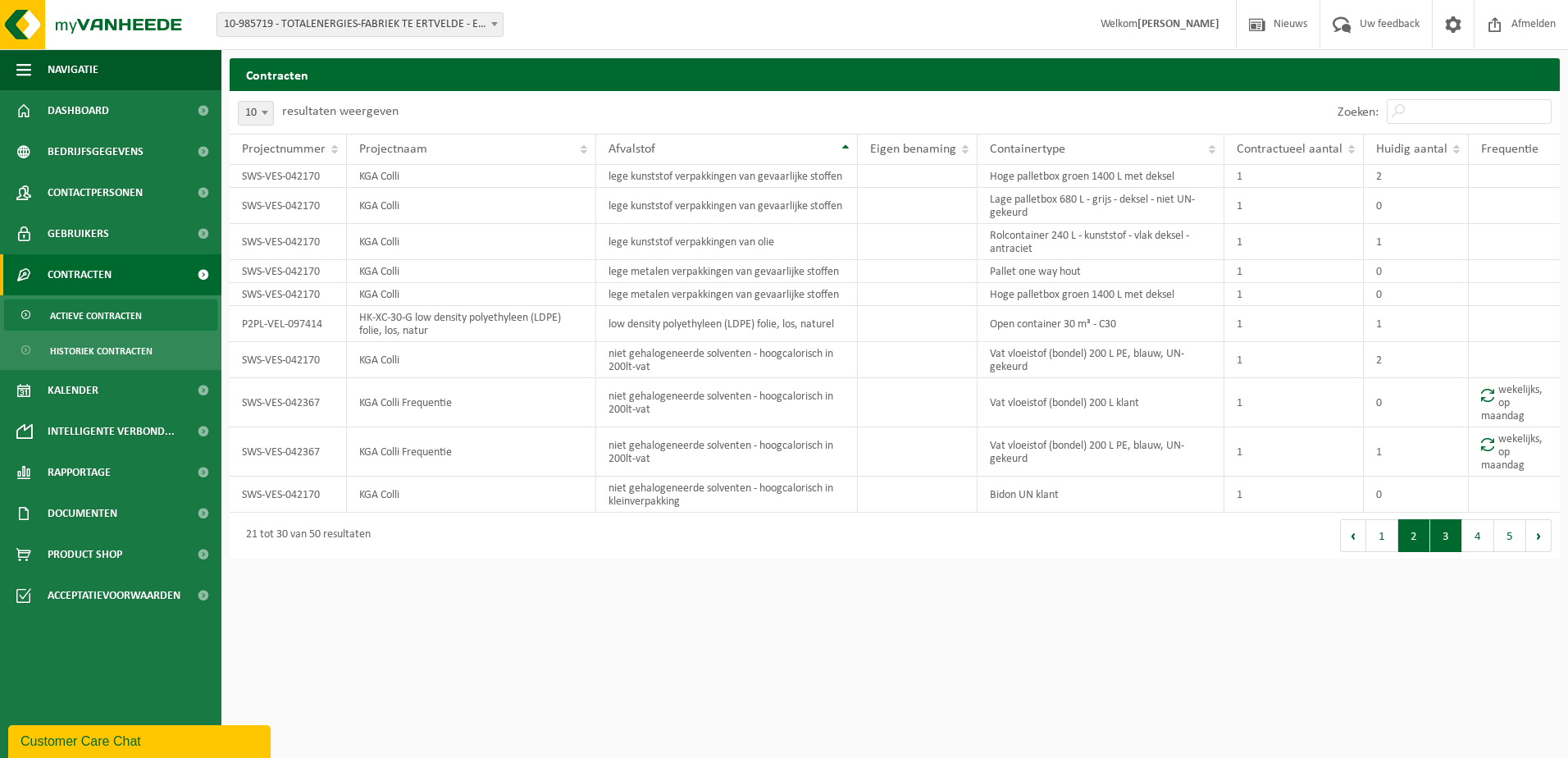
click at [1412, 538] on button "2" at bounding box center [1414, 536] width 32 height 33
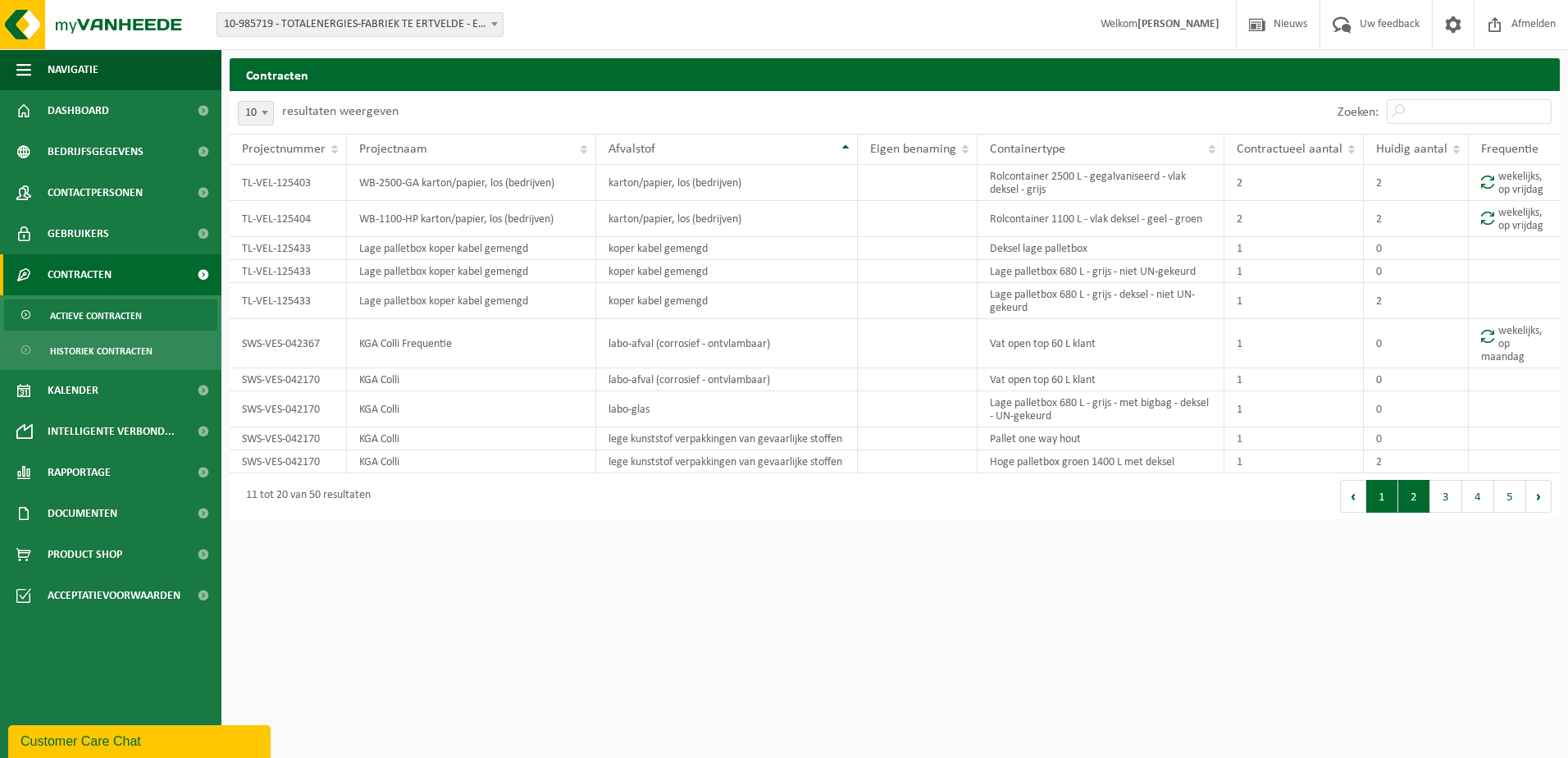
click at [1386, 503] on button "1" at bounding box center [1382, 496] width 32 height 33
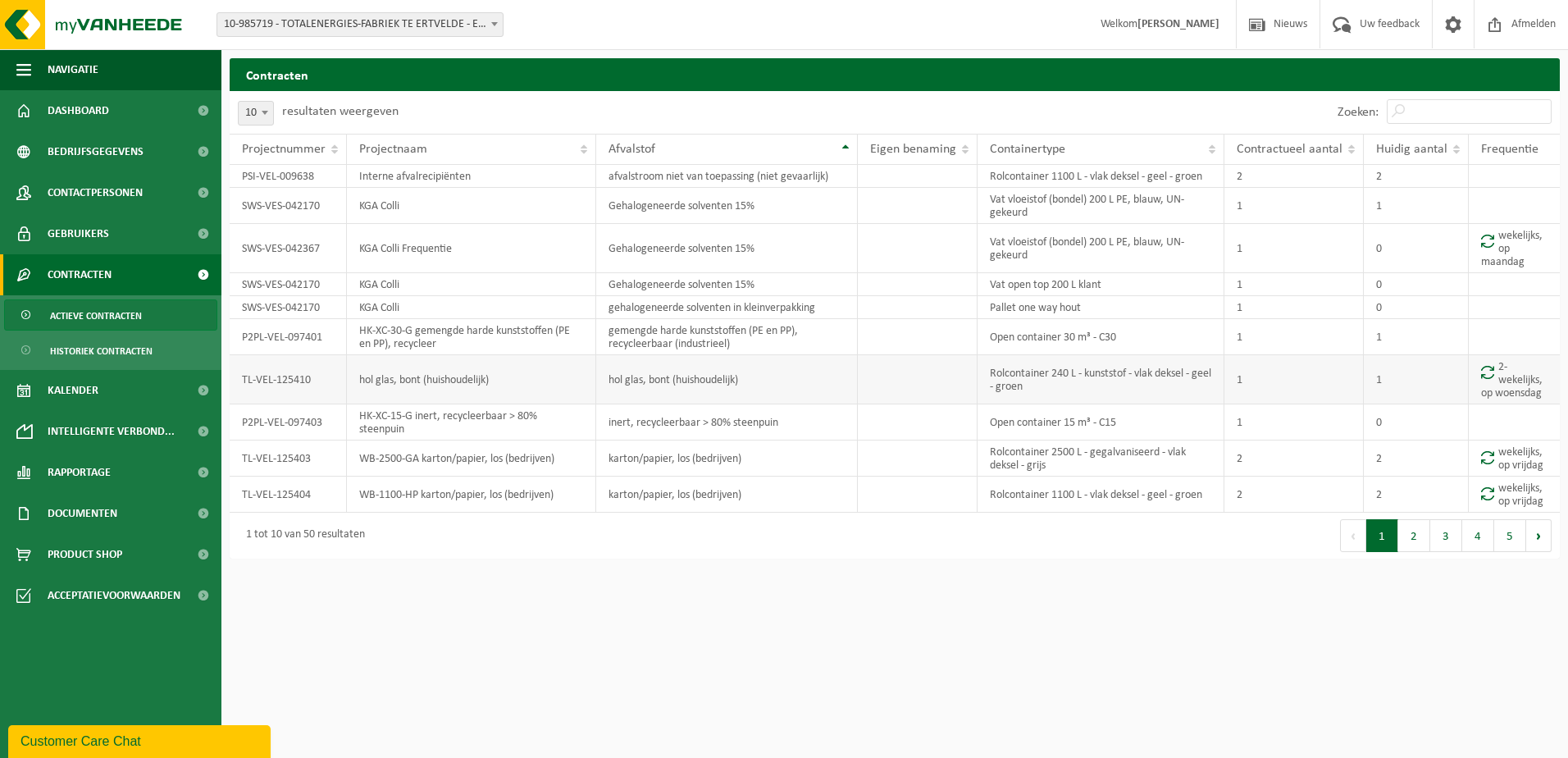
click at [642, 385] on td "hol glas, bont (huishoudelijk)" at bounding box center [727, 379] width 262 height 49
drag, startPoint x: 610, startPoint y: 382, endPoint x: 794, endPoint y: 378, distance: 184.0
click at [794, 378] on td "hol glas, bont (huishoudelijk)" at bounding box center [727, 379] width 262 height 49
click at [1411, 545] on button "2" at bounding box center [1414, 536] width 32 height 33
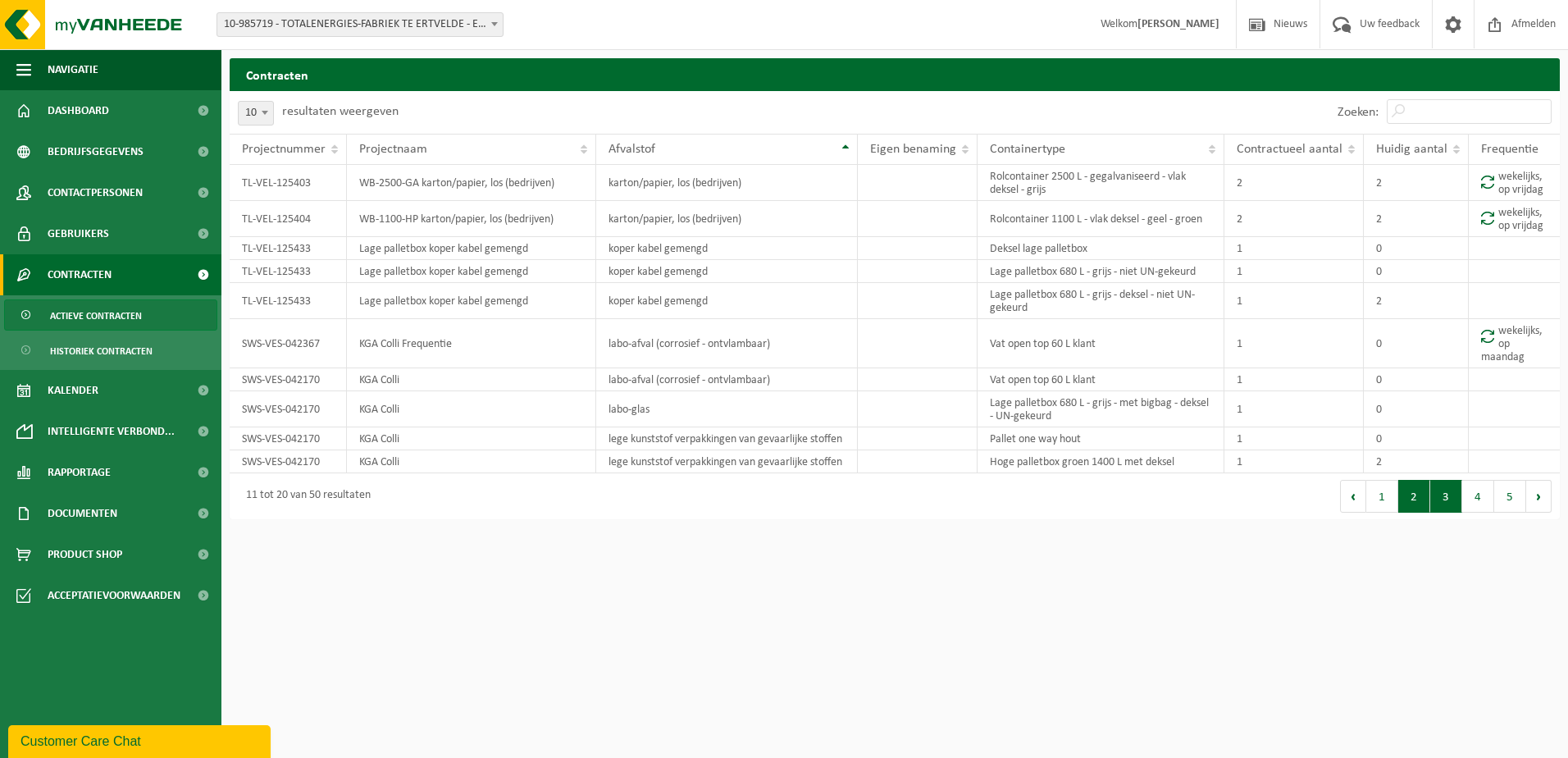
click at [1450, 504] on button "3" at bounding box center [1446, 496] width 32 height 33
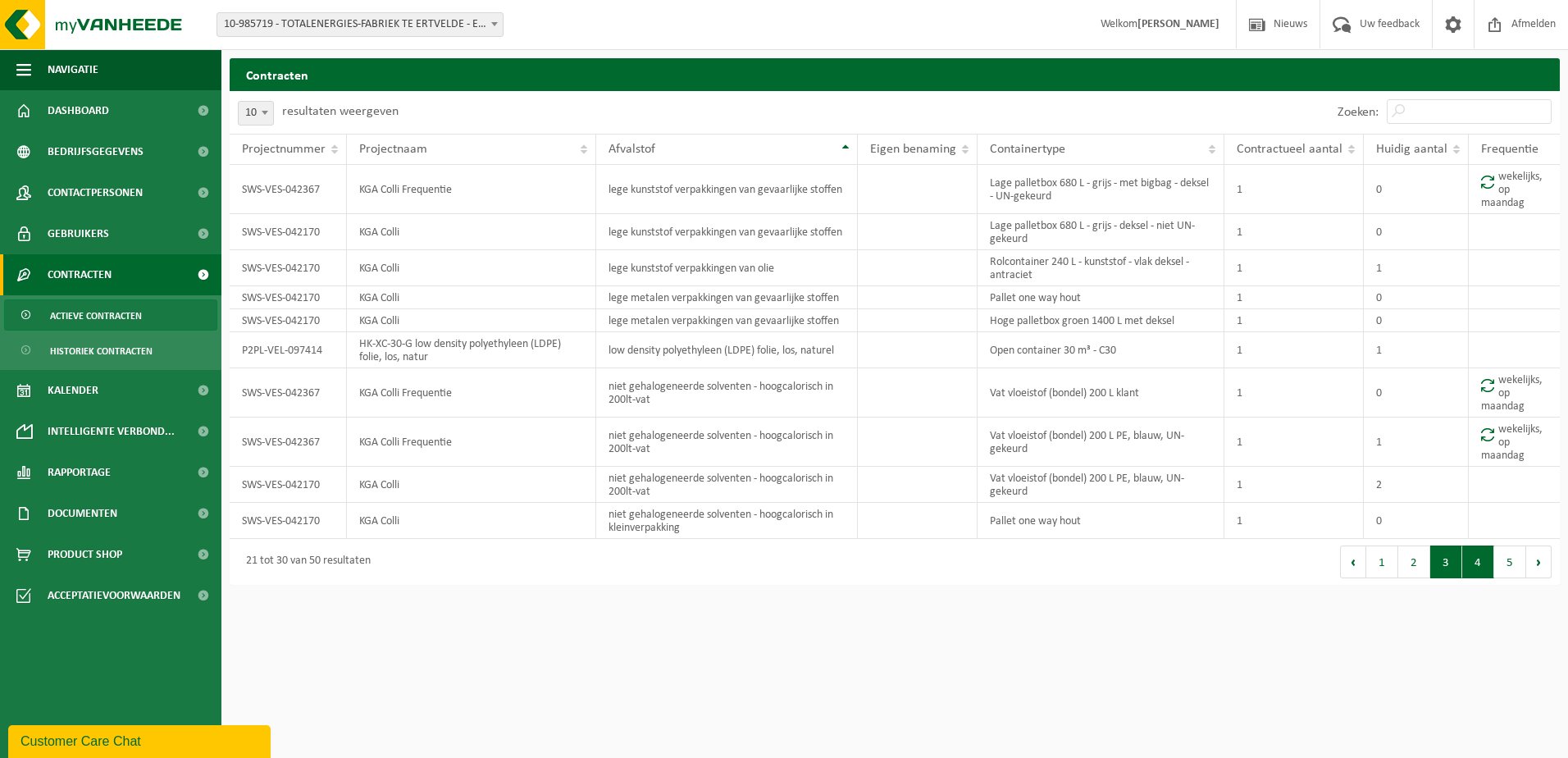
click at [1480, 560] on button "4" at bounding box center [1478, 562] width 32 height 33
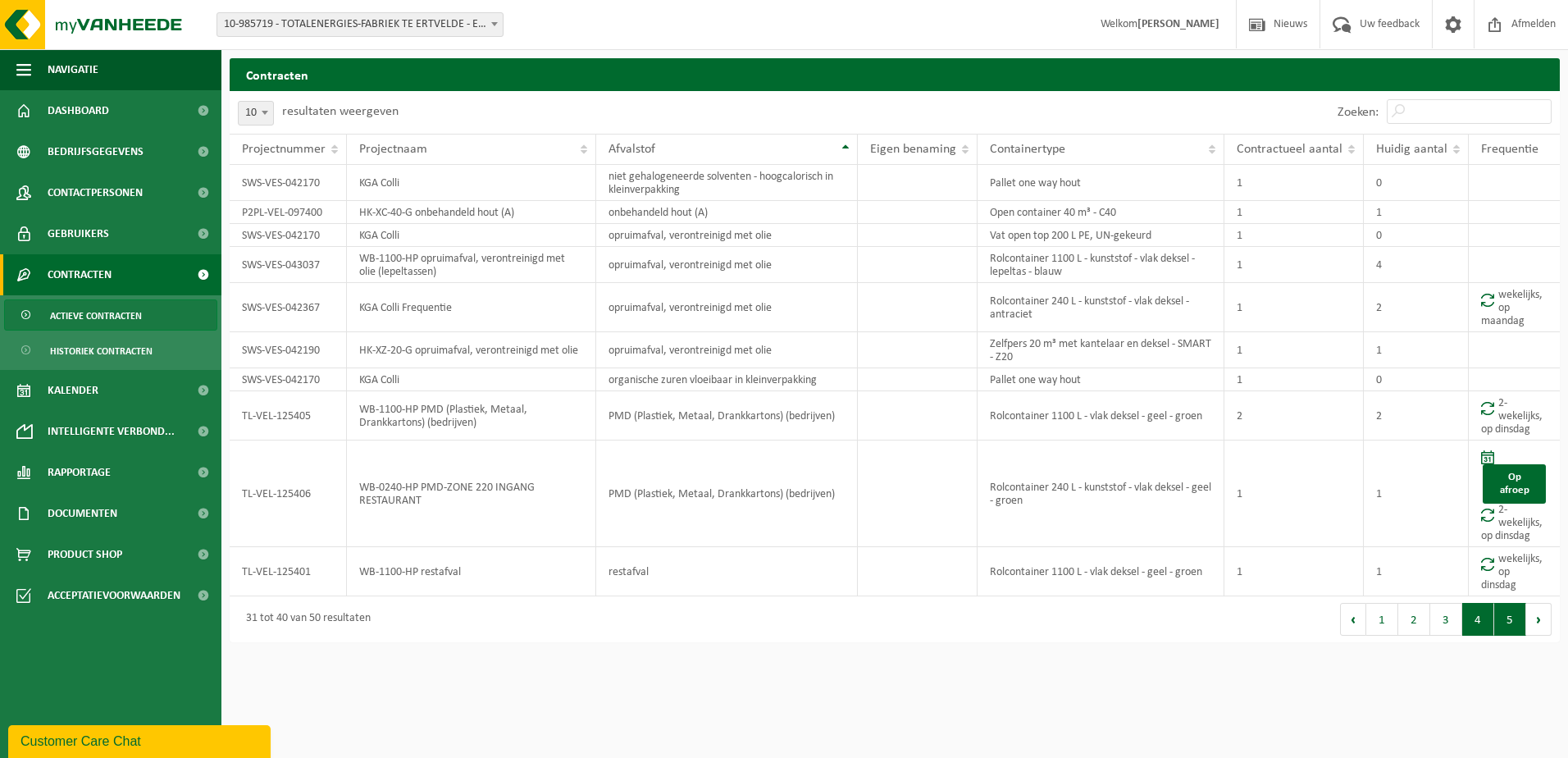
click at [1511, 626] on button "5" at bounding box center [1510, 620] width 32 height 33
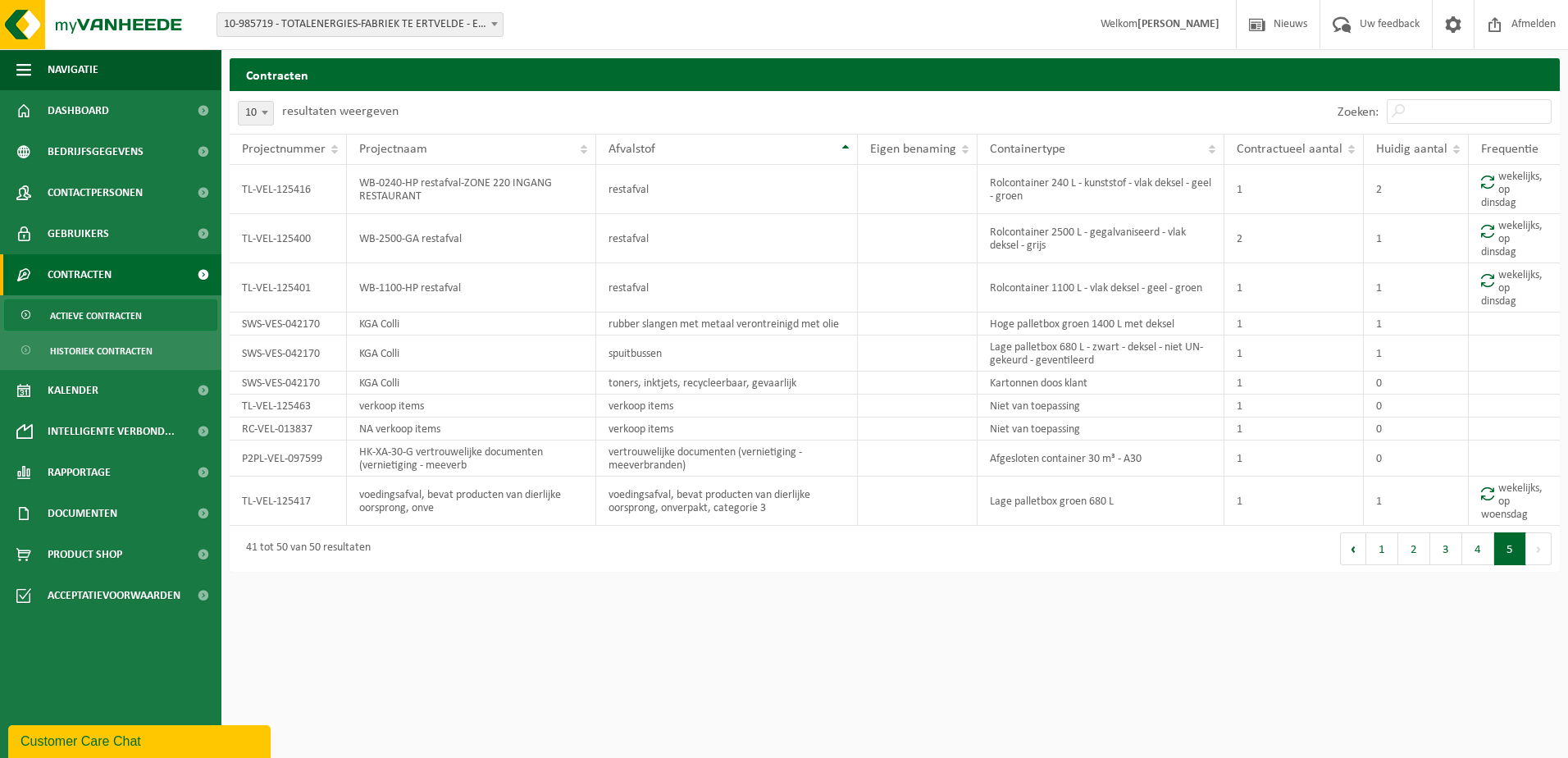
click at [1379, 551] on button "1" at bounding box center [1382, 549] width 32 height 33
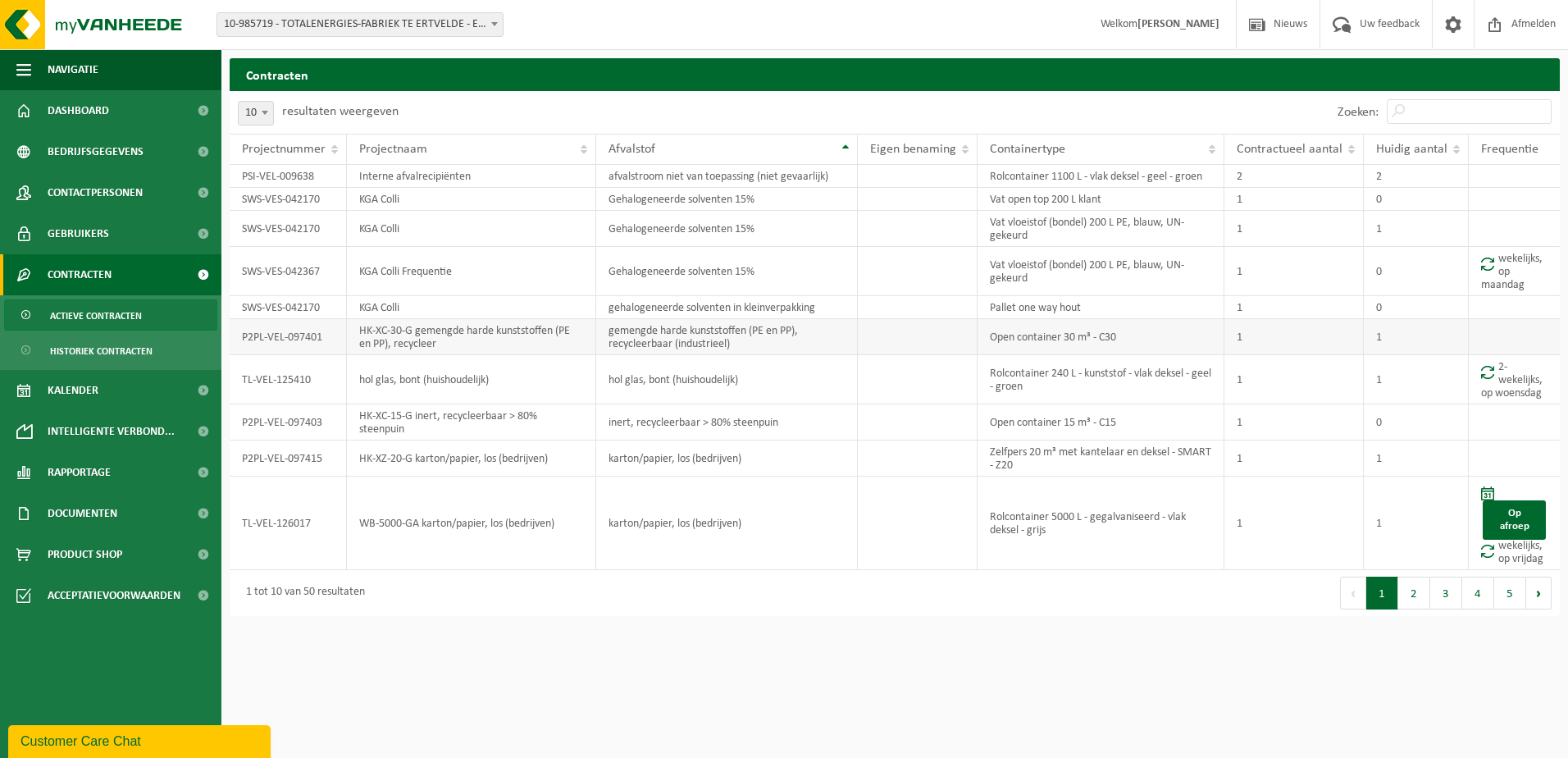
click at [752, 343] on td "gemengde harde kunststoffen (PE en PP), recycleerbaar (industrieel)" at bounding box center [727, 337] width 262 height 36
drag, startPoint x: 611, startPoint y: 331, endPoint x: 793, endPoint y: 345, distance: 182.5
click at [793, 345] on td "gemengde harde kunststoffen (PE en PP), recycleerbaar (industrieel)" at bounding box center [727, 337] width 262 height 36
click at [1417, 603] on button "2" at bounding box center [1414, 593] width 32 height 33
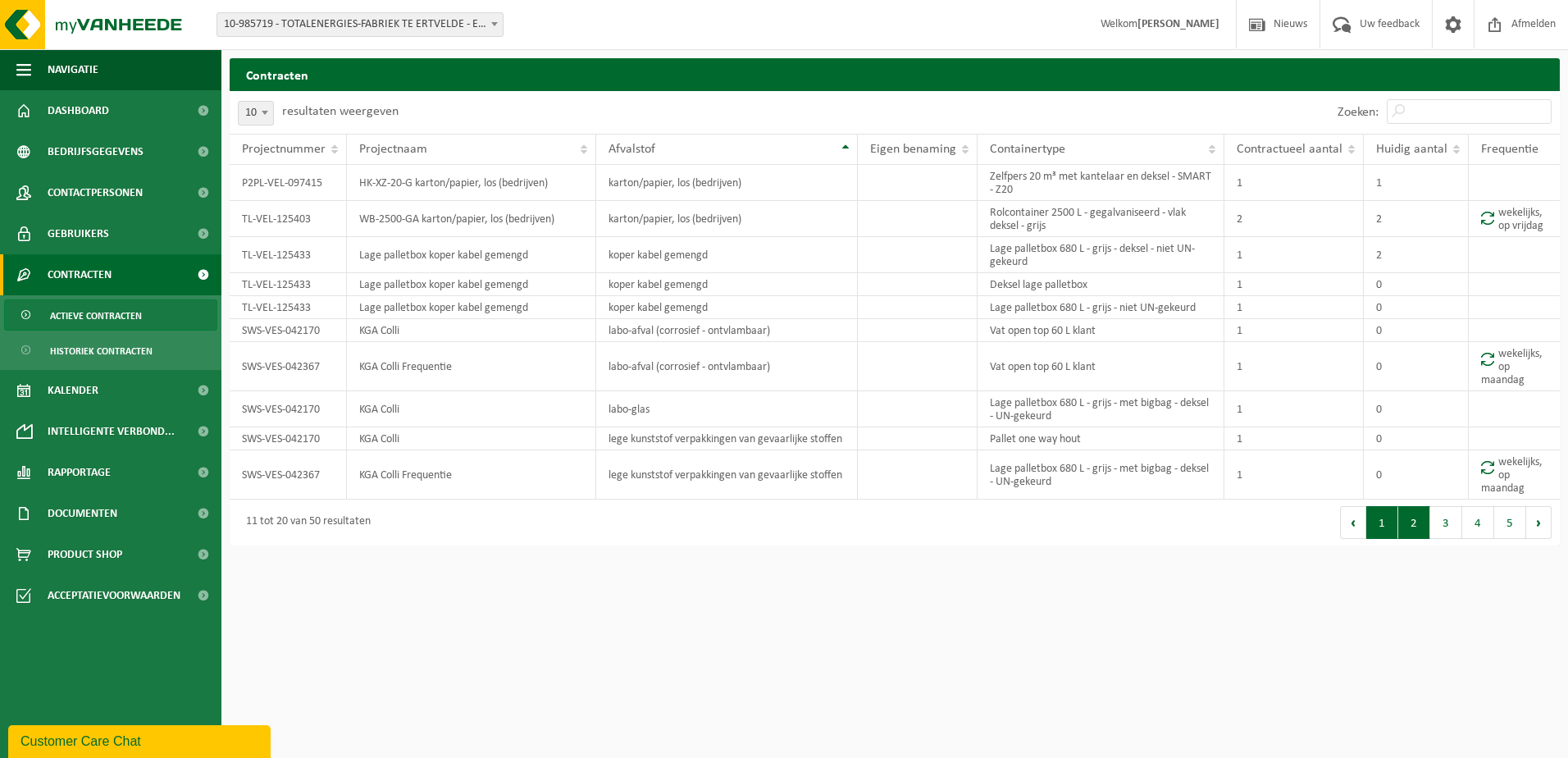
click at [1380, 515] on button "1" at bounding box center [1382, 523] width 32 height 33
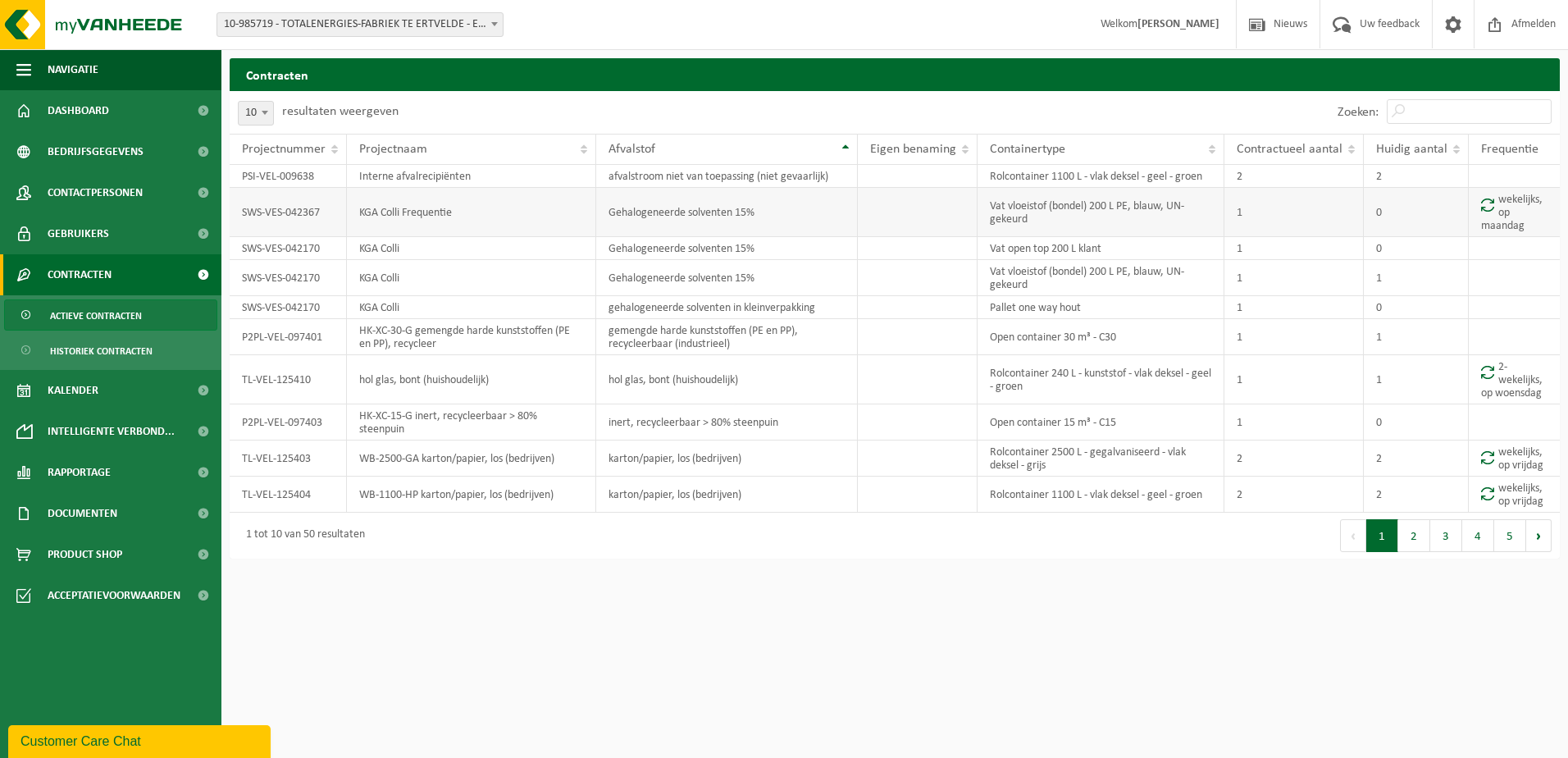
click at [635, 216] on td "Gehalogeneerde solventen 15%" at bounding box center [727, 212] width 262 height 49
drag, startPoint x: 614, startPoint y: 213, endPoint x: 802, endPoint y: 209, distance: 188.0
click at [802, 209] on td "Gehalogeneerde solventen 15%" at bounding box center [727, 212] width 262 height 49
drag, startPoint x: 802, startPoint y: 209, endPoint x: 784, endPoint y: 210, distance: 18.0
click at [784, 210] on td "Gehalogeneerde solventen 15%" at bounding box center [727, 212] width 262 height 49
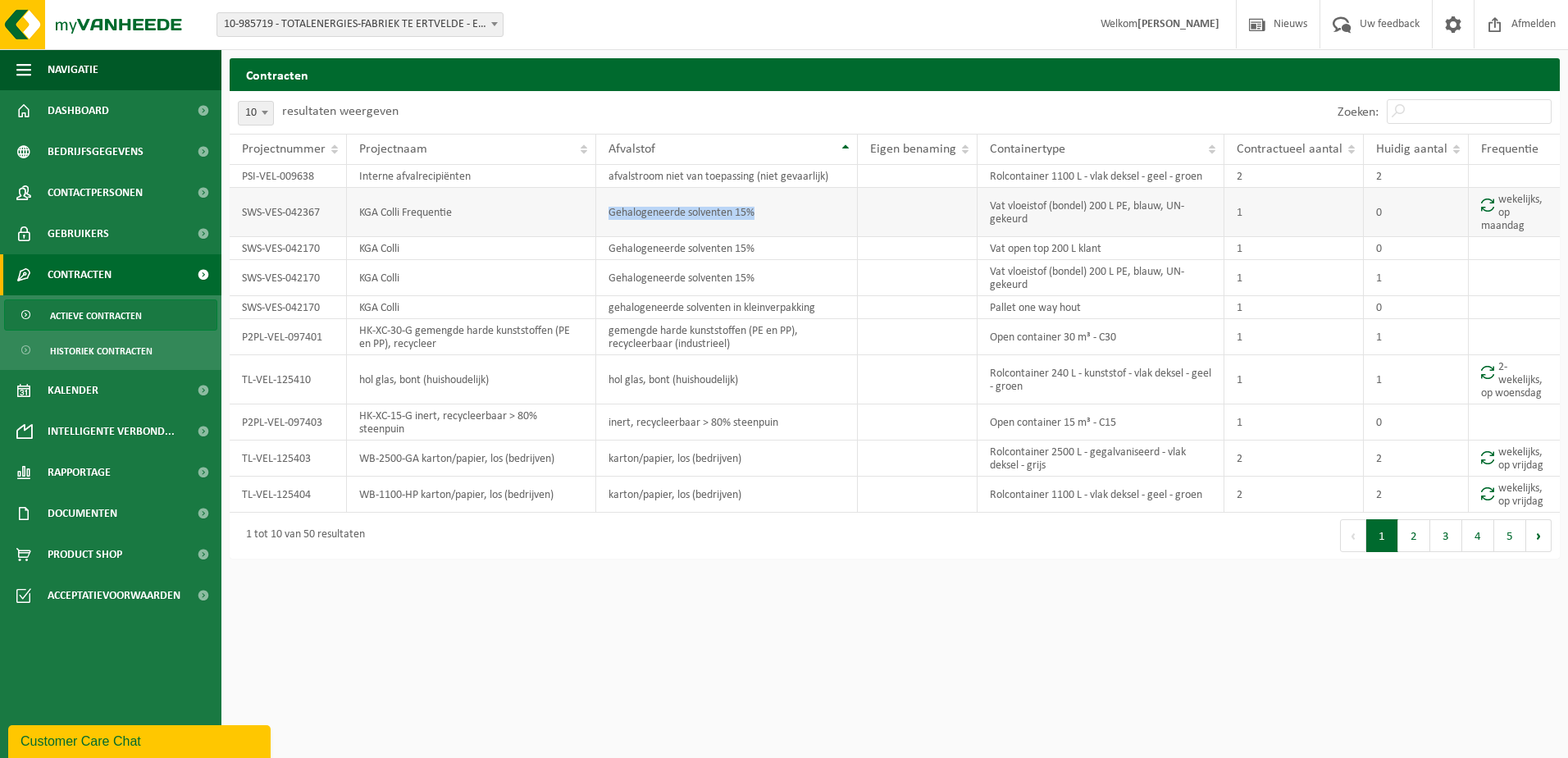
drag, startPoint x: 609, startPoint y: 213, endPoint x: 794, endPoint y: 209, distance: 185.0
click at [794, 209] on td "Gehalogeneerde solventen 15%" at bounding box center [727, 212] width 262 height 49
click at [1031, 224] on td "Vat vloeistof (bondel) 200 L PE, blauw, UN-gekeurd" at bounding box center [1101, 212] width 247 height 49
drag, startPoint x: 991, startPoint y: 208, endPoint x: 1036, endPoint y: 226, distance: 48.5
click at [1036, 226] on td "Vat vloeistof (bondel) 200 L PE, blauw, UN-gekeurd" at bounding box center [1101, 212] width 247 height 49
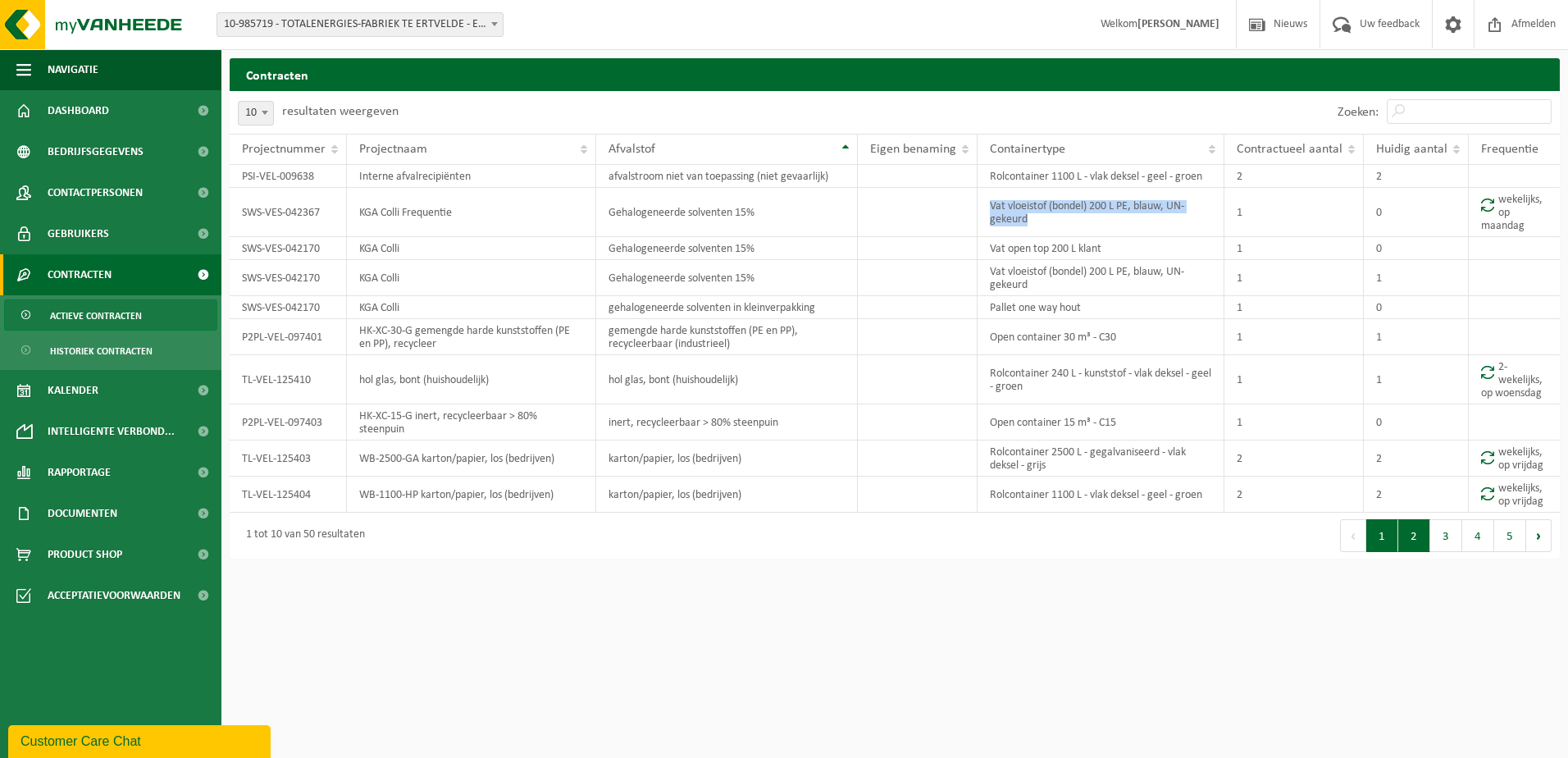
click at [1418, 540] on button "2" at bounding box center [1414, 536] width 32 height 33
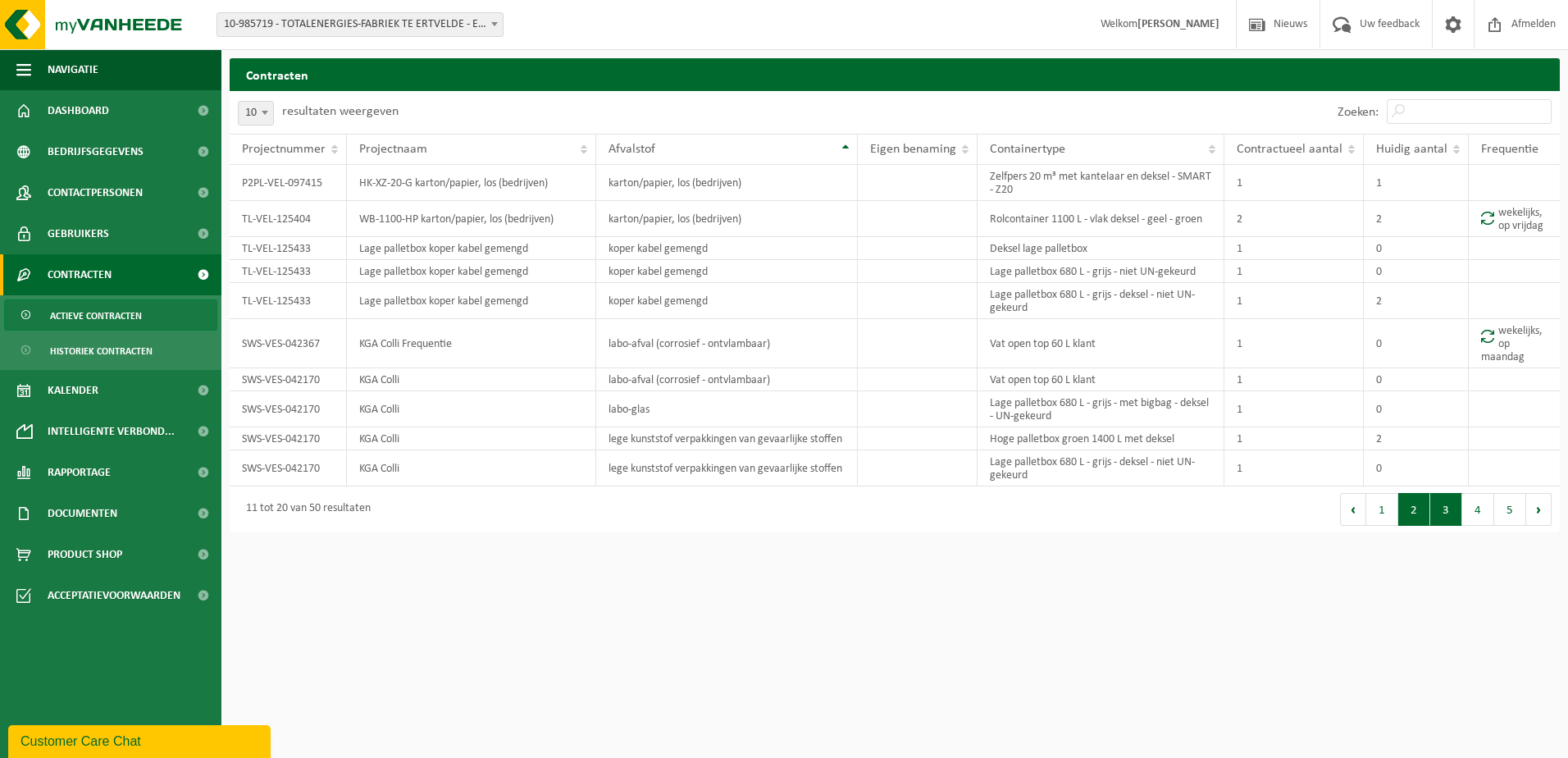
click at [1445, 513] on button "3" at bounding box center [1446, 509] width 32 height 33
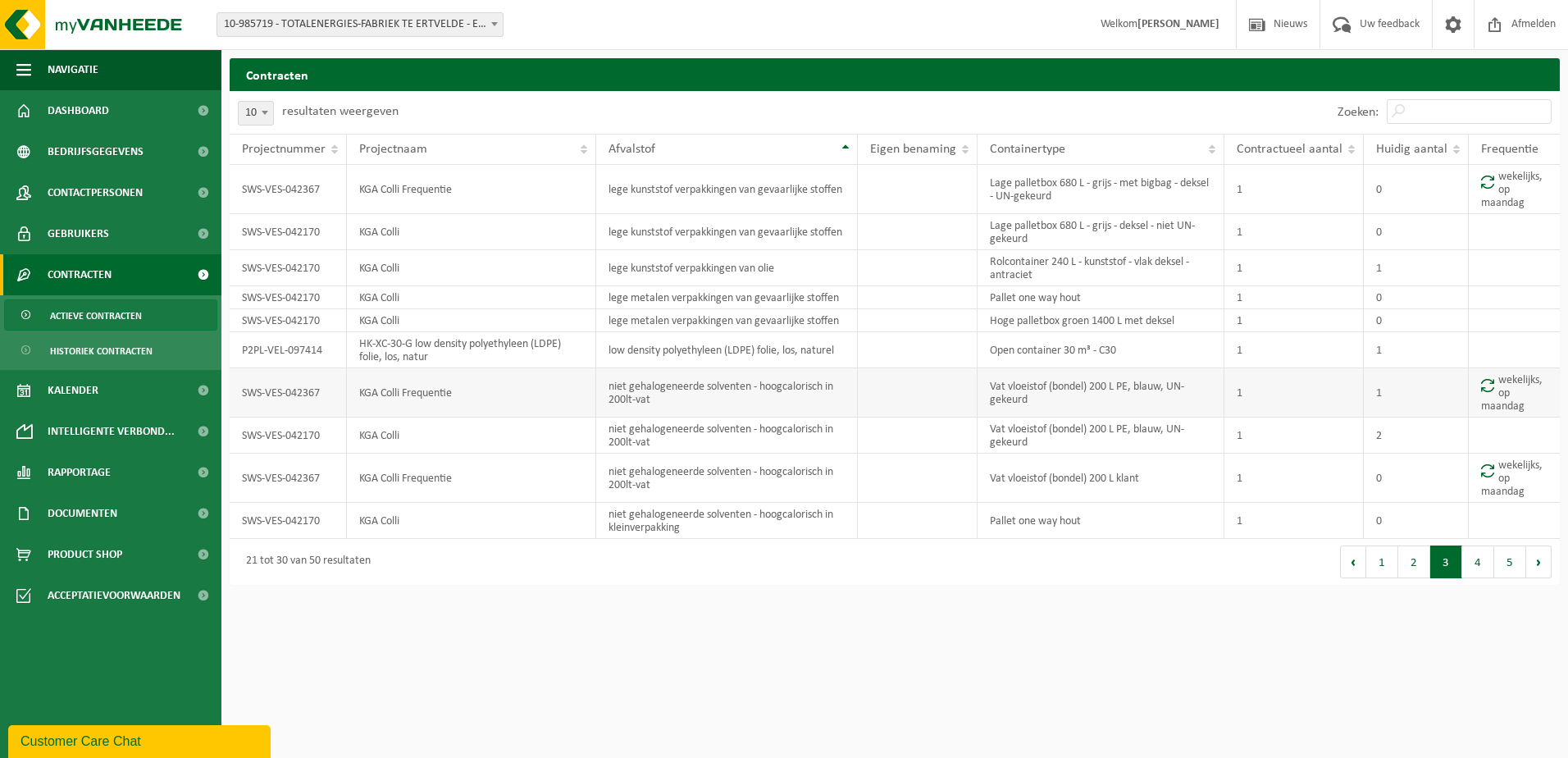
click at [656, 404] on td "niet gehalogeneerde solventen - hoogcalorisch in 200lt-vat" at bounding box center [727, 392] width 262 height 49
drag, startPoint x: 614, startPoint y: 389, endPoint x: 745, endPoint y: 403, distance: 131.7
click at [745, 403] on td "niet gehalogeneerde solventen - hoogcalorisch in 200lt-vat" at bounding box center [727, 392] width 262 height 49
drag, startPoint x: 745, startPoint y: 403, endPoint x: 616, endPoint y: 387, distance: 130.0
click at [616, 387] on td "niet gehalogeneerde solventen - hoogcalorisch in 200lt-vat" at bounding box center [727, 392] width 262 height 49
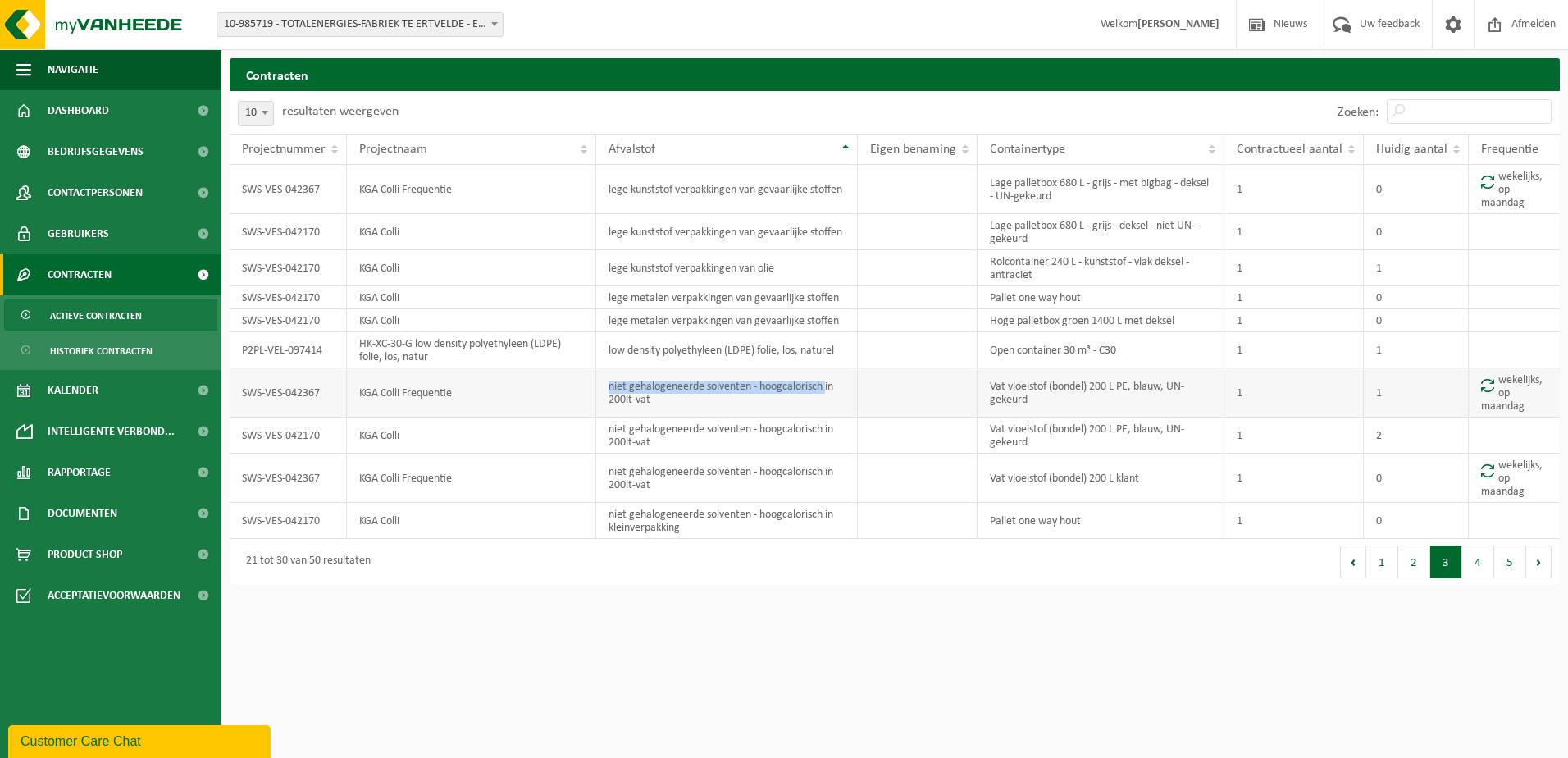
drag, startPoint x: 611, startPoint y: 387, endPoint x: 830, endPoint y: 384, distance: 219.0
click at [830, 384] on td "niet gehalogeneerde solventen - hoogcalorisch in 200lt-vat" at bounding box center [727, 392] width 262 height 49
click at [1478, 569] on button "4" at bounding box center [1478, 562] width 32 height 33
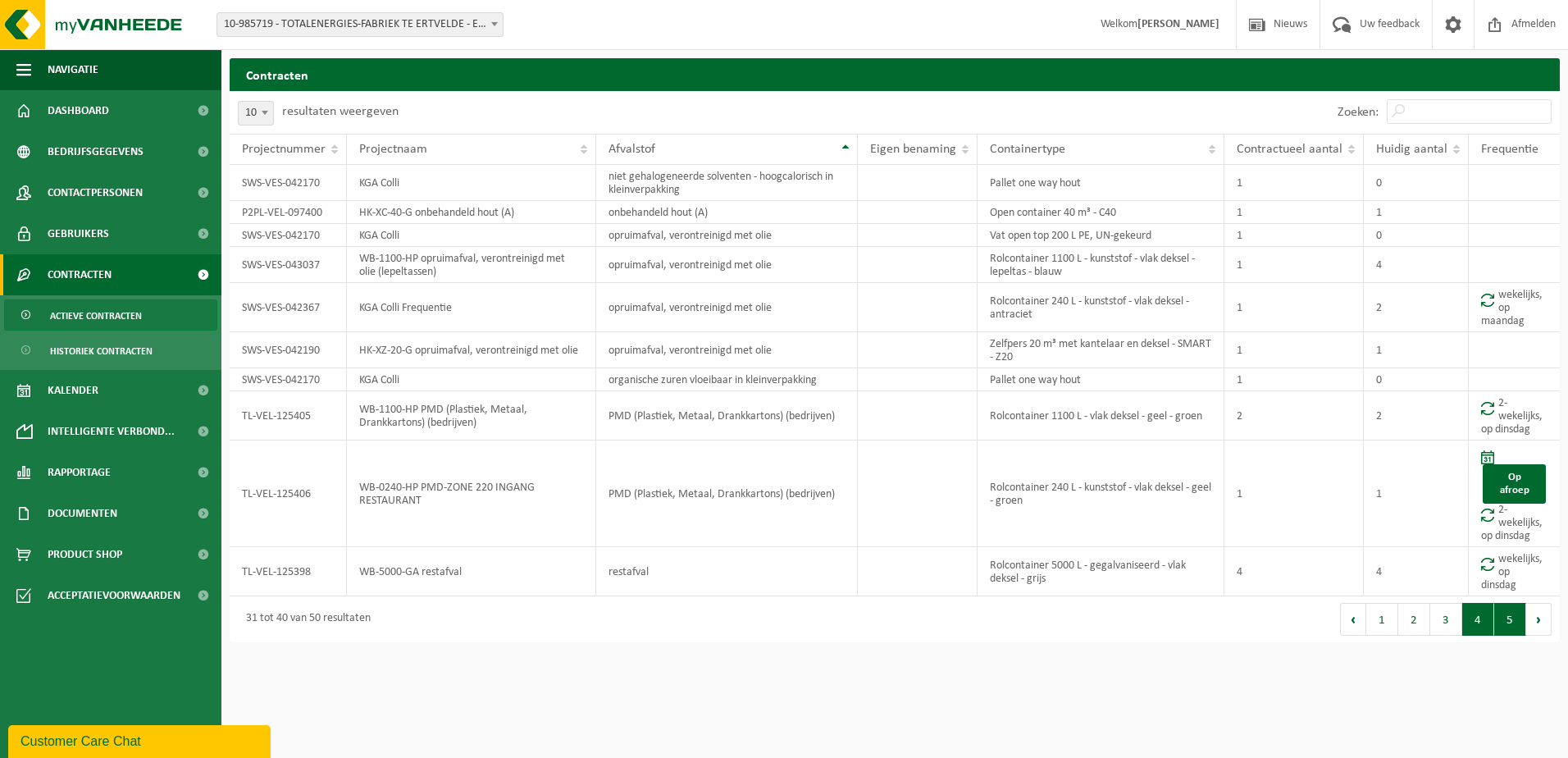
click at [1510, 620] on button "5" at bounding box center [1510, 620] width 32 height 33
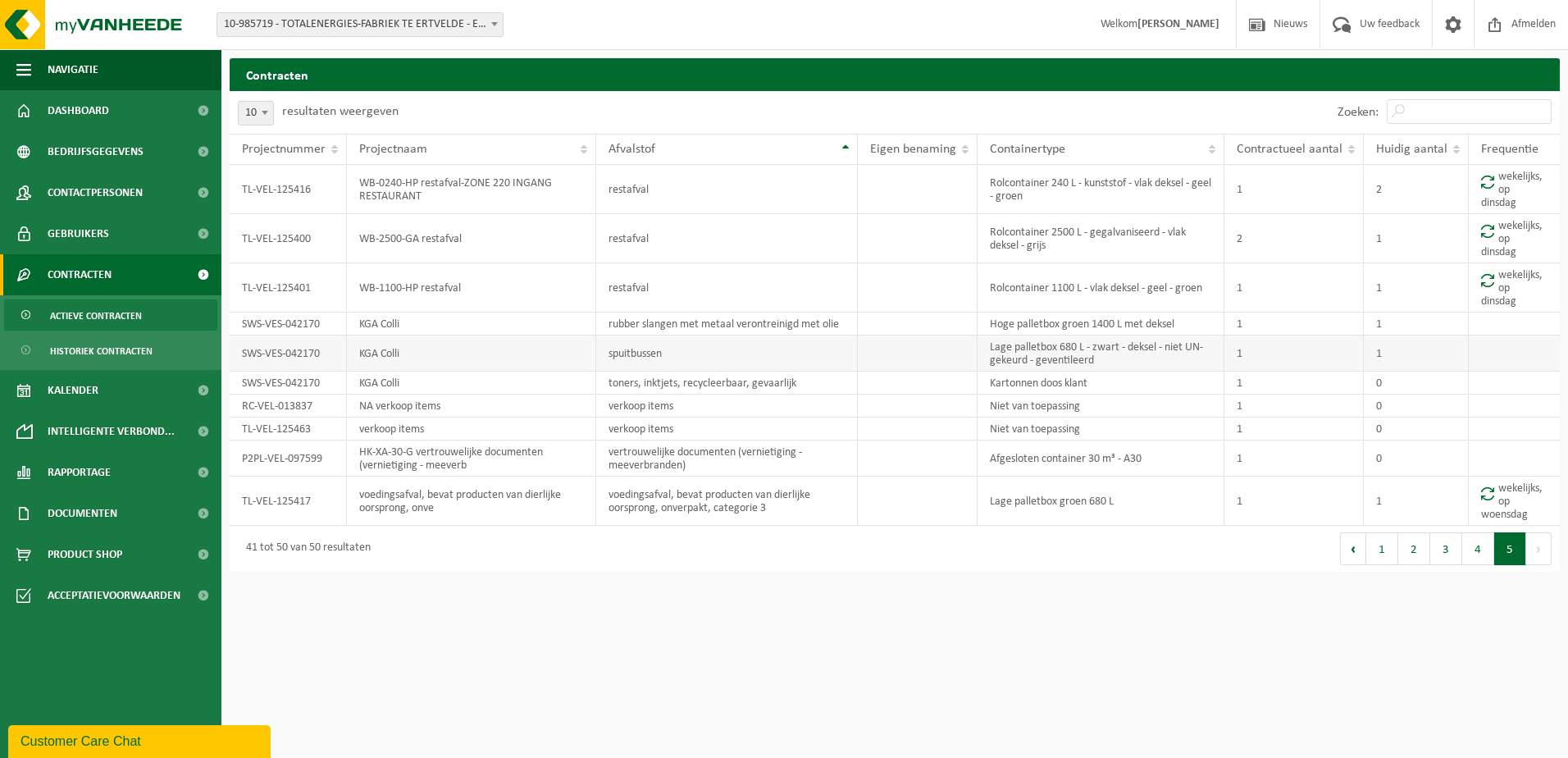
click at [1072, 354] on td "Lage palletbox 680 L - zwart - deksel - niet UN-gekeurd - geventileerd" at bounding box center [1101, 354] width 247 height 36
drag, startPoint x: 1062, startPoint y: 348, endPoint x: 1109, endPoint y: 345, distance: 47.1
click at [1109, 345] on td "Lage palletbox 680 L - zwart - deksel - niet UN-gekeurd - geventileerd" at bounding box center [1101, 354] width 247 height 36
drag, startPoint x: 1109, startPoint y: 345, endPoint x: 997, endPoint y: 347, distance: 112.0
click at [997, 347] on td "Lage palletbox 680 L - zwart - deksel - niet UN-gekeurd - geventileerd" at bounding box center [1101, 354] width 247 height 36
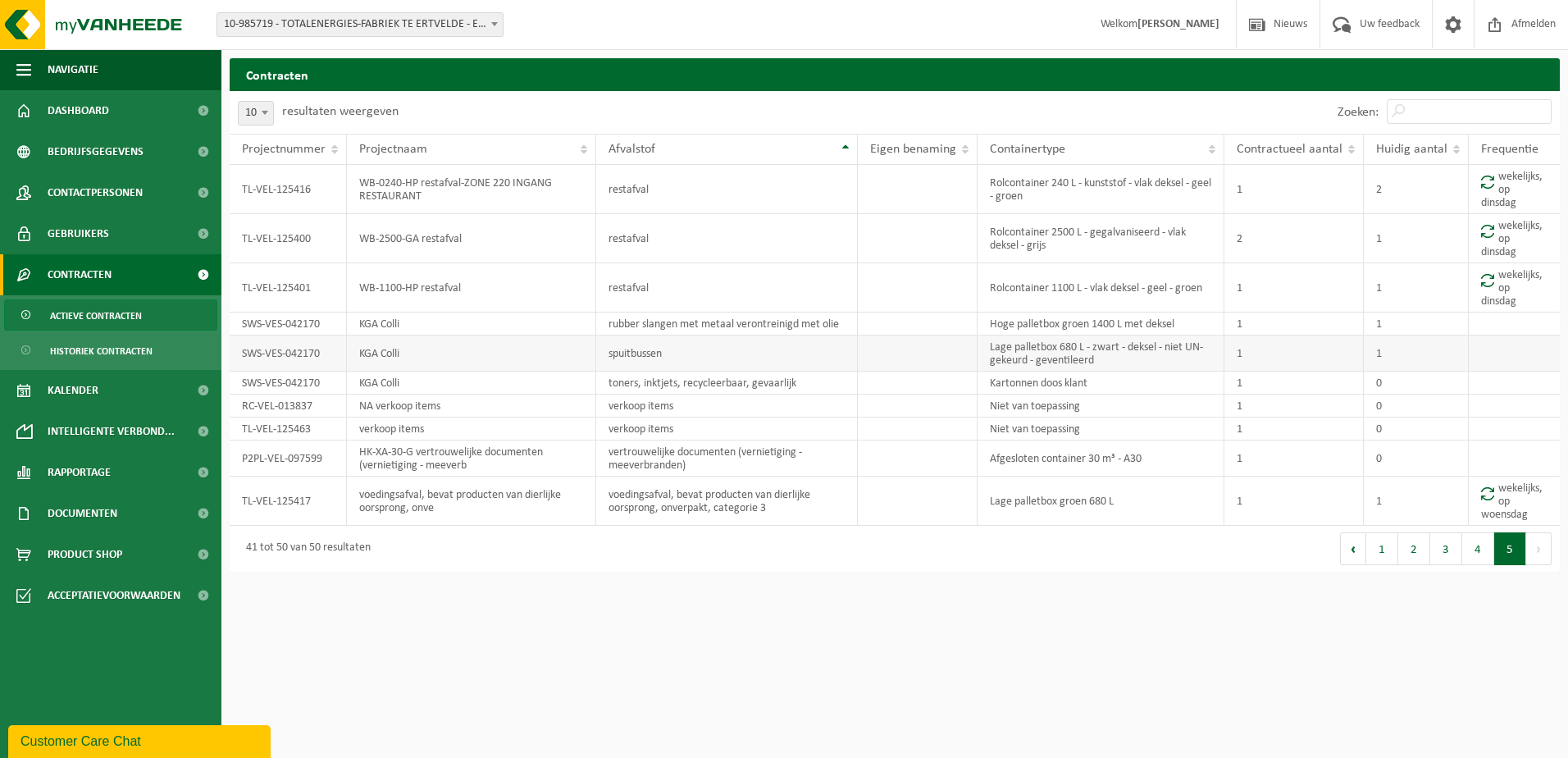
click at [991, 348] on td "Lage palletbox 680 L - zwart - deksel - niet UN-gekeurd - geventileerd" at bounding box center [1101, 354] width 247 height 36
drag, startPoint x: 993, startPoint y: 347, endPoint x: 1112, endPoint y: 360, distance: 119.7
click at [1112, 360] on td "Lage palletbox 680 L - zwart - deksel - niet UN-gekeurd - geventileerd" at bounding box center [1101, 354] width 247 height 36
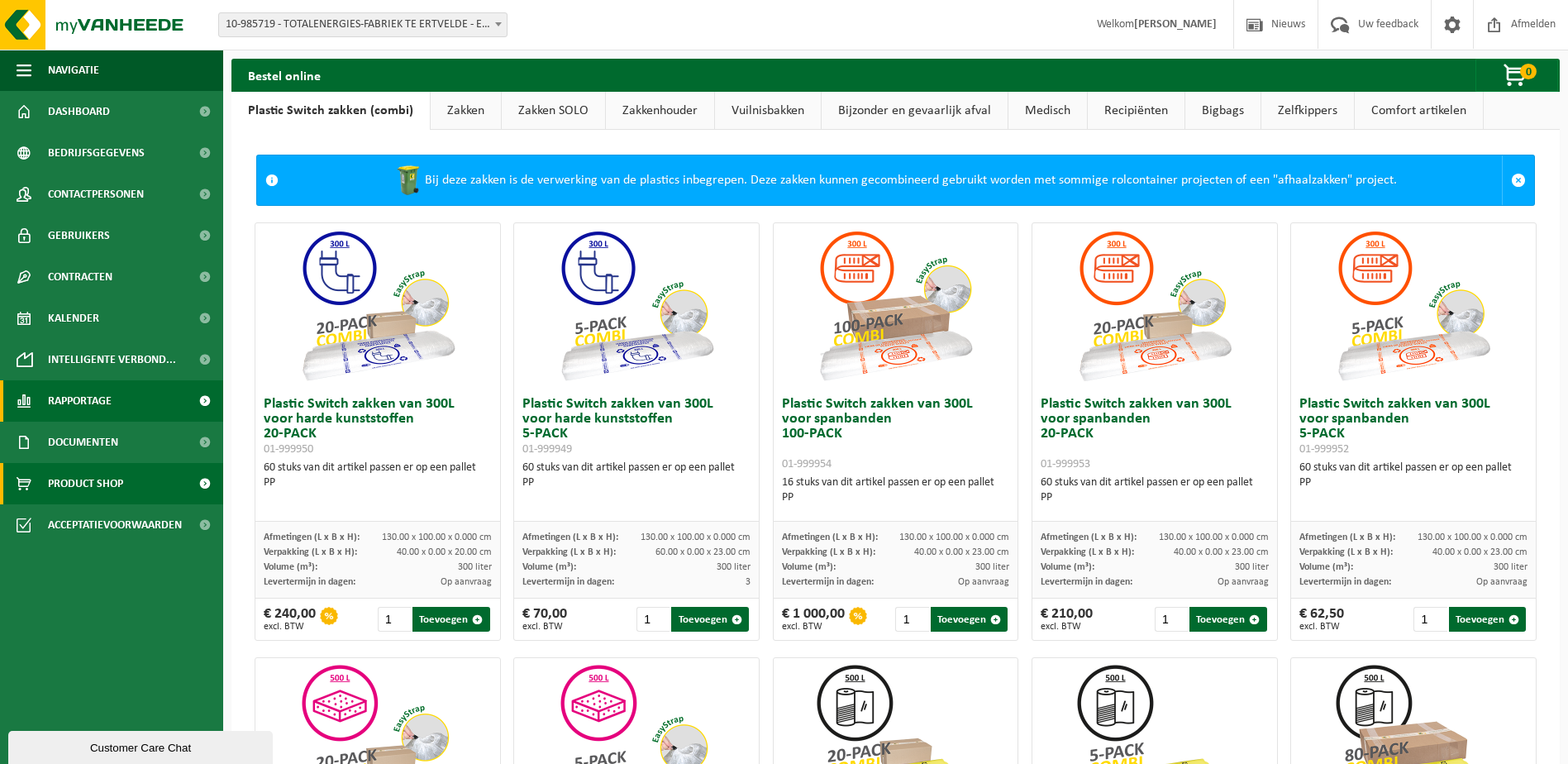
click at [86, 384] on span "Rapportage" at bounding box center [79, 401] width 64 height 41
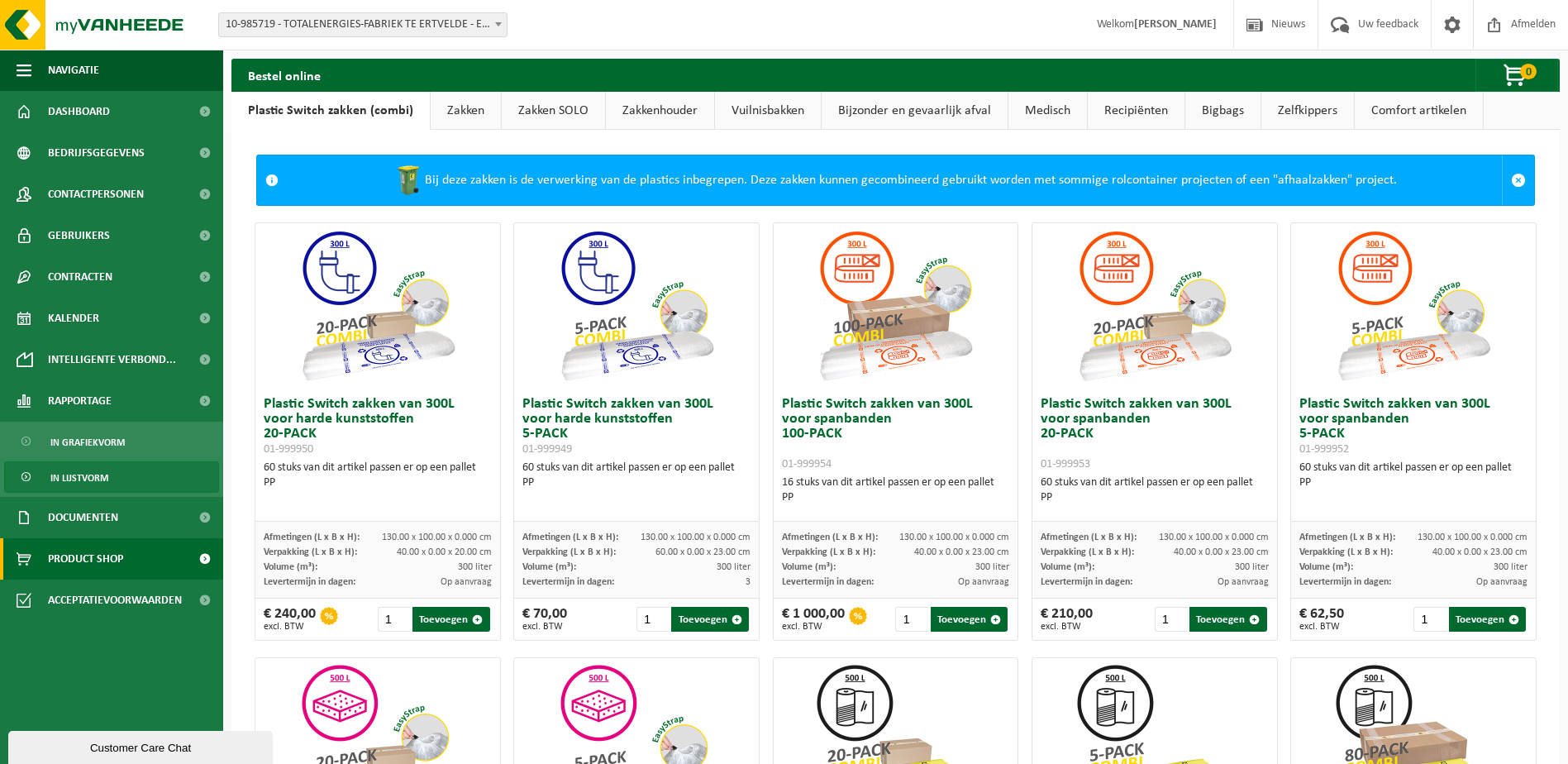
click at [93, 474] on span "In lijstvorm" at bounding box center [79, 477] width 57 height 31
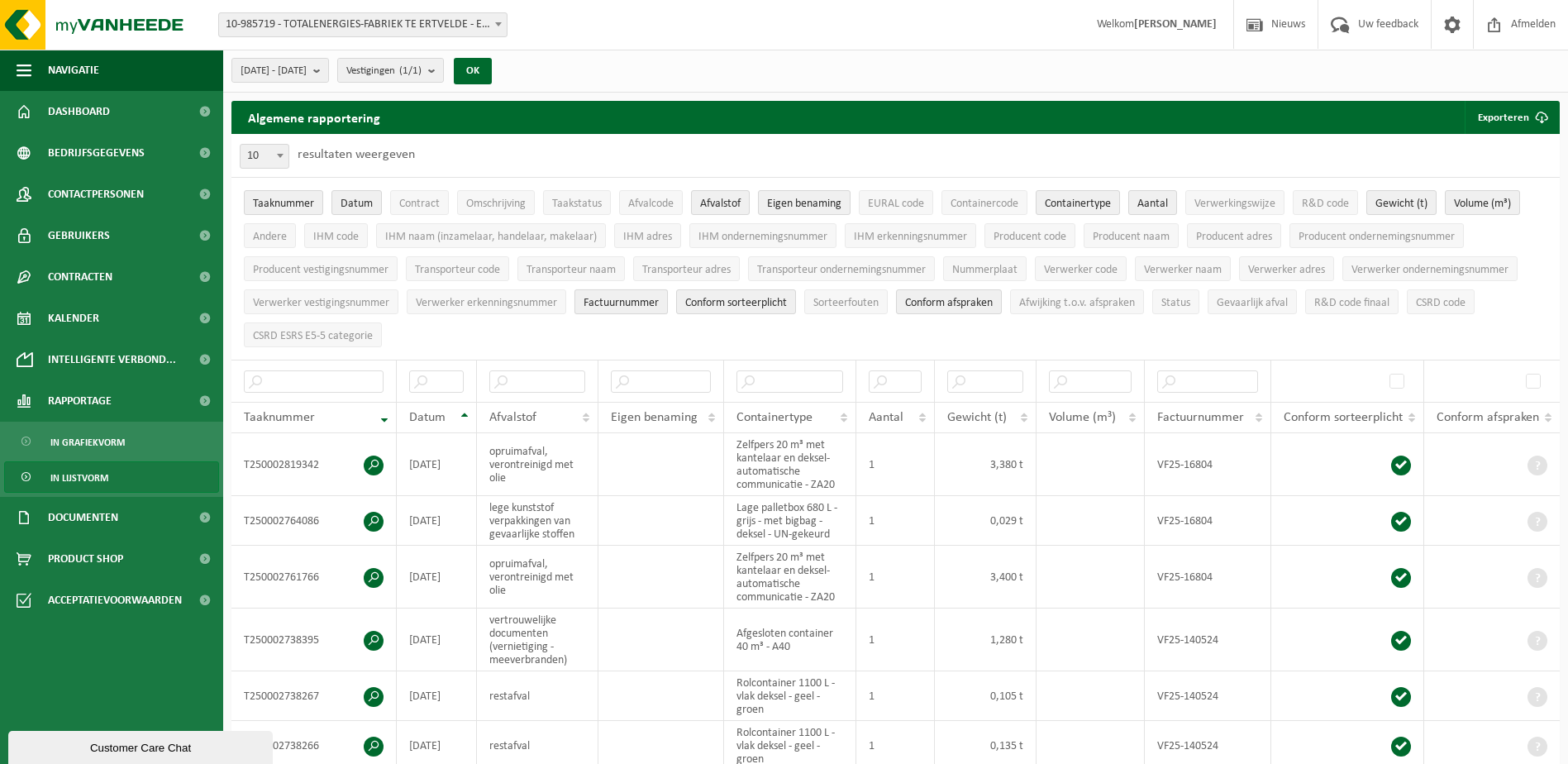
click at [628, 301] on span "Factuurnummer" at bounding box center [621, 303] width 75 height 12
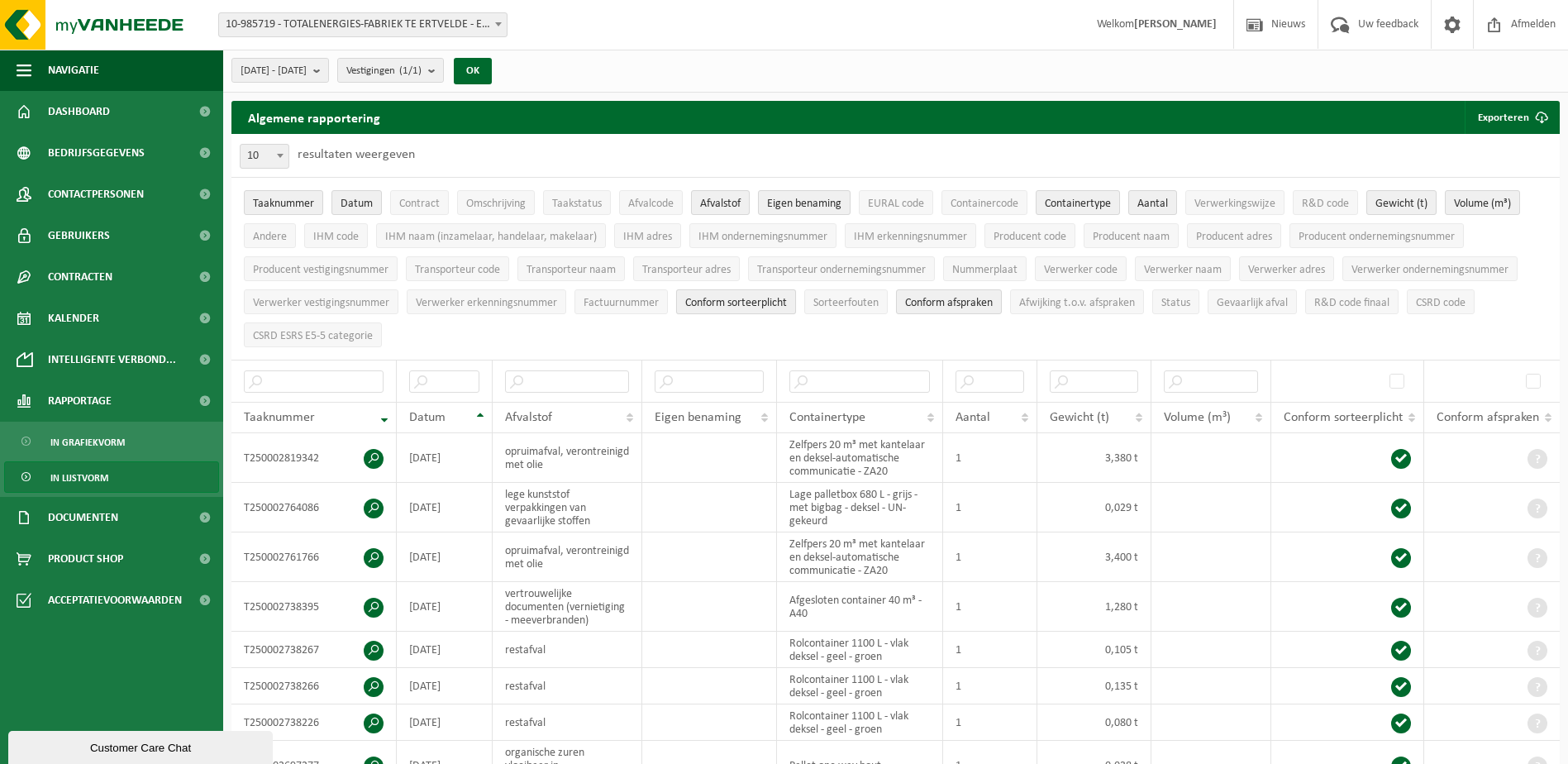
click at [725, 300] on span "Conform sorteerplicht" at bounding box center [736, 303] width 102 height 12
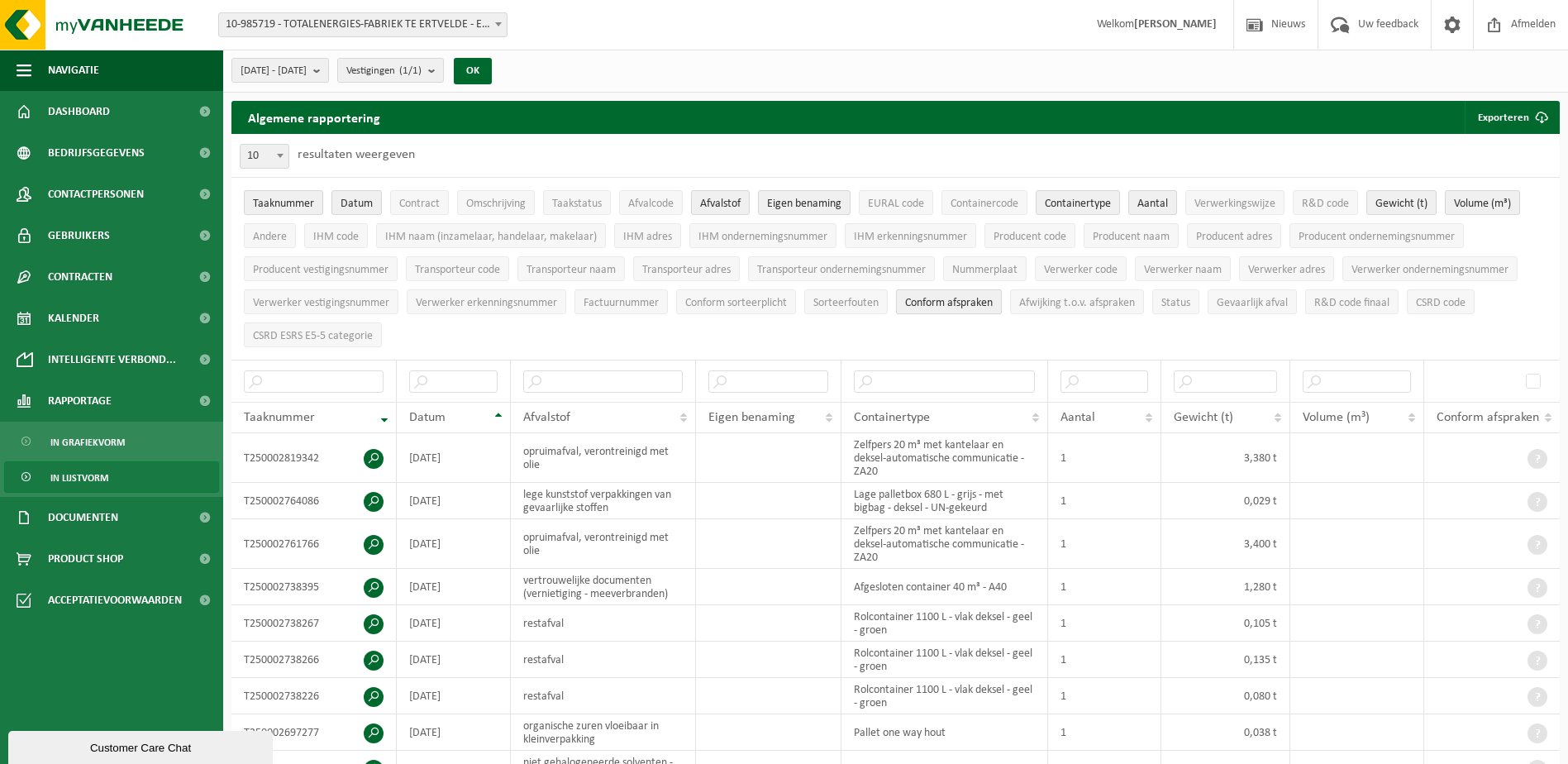
click at [938, 303] on span "Conform afspraken" at bounding box center [949, 303] width 88 height 12
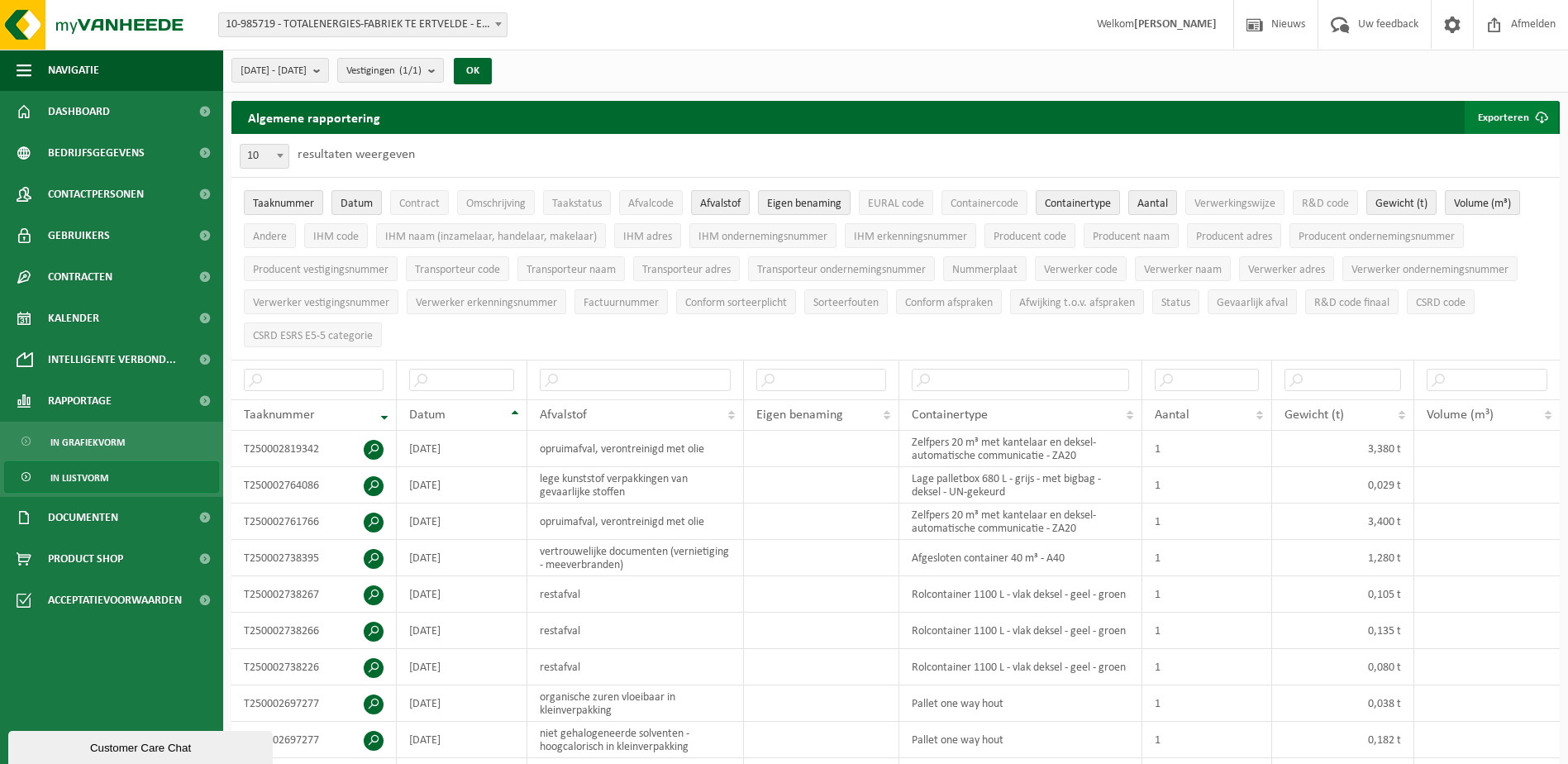
click at [1509, 112] on button "Exporteren" at bounding box center [1511, 118] width 93 height 33
click at [1508, 150] on link "Enkel mijn selectie" at bounding box center [1483, 151] width 150 height 33
